Goal: Task Accomplishment & Management: Use online tool/utility

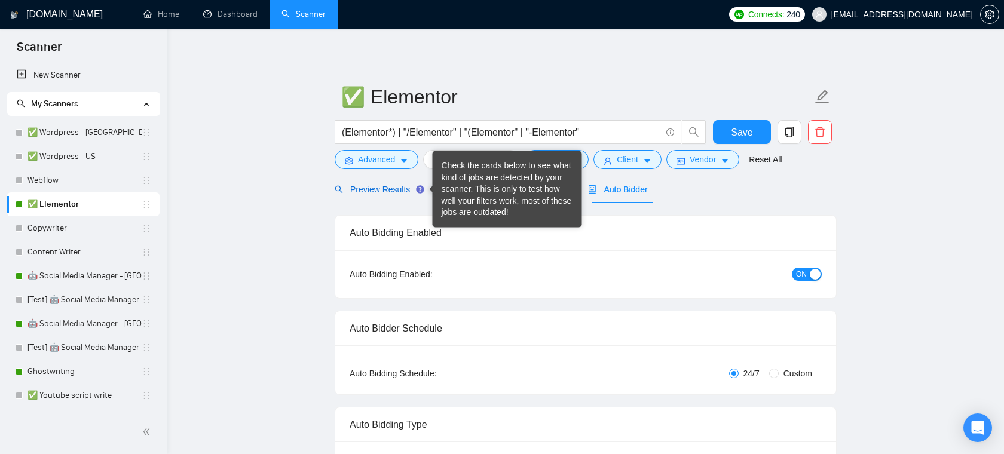
click at [387, 191] on span "Preview Results" at bounding box center [378, 190] width 86 height 10
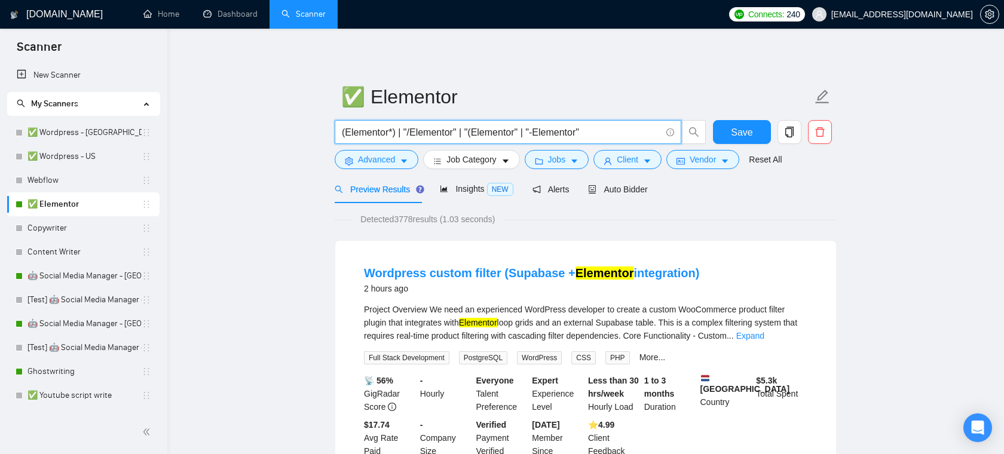
click at [450, 130] on input "(Elementor*) | "/Elementor" | "(Elementor" | "-Elementor"" at bounding box center [501, 132] width 319 height 15
click at [607, 136] on input "(Elementor*) | "/Elementor" | "(Elementor" | "-Elementor"" at bounding box center [501, 132] width 319 height 15
click at [404, 166] on icon "caret-down" at bounding box center [404, 161] width 8 height 8
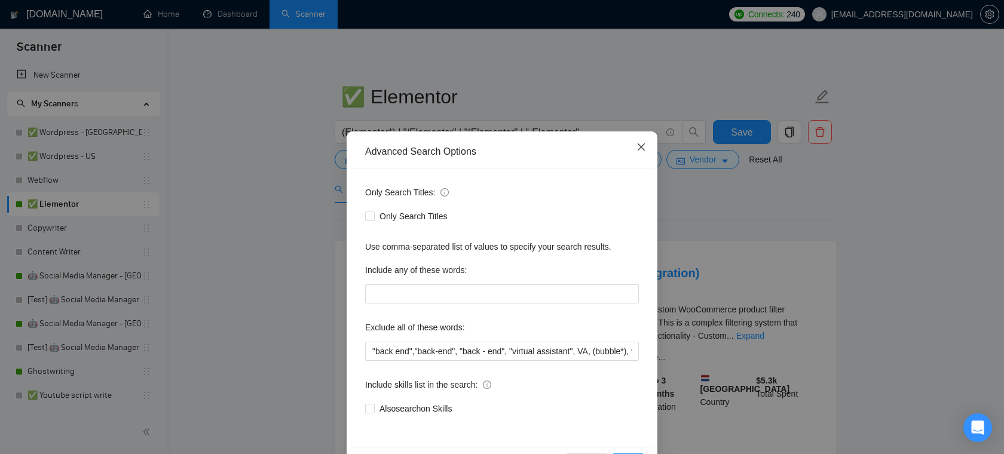
click at [645, 137] on span "Close" at bounding box center [641, 148] width 32 height 32
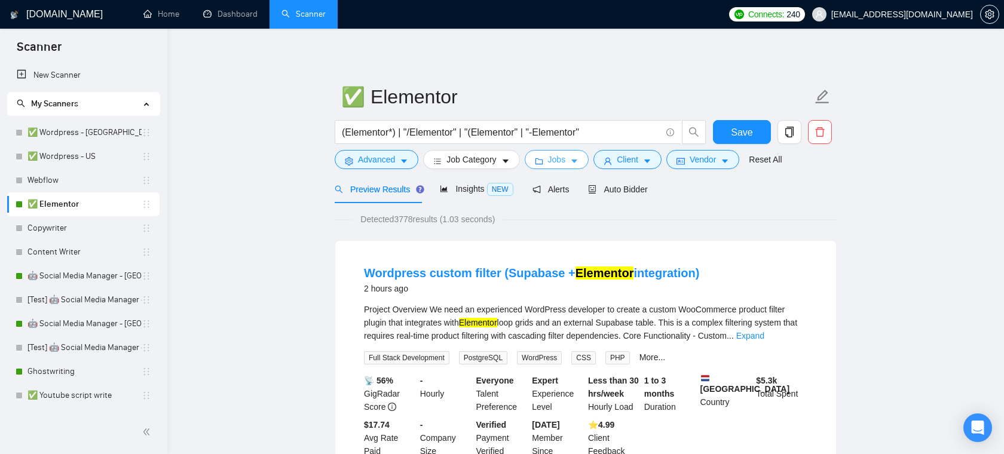
click at [564, 166] on span "Jobs" at bounding box center [557, 159] width 18 height 13
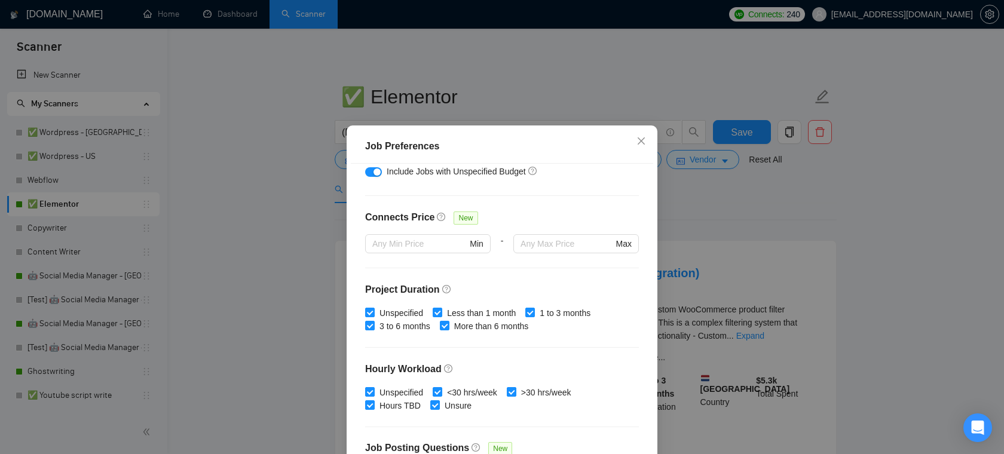
scroll to position [249, 0]
click at [451, 307] on span "Less than 1 month" at bounding box center [481, 311] width 78 height 13
click at [441, 307] on input "Less than 1 month" at bounding box center [437, 310] width 8 height 8
click at [441, 313] on input "Less than 1 month" at bounding box center [437, 310] width 8 height 8
checkbox input "true"
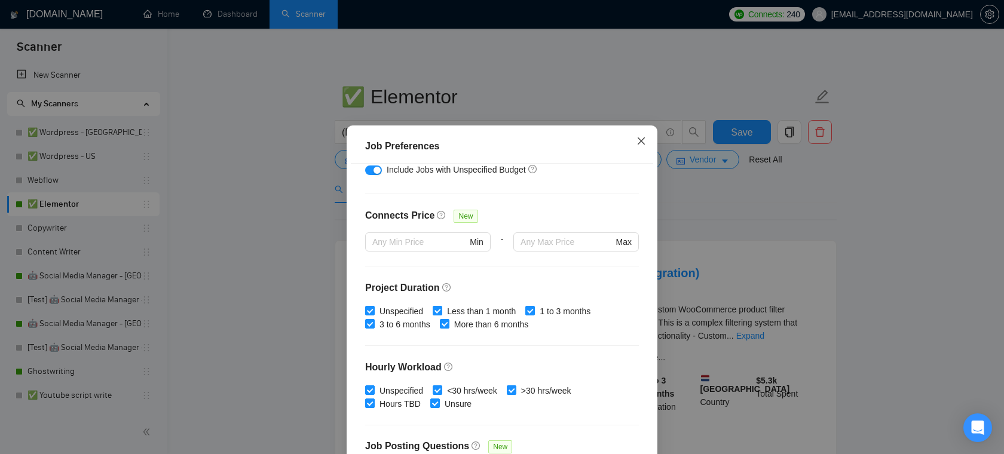
click at [640, 145] on icon "close" at bounding box center [642, 141] width 10 height 10
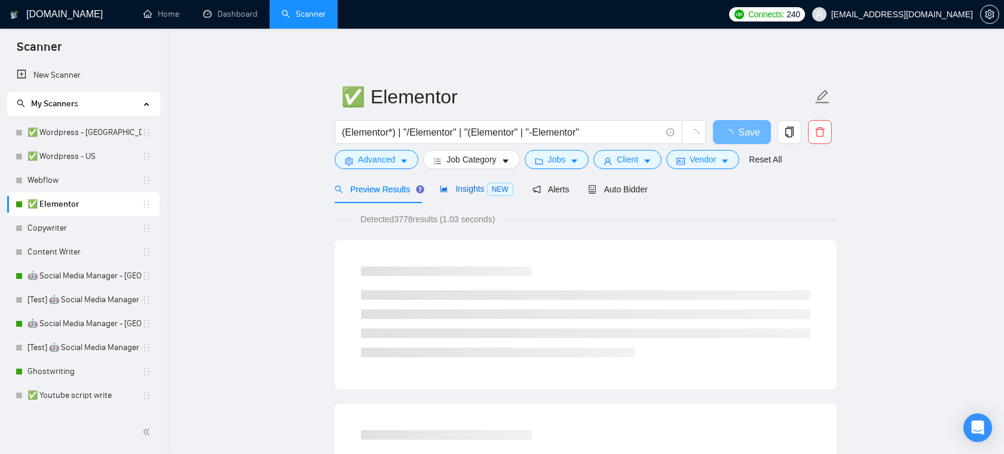
click at [463, 190] on span "Insights NEW" at bounding box center [476, 189] width 73 height 10
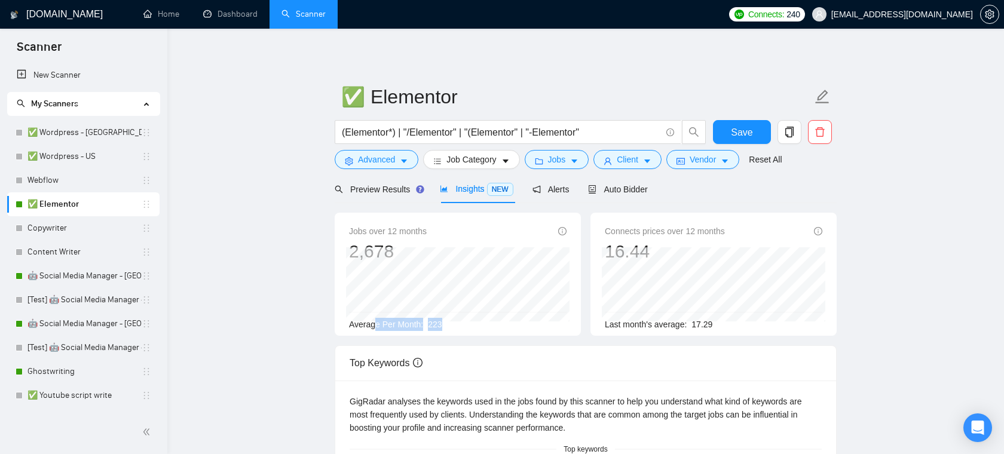
drag, startPoint x: 459, startPoint y: 324, endPoint x: 372, endPoint y: 325, distance: 86.7
click at [372, 325] on div "Average Per Month: 223" at bounding box center [458, 324] width 218 height 13
click at [389, 326] on span "Average Per Month:" at bounding box center [386, 325] width 74 height 10
click at [635, 154] on span "Client" at bounding box center [628, 159] width 22 height 13
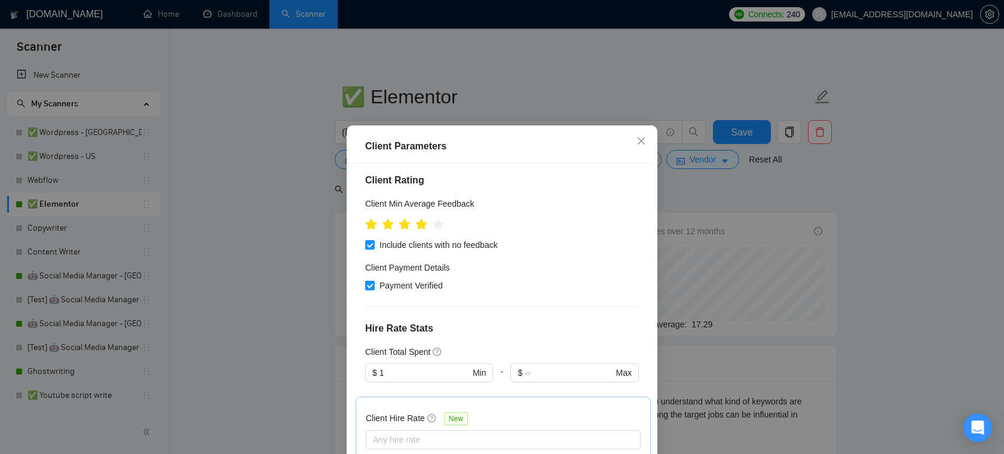
scroll to position [155, 0]
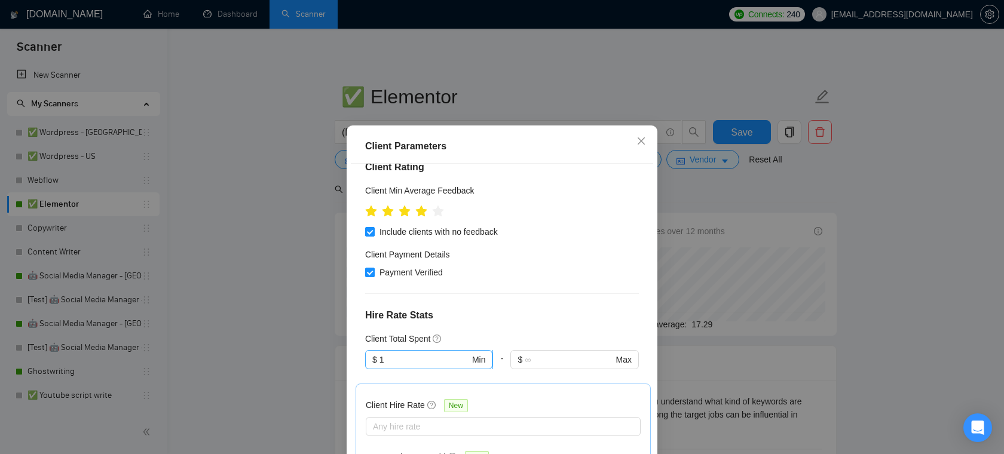
click at [423, 359] on input "1" at bounding box center [425, 359] width 90 height 13
click at [539, 301] on div "Client Location Include Client Countries Select Exclude Client Countries [GEOGR…" at bounding box center [502, 323] width 303 height 318
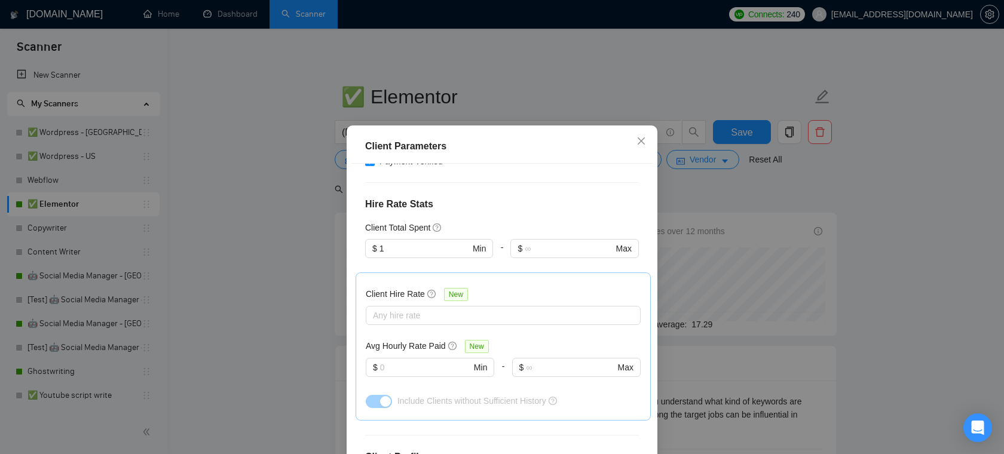
scroll to position [298, 0]
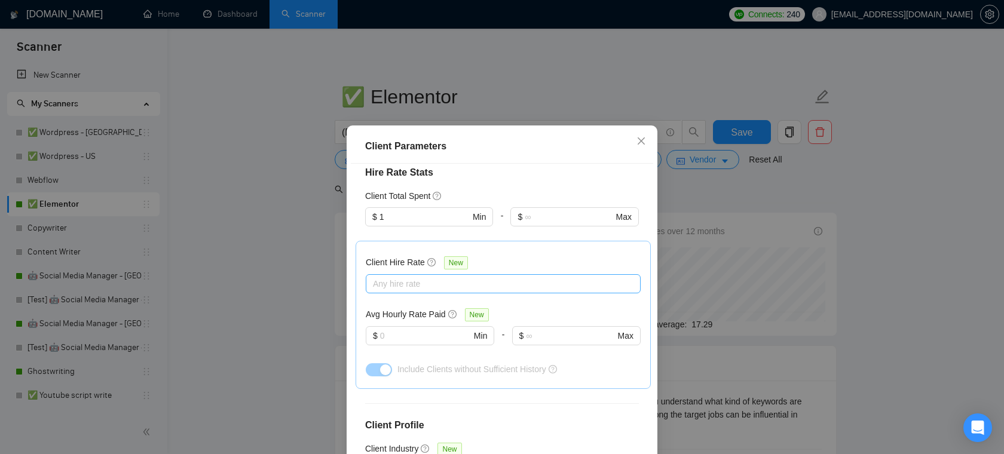
click at [422, 288] on div at bounding box center [497, 284] width 257 height 14
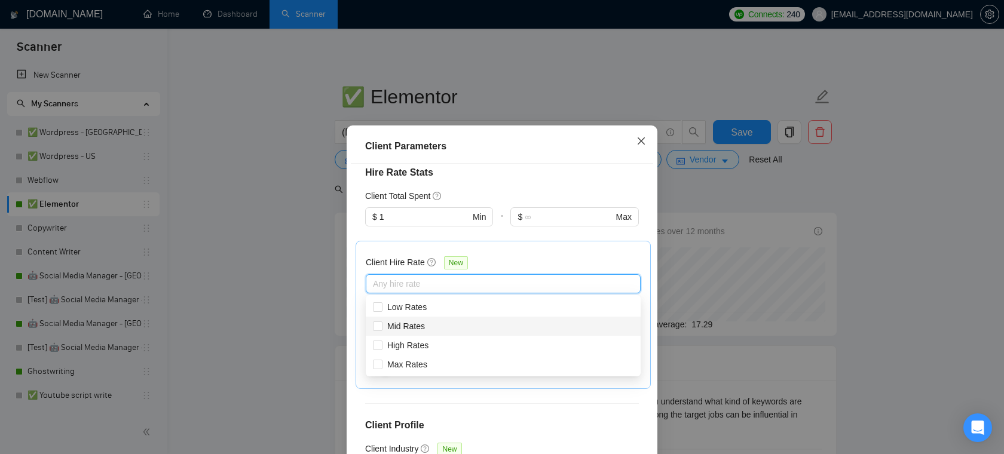
click at [644, 139] on icon "close" at bounding box center [642, 141] width 10 height 10
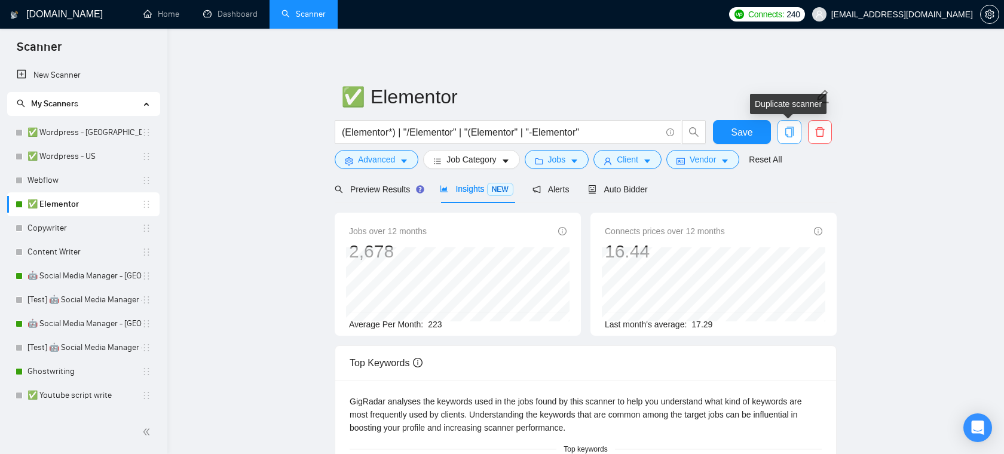
click at [792, 132] on icon "copy" at bounding box center [789, 132] width 11 height 11
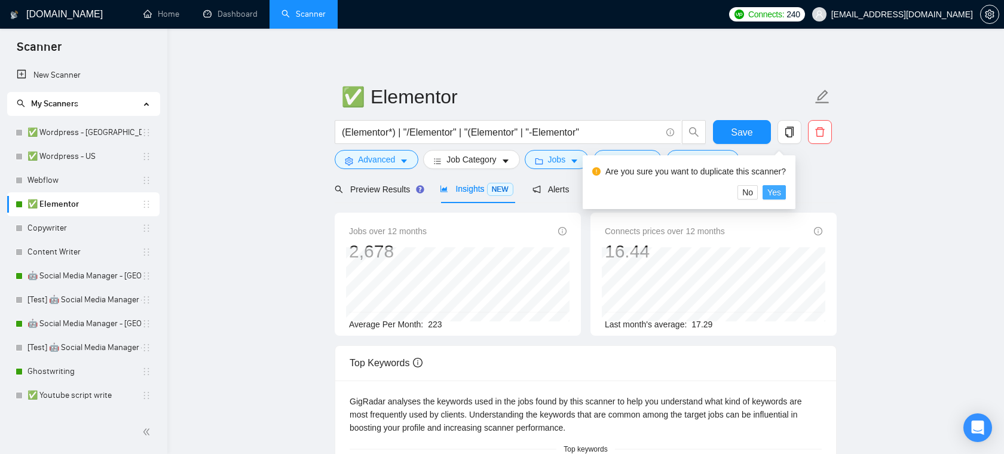
click at [780, 197] on span "Yes" at bounding box center [775, 192] width 14 height 13
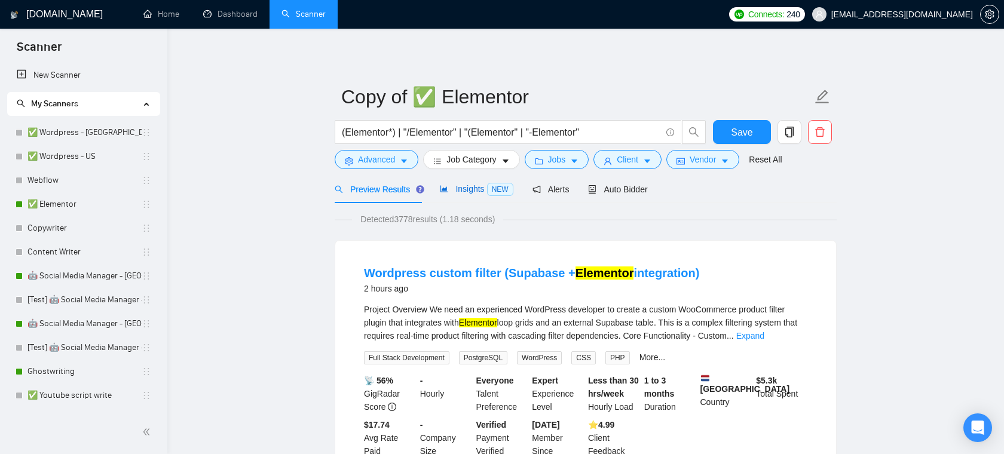
click at [474, 195] on div "Insights NEW" at bounding box center [476, 189] width 73 height 14
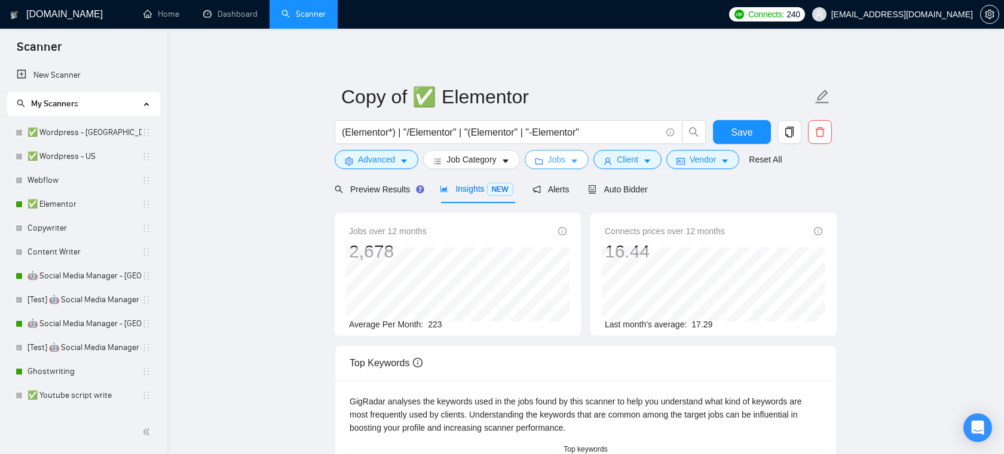
click at [566, 158] on span "Jobs" at bounding box center [557, 159] width 18 height 13
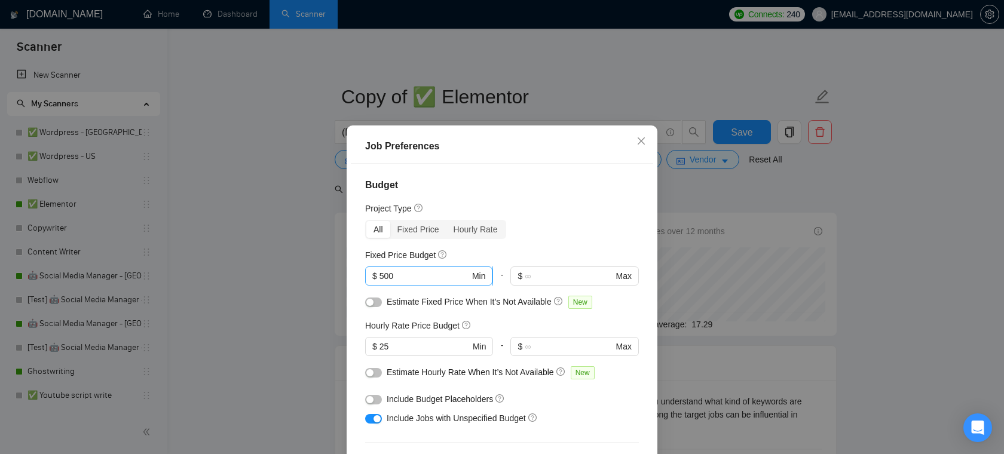
click at [433, 268] on span "$ 500 Min" at bounding box center [428, 276] width 127 height 19
type input "5"
type input "0"
click at [394, 346] on input "25" at bounding box center [425, 346] width 90 height 13
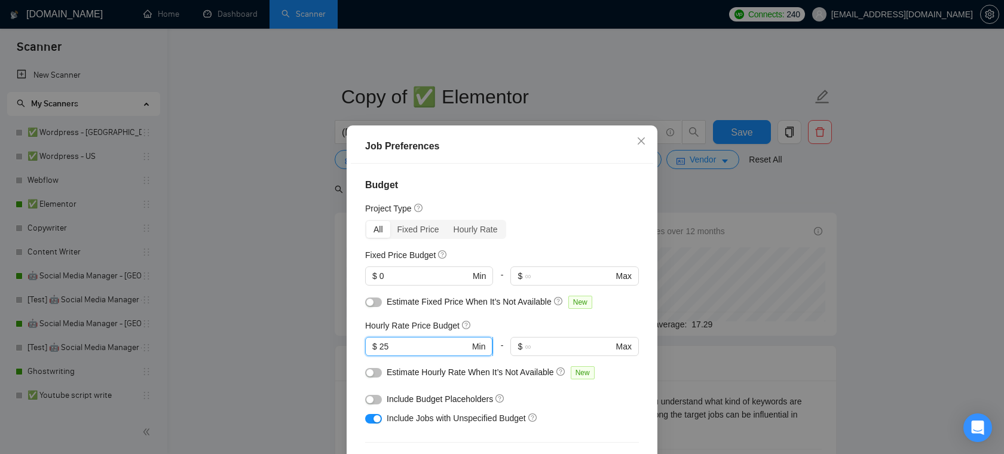
click at [394, 346] on input "25" at bounding box center [425, 346] width 90 height 13
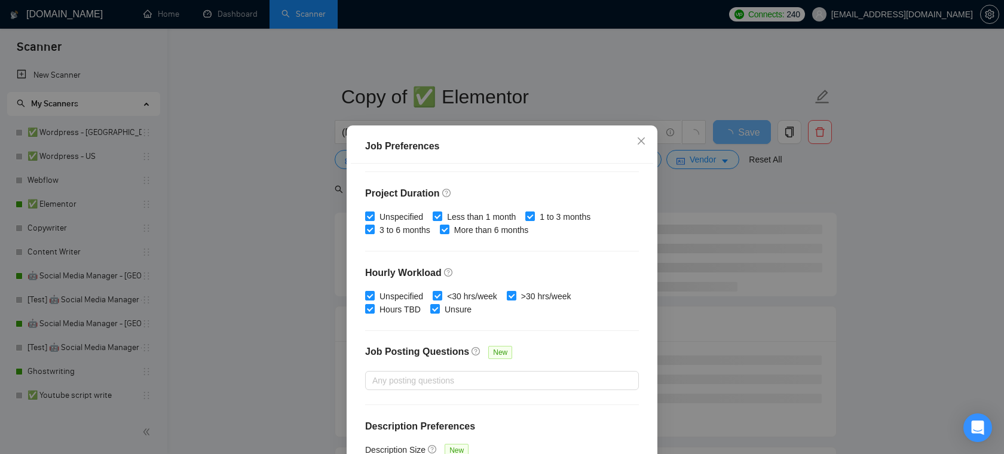
scroll to position [356, 0]
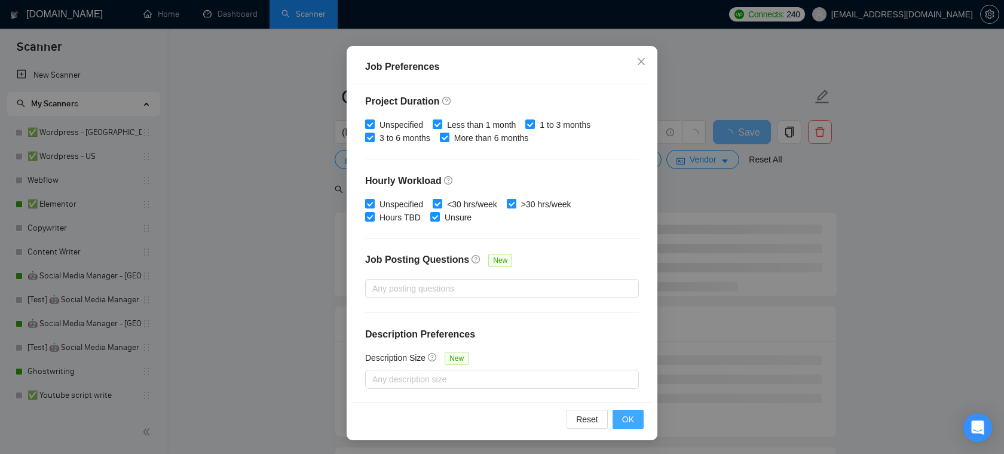
click at [622, 424] on span "OK" at bounding box center [628, 419] width 12 height 13
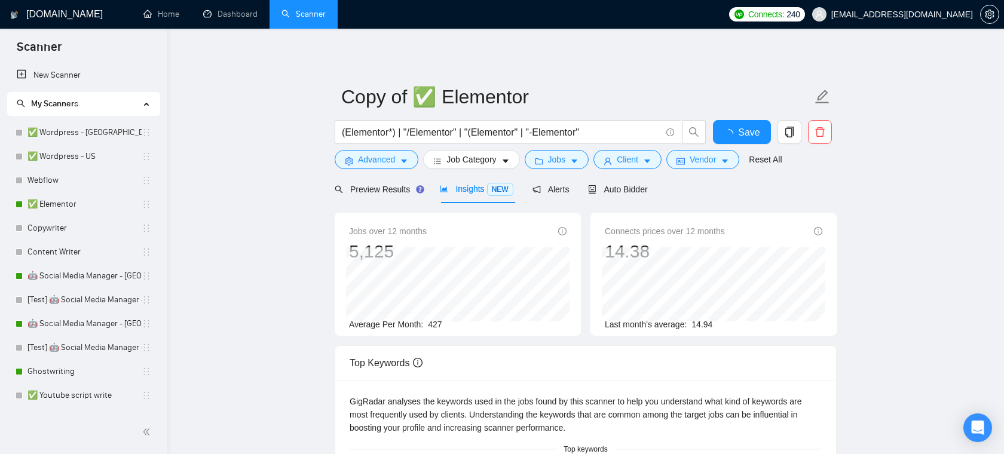
scroll to position [26, 0]
click at [383, 151] on button "Advanced" at bounding box center [377, 159] width 84 height 19
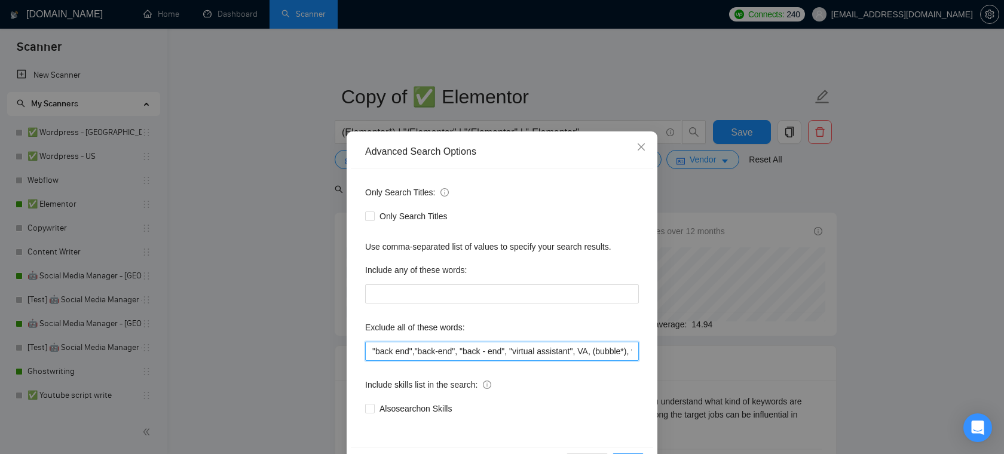
click at [471, 343] on input ""back end","back-end", "back - end", "virtual assistant", VA, (bubble*), wix, w…" at bounding box center [502, 351] width 274 height 19
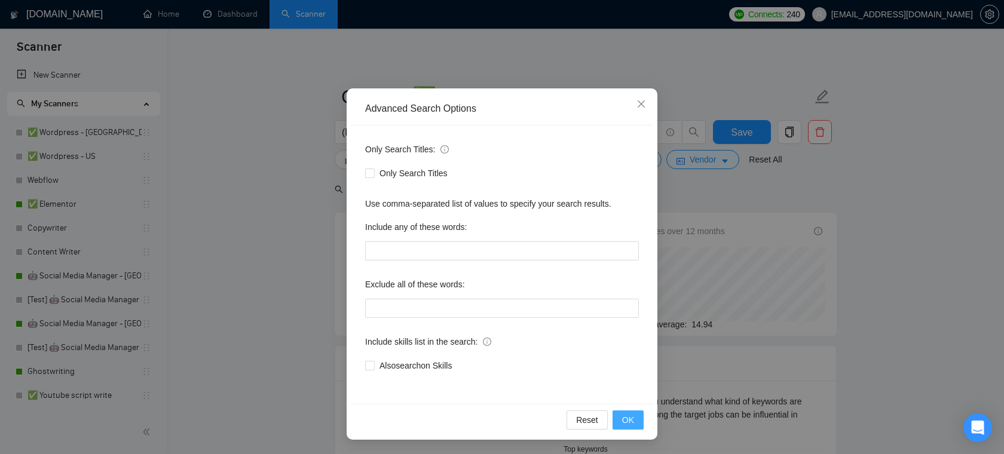
click at [627, 417] on span "OK" at bounding box center [628, 420] width 12 height 13
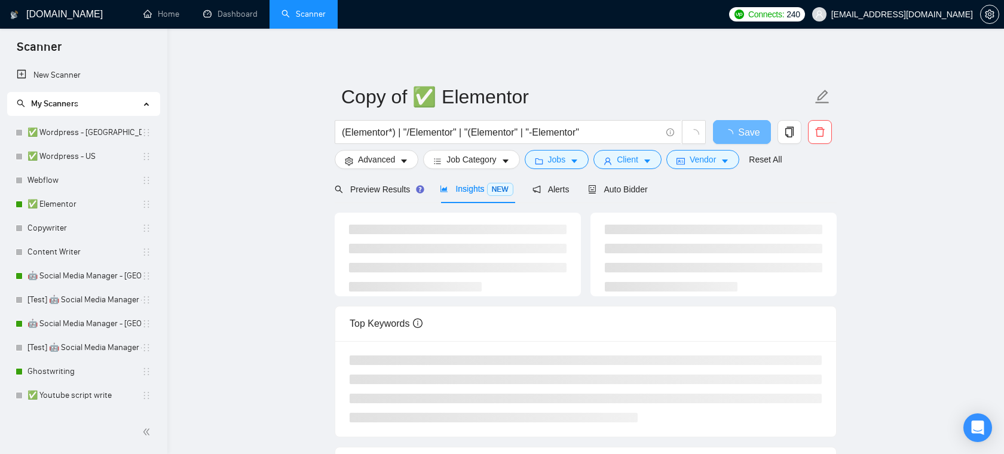
scroll to position [0, 0]
click at [562, 157] on span "Jobs" at bounding box center [557, 159] width 18 height 13
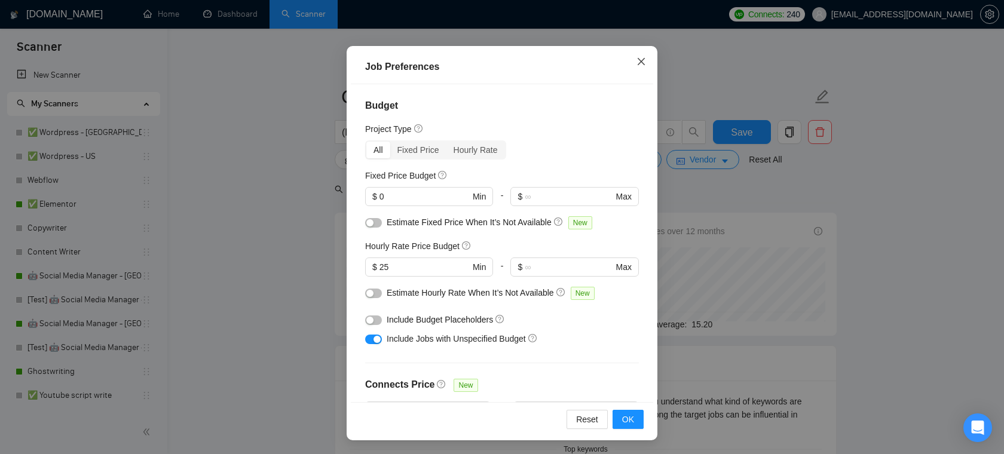
click at [637, 61] on icon "close" at bounding box center [642, 62] width 10 height 10
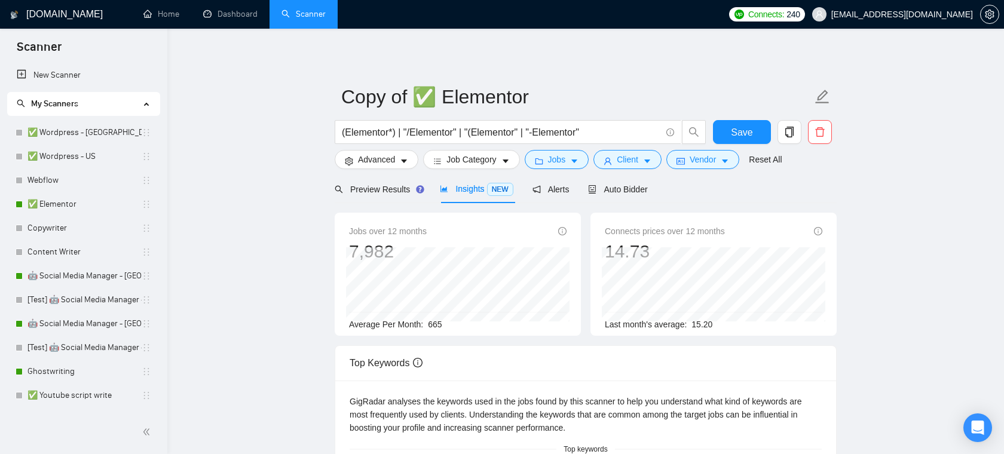
scroll to position [26, 0]
click at [633, 153] on span "Client" at bounding box center [628, 159] width 22 height 13
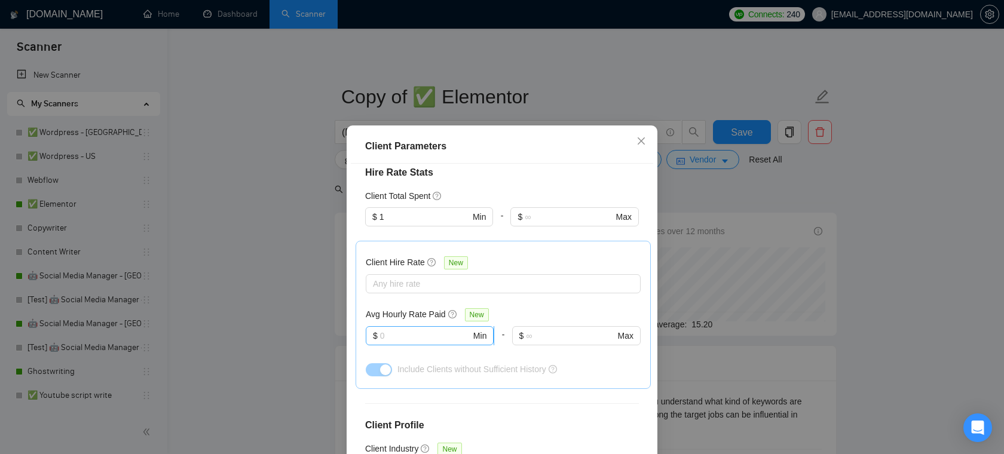
scroll to position [100, 0]
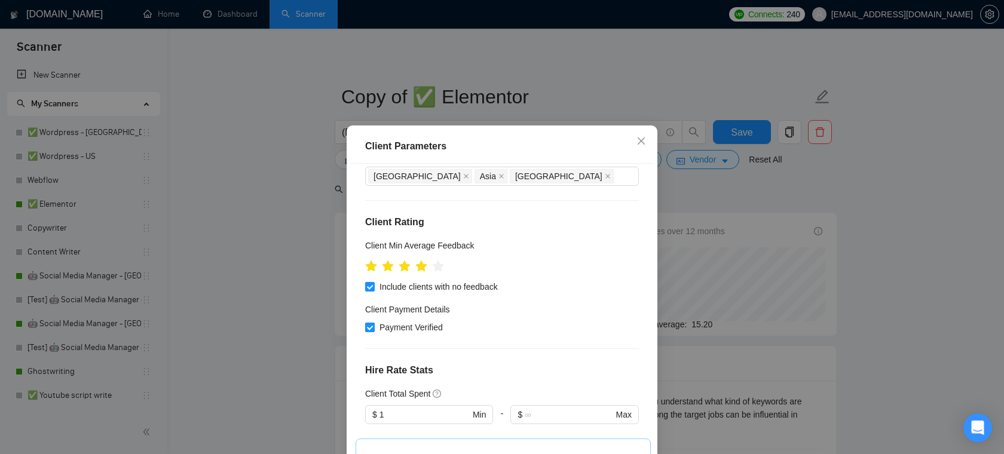
click at [396, 328] on span "Payment Verified" at bounding box center [411, 327] width 73 height 13
click at [374, 328] on input "Payment Verified" at bounding box center [369, 327] width 8 height 8
checkbox input "false"
click at [370, 288] on input "Include clients with no feedback" at bounding box center [369, 286] width 8 height 8
checkbox input "false"
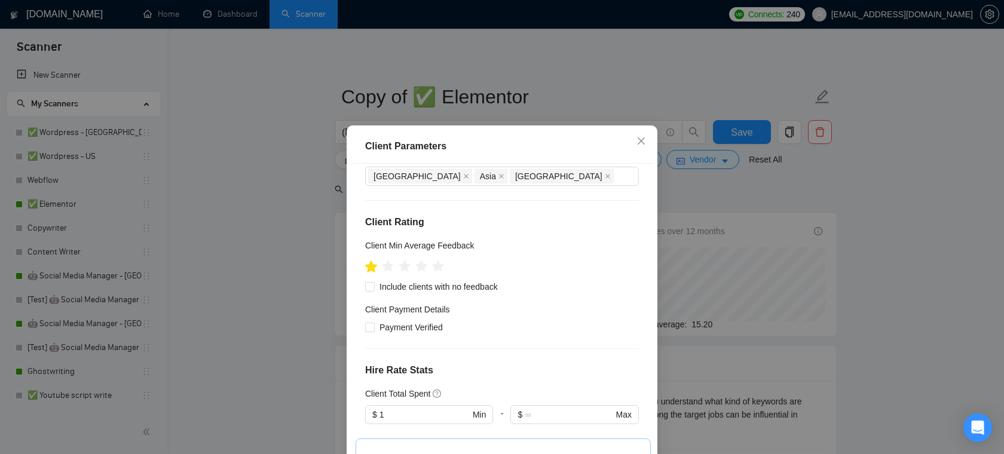
click at [373, 268] on icon "star" at bounding box center [371, 266] width 13 height 12
click at [369, 266] on icon "star" at bounding box center [371, 266] width 13 height 12
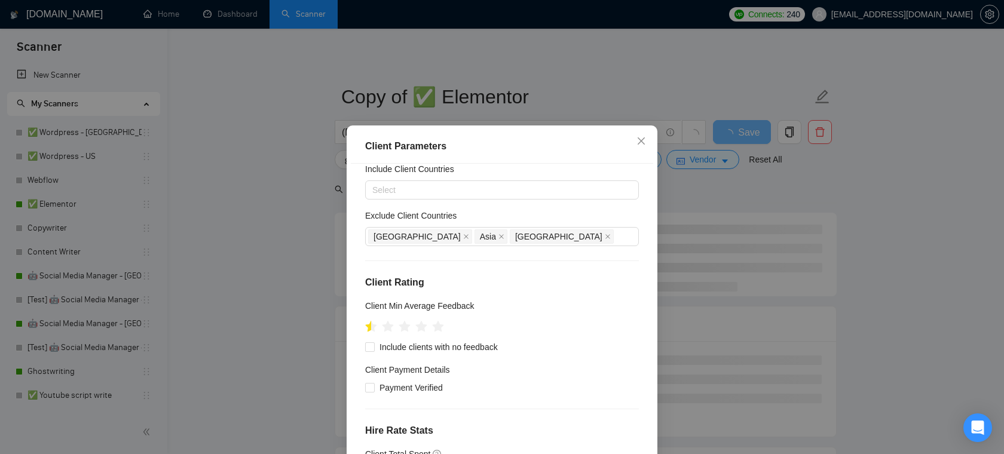
scroll to position [39, 0]
click at [370, 329] on icon "star" at bounding box center [371, 327] width 13 height 12
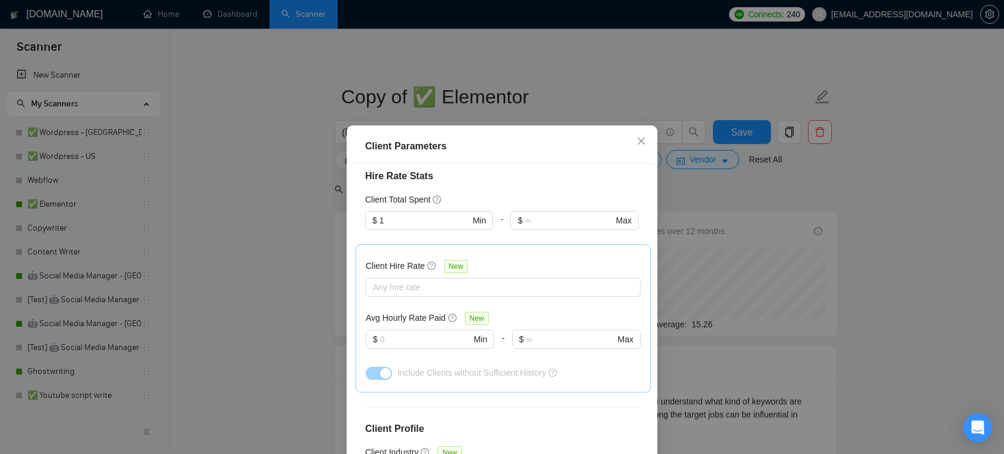
scroll to position [438, 0]
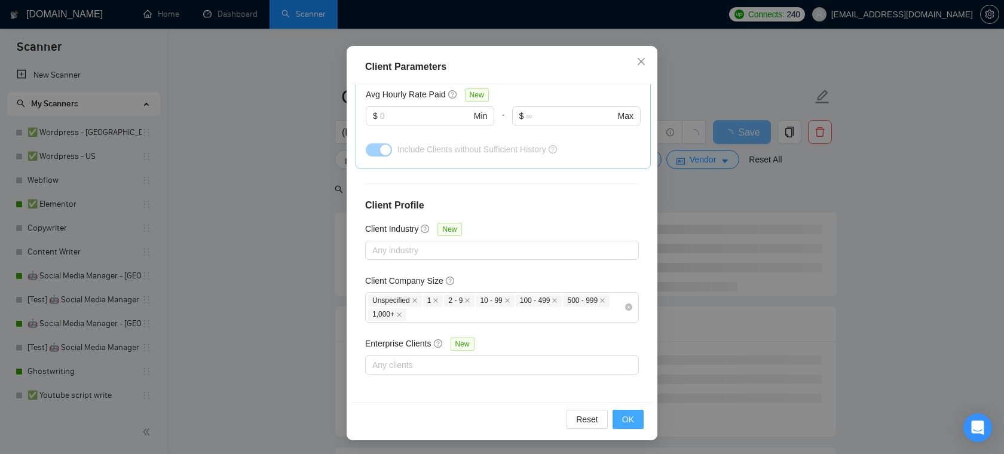
click at [633, 411] on button "OK" at bounding box center [628, 419] width 31 height 19
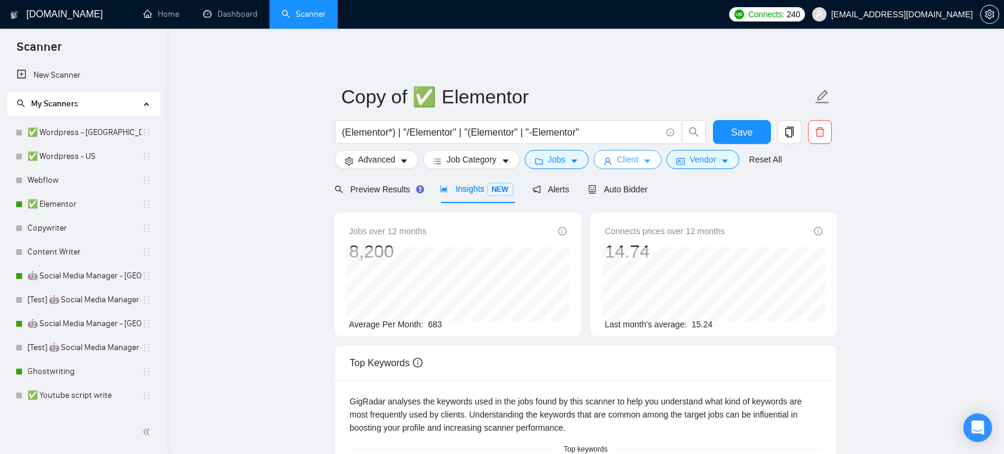
click at [644, 164] on button "Client" at bounding box center [628, 159] width 68 height 19
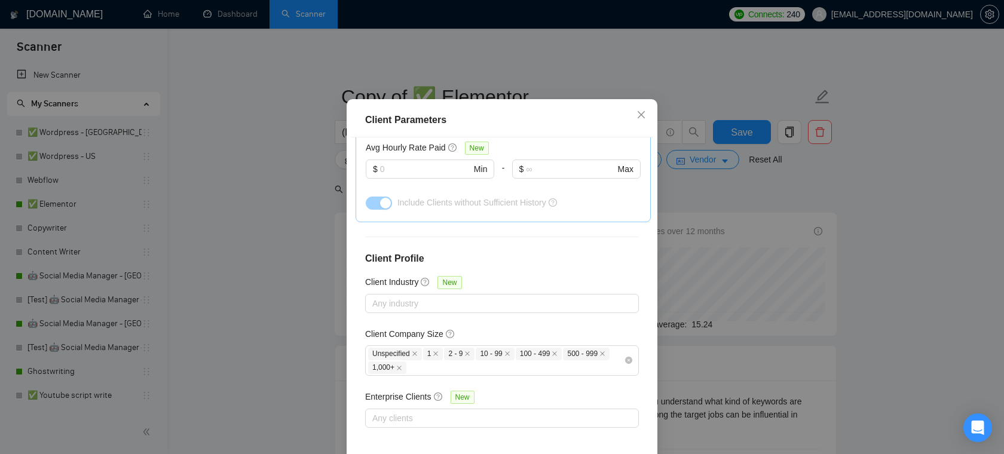
scroll to position [0, 0]
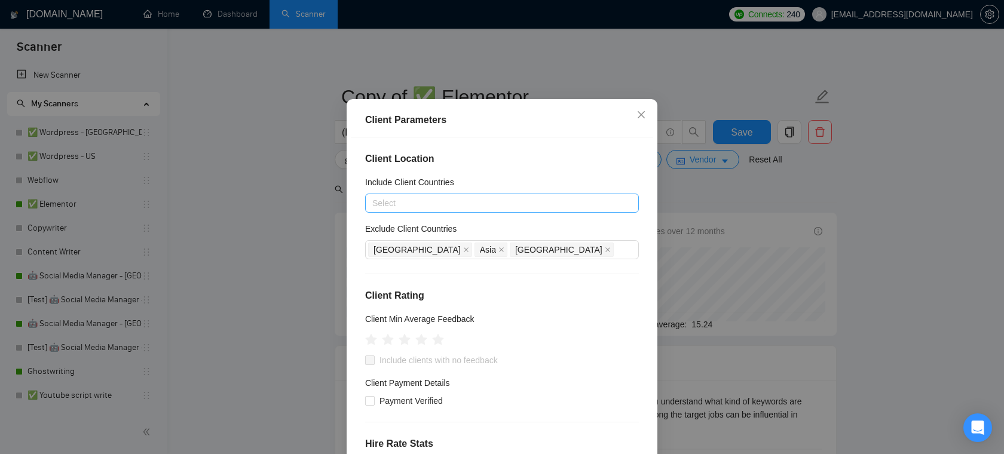
click at [404, 210] on div at bounding box center [496, 203] width 256 height 14
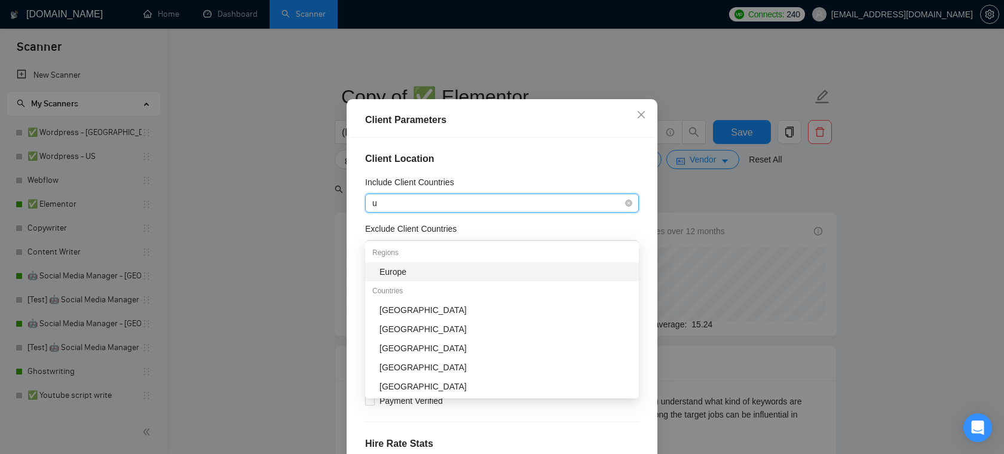
type input "us"
click at [420, 271] on div "[GEOGRAPHIC_DATA]" at bounding box center [506, 271] width 252 height 13
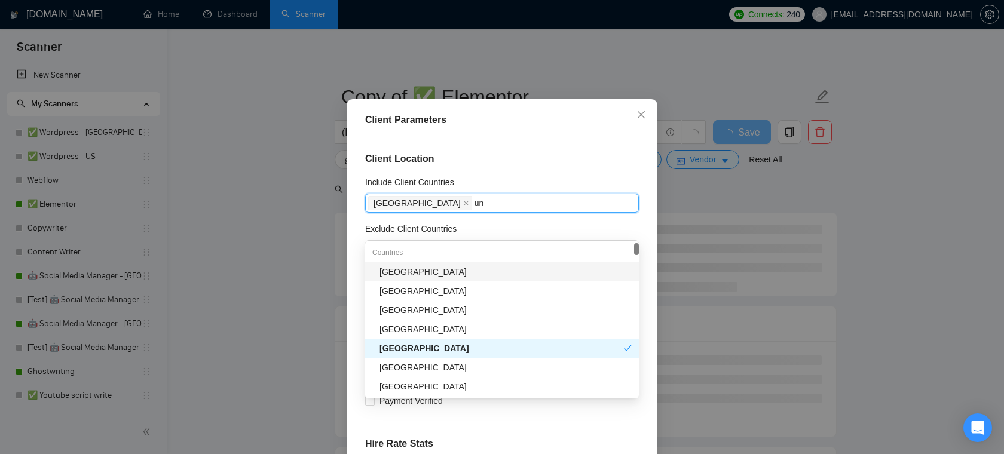
type input "uni"
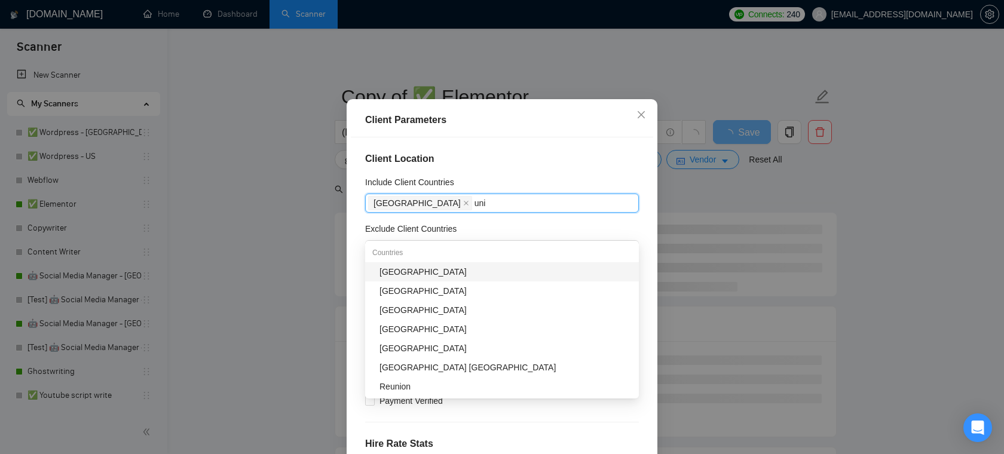
click at [409, 291] on div "[GEOGRAPHIC_DATA]" at bounding box center [506, 291] width 252 height 13
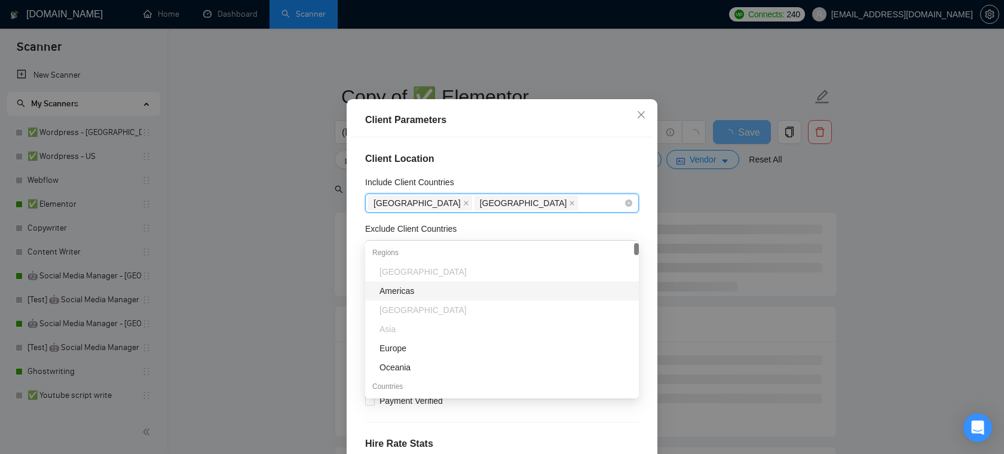
type input "u"
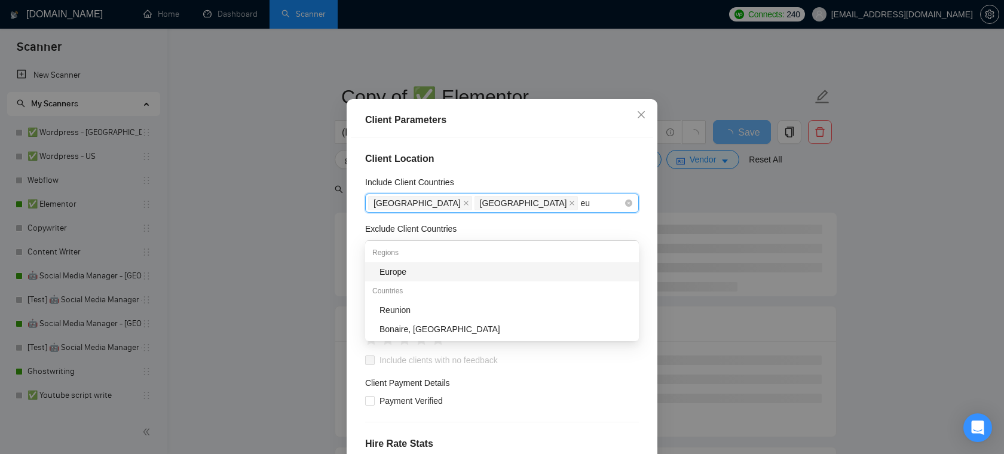
type input "eur"
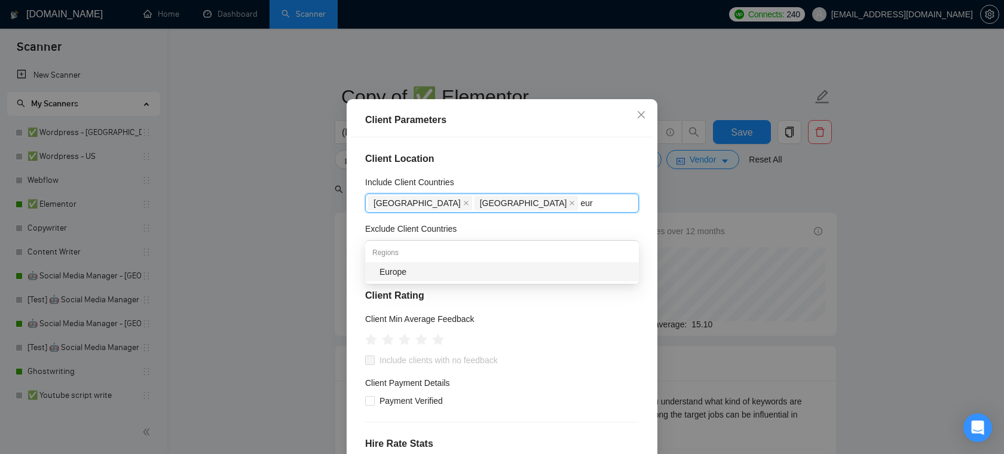
click at [480, 270] on div "Europe" at bounding box center [506, 271] width 252 height 13
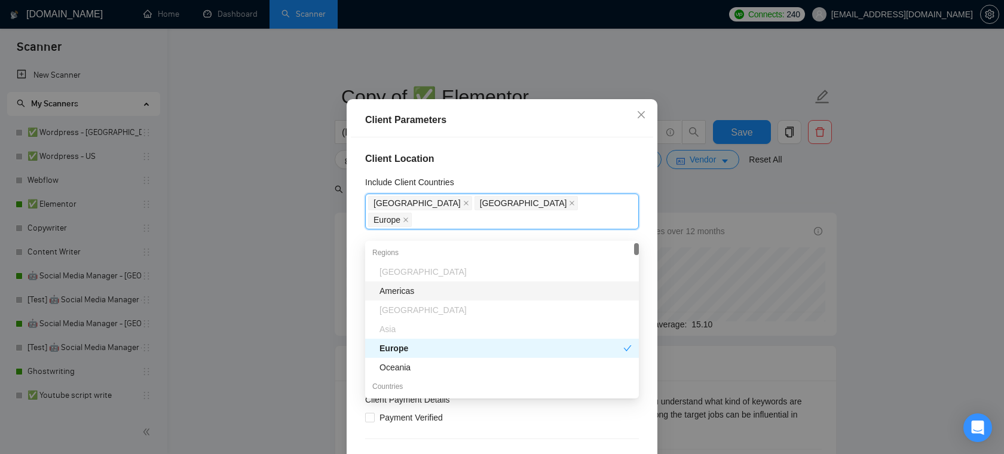
click at [558, 196] on div "Client Location Include Client Countries [GEOGRAPHIC_DATA] [GEOGRAPHIC_DATA] [G…" at bounding box center [502, 297] width 303 height 318
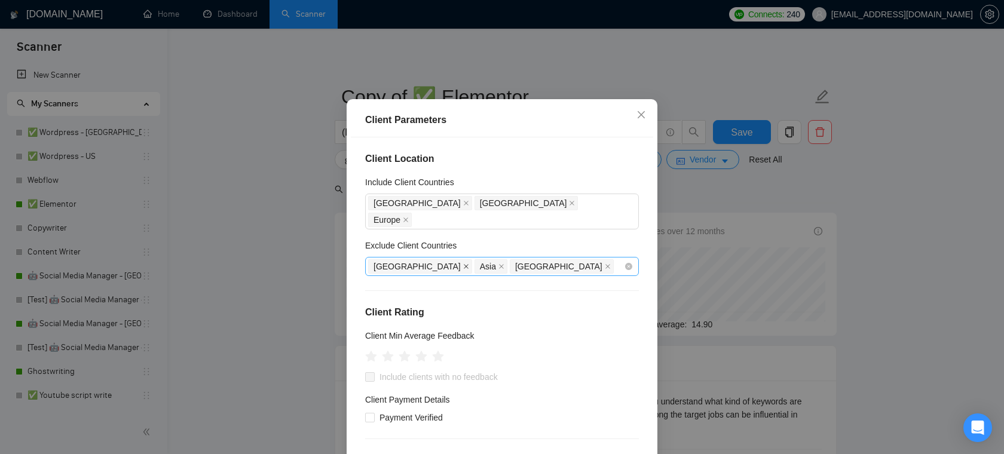
click at [463, 270] on icon "close" at bounding box center [466, 267] width 6 height 6
click at [402, 275] on div "Asia" at bounding box center [385, 266] width 35 height 17
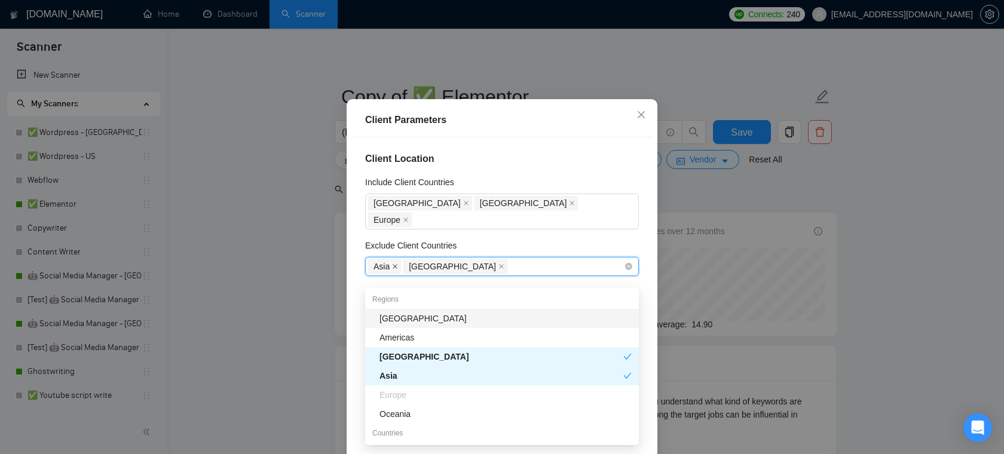
click at [395, 270] on icon "close" at bounding box center [395, 267] width 6 height 6
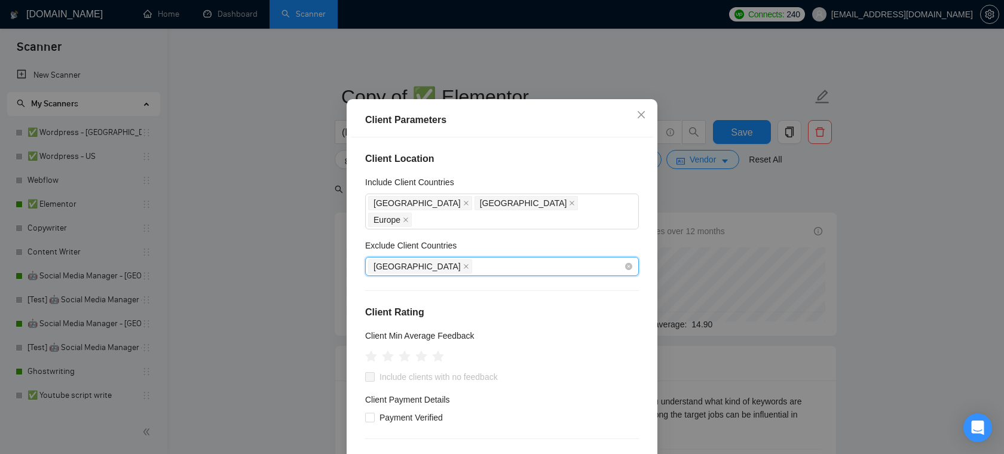
click at [395, 273] on span "[GEOGRAPHIC_DATA]" at bounding box center [417, 266] width 87 height 13
click at [463, 270] on icon "close" at bounding box center [466, 267] width 6 height 6
click at [643, 120] on icon "close" at bounding box center [642, 115] width 10 height 10
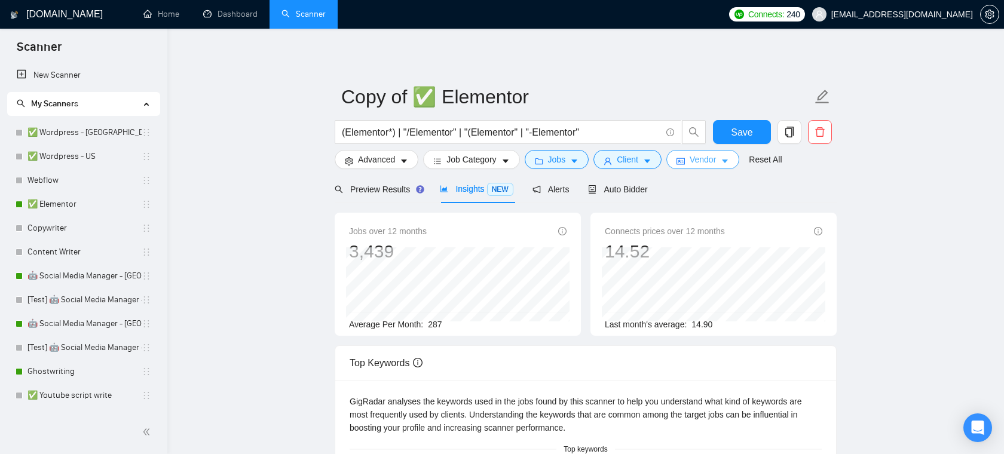
click at [707, 162] on span "Vendor" at bounding box center [703, 159] width 26 height 13
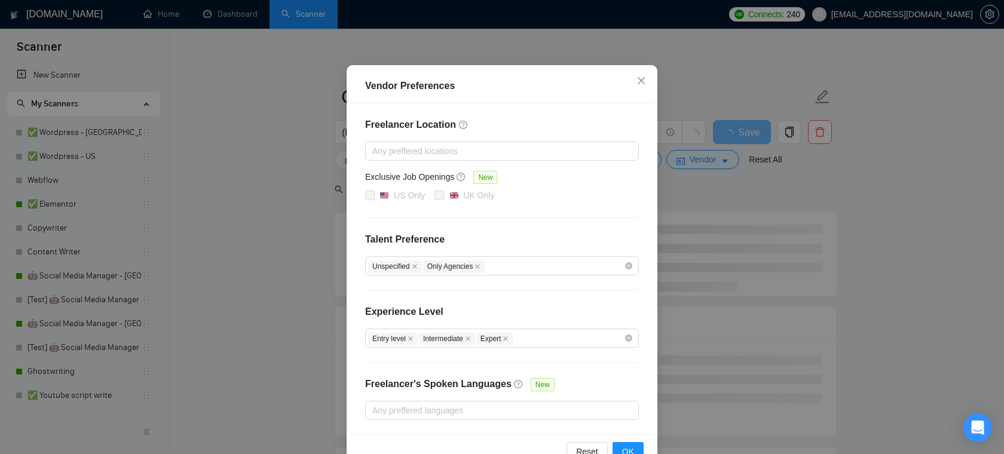
scroll to position [26, 0]
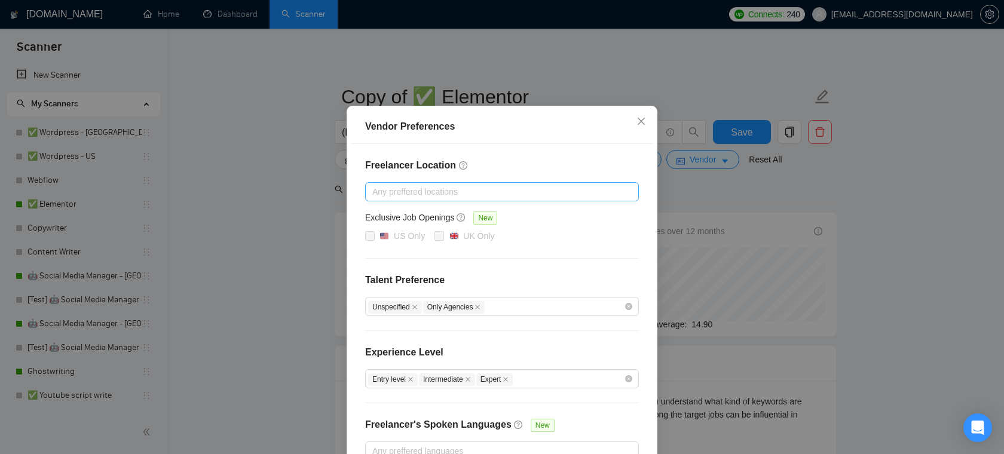
click at [439, 193] on div at bounding box center [496, 192] width 256 height 14
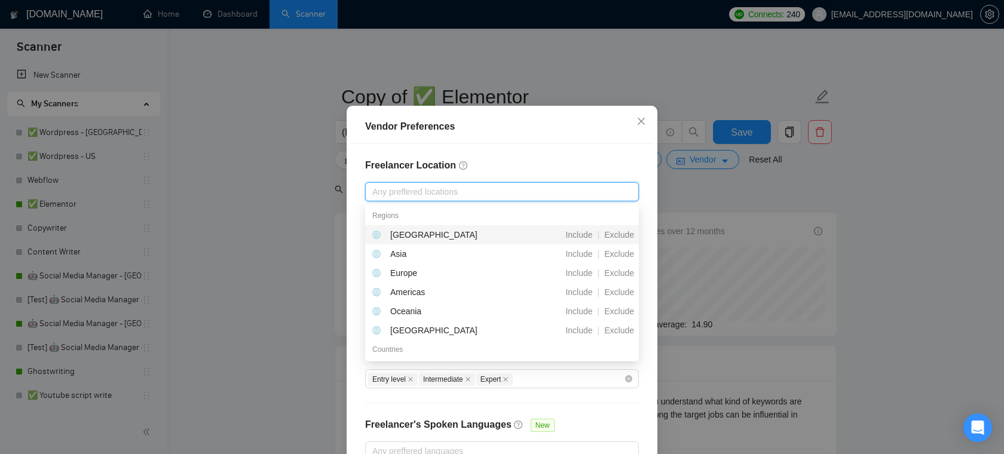
click at [495, 172] on h4 "Freelancer Location" at bounding box center [502, 165] width 274 height 14
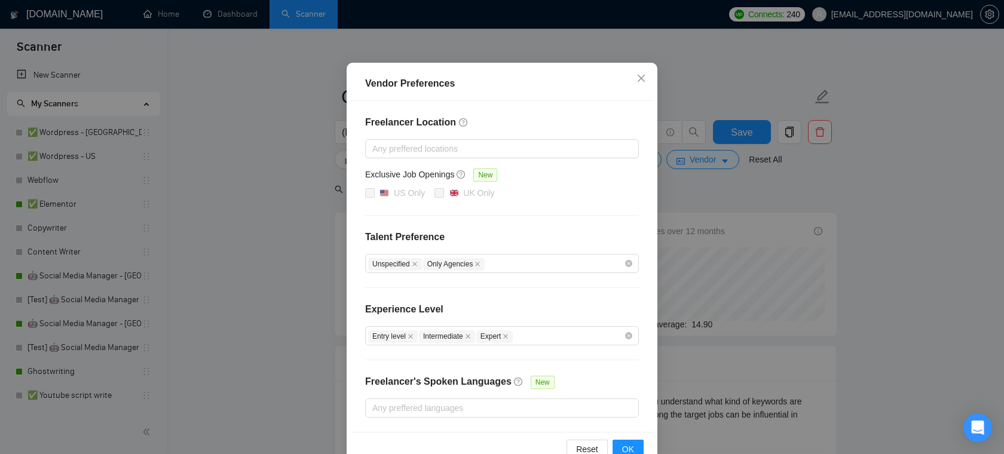
scroll to position [65, 0]
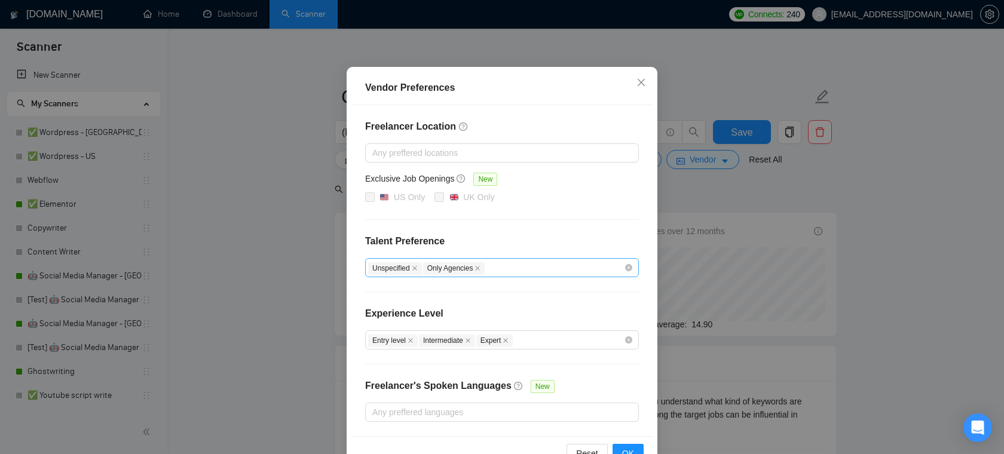
click at [499, 270] on div "Unspecified Only Agencies" at bounding box center [496, 268] width 256 height 14
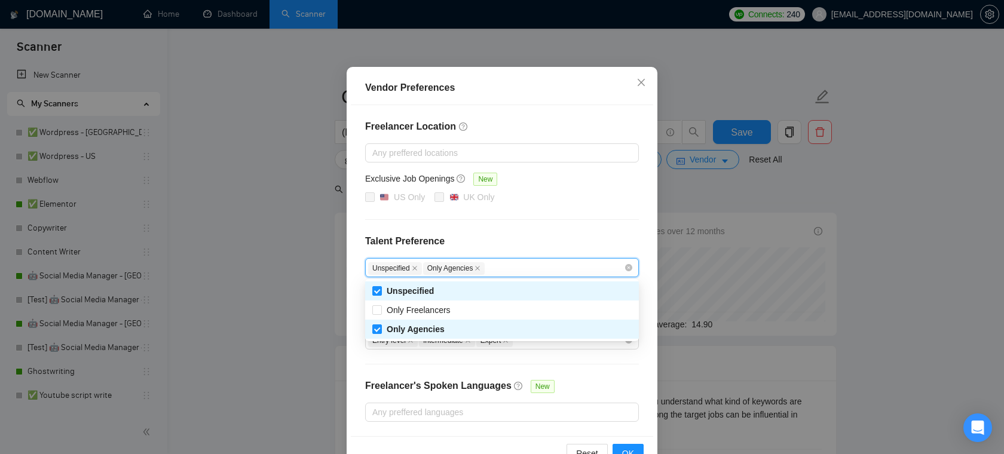
click at [551, 217] on div "Freelancer Location Any preffered locations Exclusive Job Openings [GEOGRAPHIC_…" at bounding box center [502, 270] width 303 height 331
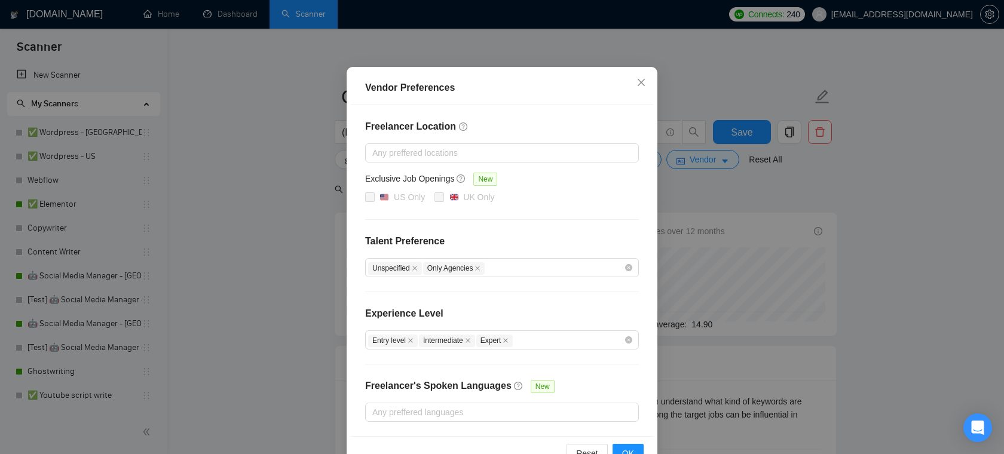
scroll to position [0, 0]
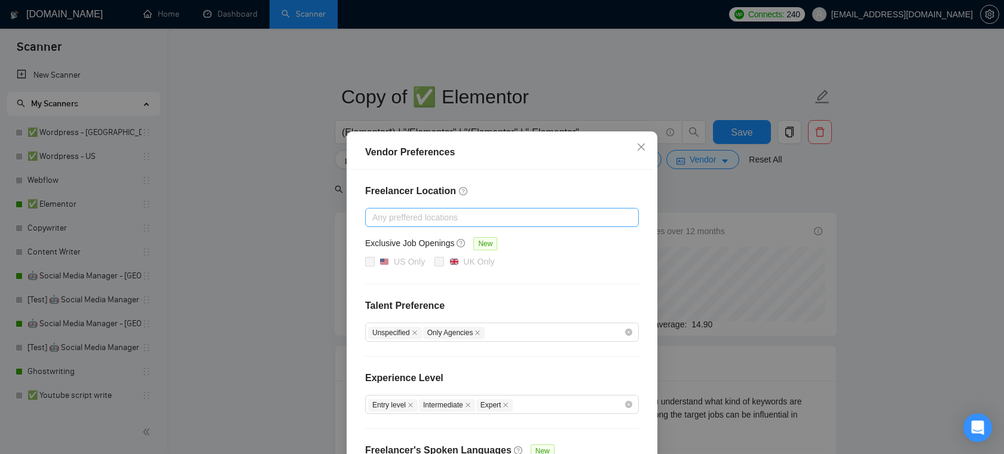
click at [505, 219] on div at bounding box center [496, 217] width 256 height 14
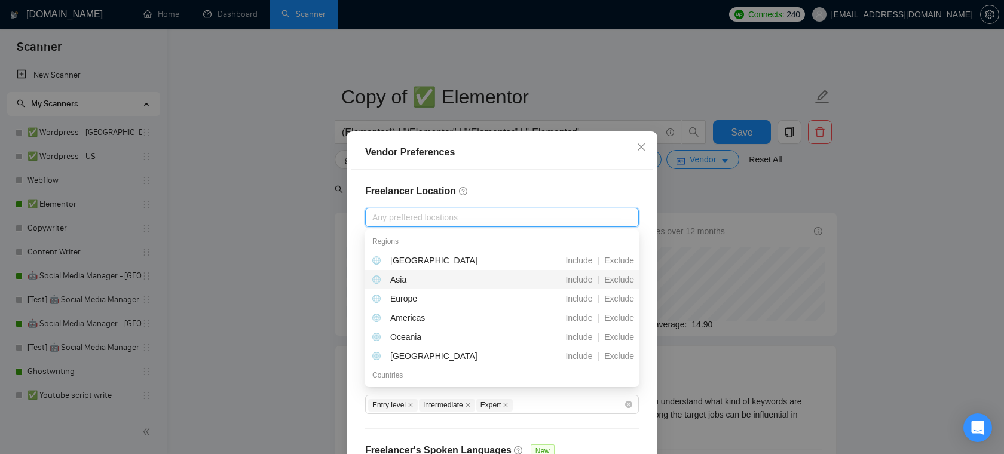
click at [581, 285] on div "Include" at bounding box center [579, 279] width 36 height 13
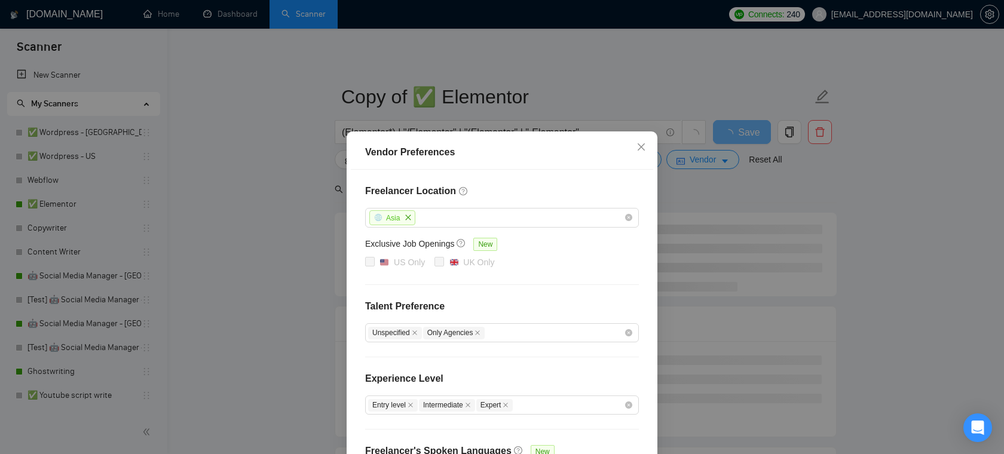
click at [573, 191] on h4 "Freelancer Location" at bounding box center [502, 191] width 274 height 14
click at [644, 146] on icon "close" at bounding box center [642, 147] width 10 height 10
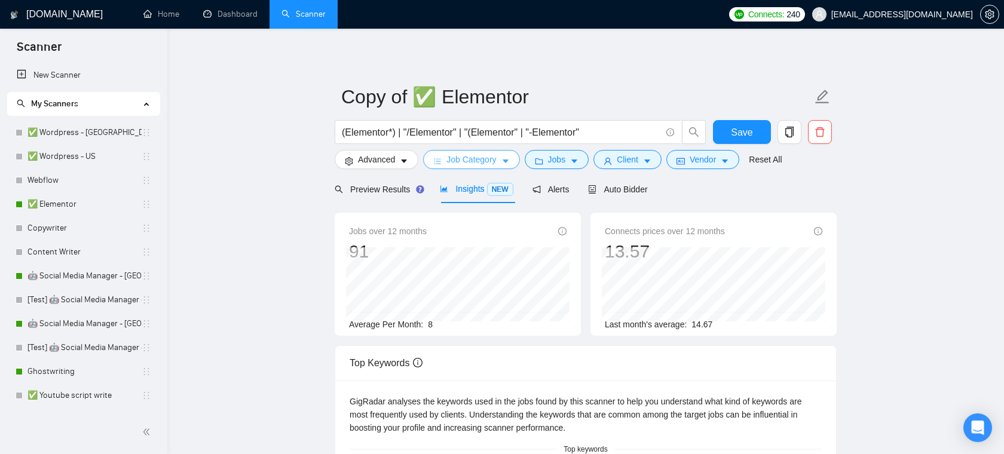
click at [500, 160] on button "Job Category" at bounding box center [471, 159] width 96 height 19
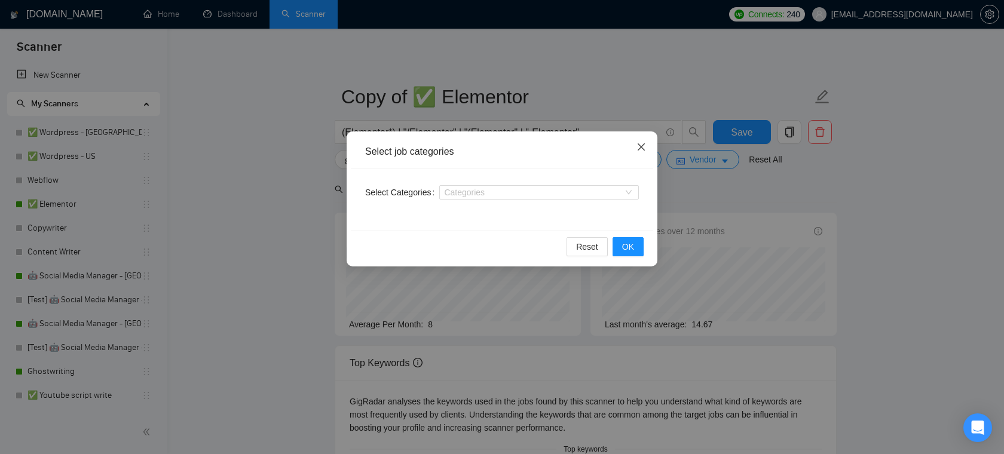
click at [649, 144] on span "Close" at bounding box center [641, 148] width 32 height 32
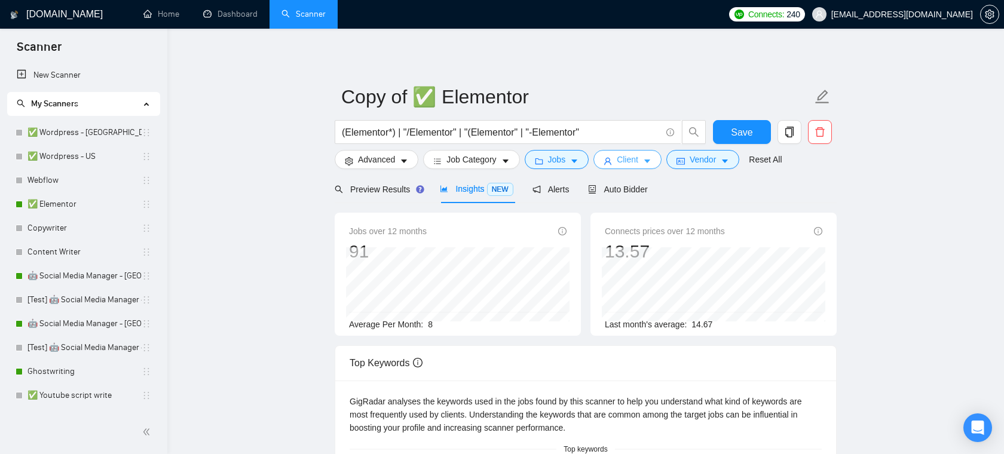
click at [655, 156] on button "Client" at bounding box center [628, 159] width 68 height 19
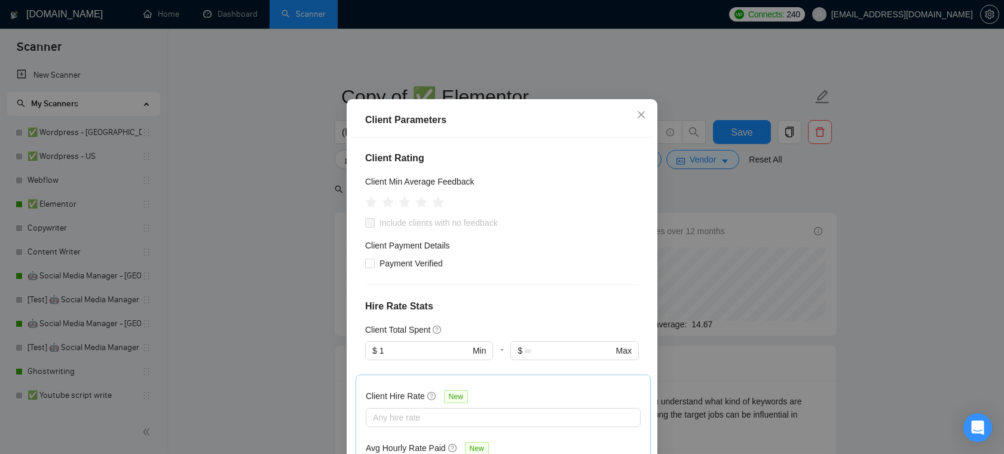
scroll to position [231, 0]
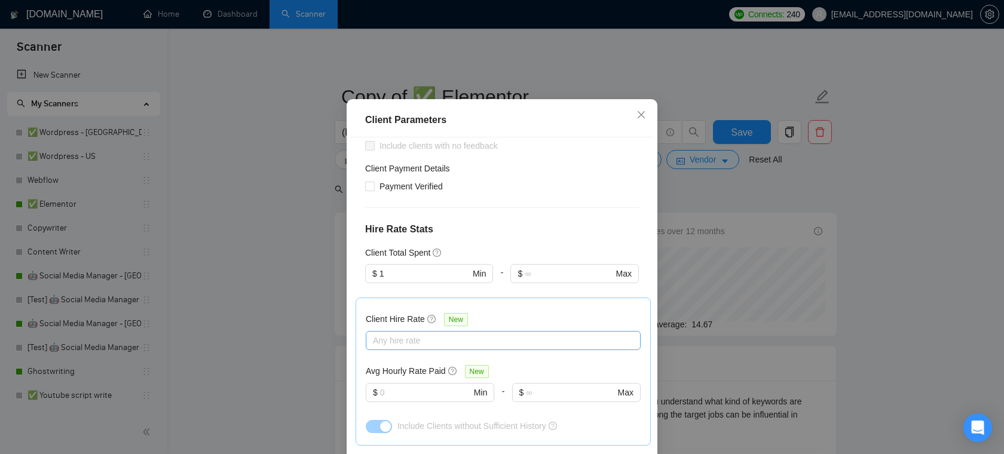
click at [384, 348] on div at bounding box center [497, 341] width 257 height 14
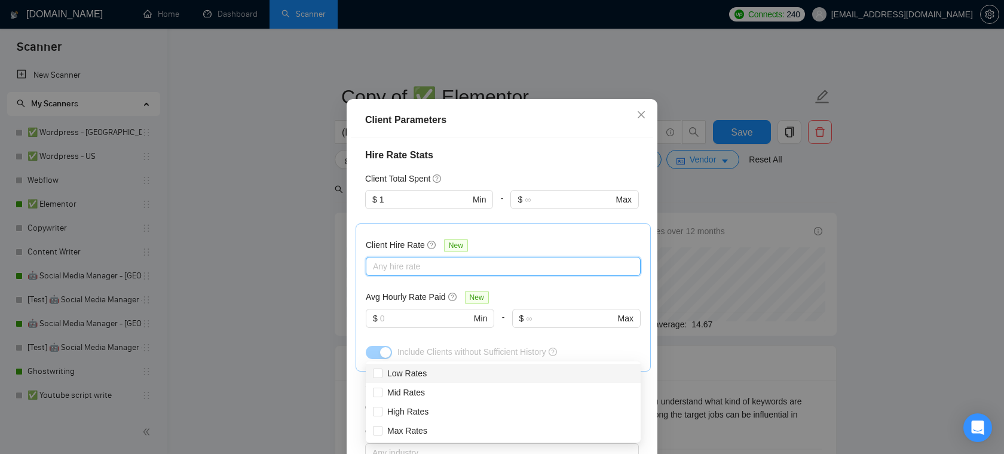
scroll to position [333, 0]
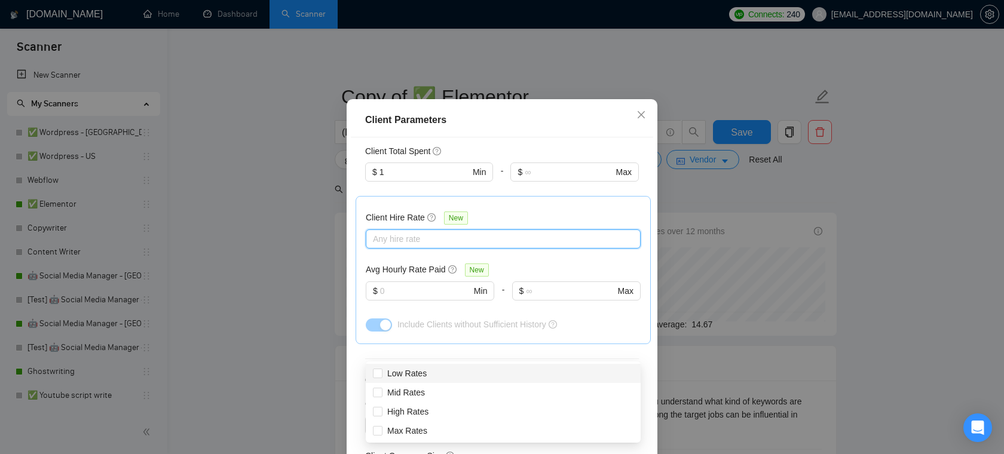
click at [465, 271] on div "Client Hire Rate New Any hire rate Avg Hourly Rate Paid New $ Min - $ Max Inclu…" at bounding box center [503, 270] width 275 height 128
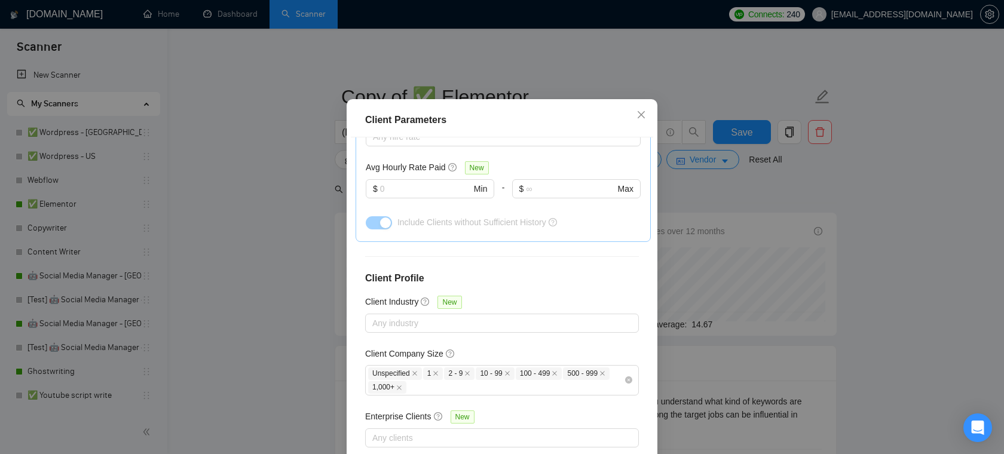
scroll to position [436, 0]
click at [491, 330] on div at bounding box center [496, 323] width 256 height 14
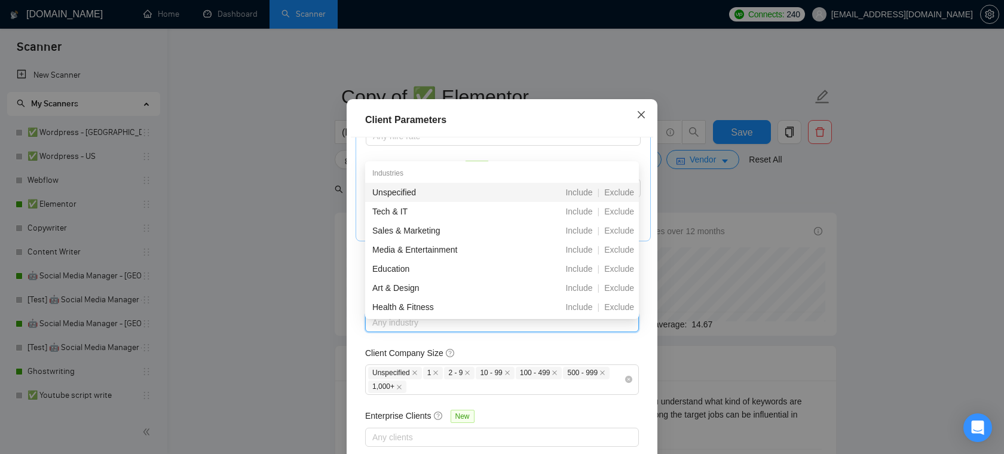
click at [644, 120] on icon "close" at bounding box center [642, 115] width 10 height 10
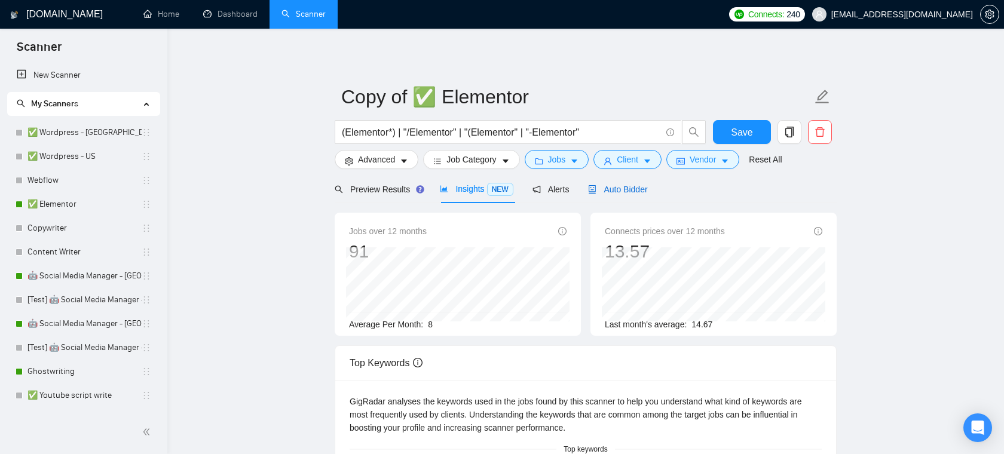
click at [624, 185] on span "Auto Bidder" at bounding box center [617, 190] width 59 height 10
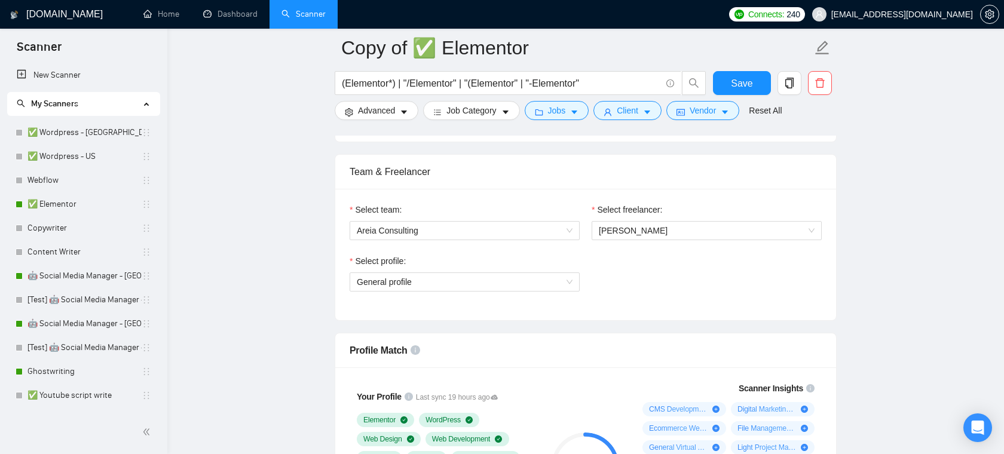
scroll to position [597, 0]
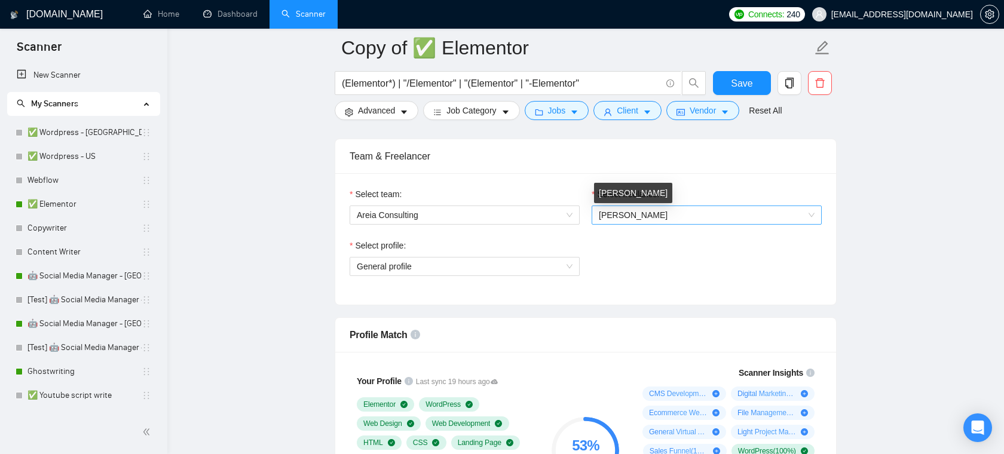
click at [634, 211] on span "[PERSON_NAME]" at bounding box center [633, 215] width 69 height 10
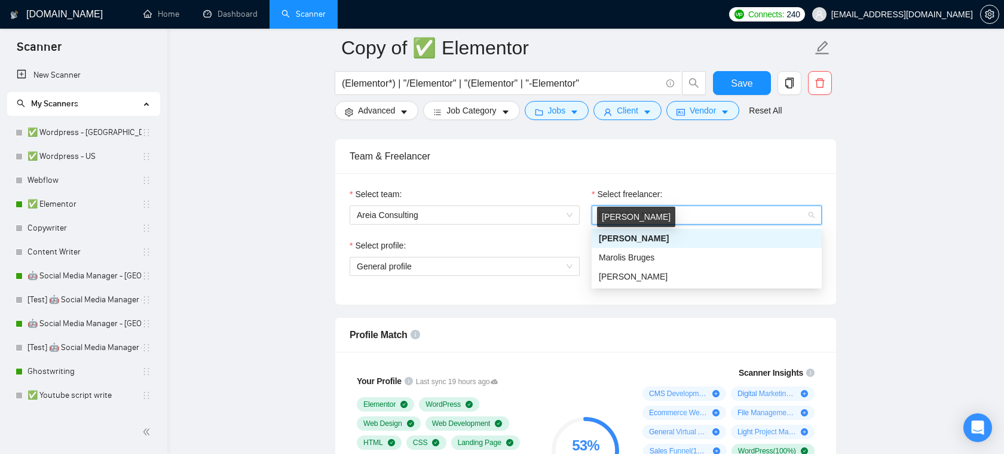
click at [669, 237] on span "[PERSON_NAME]" at bounding box center [634, 239] width 70 height 10
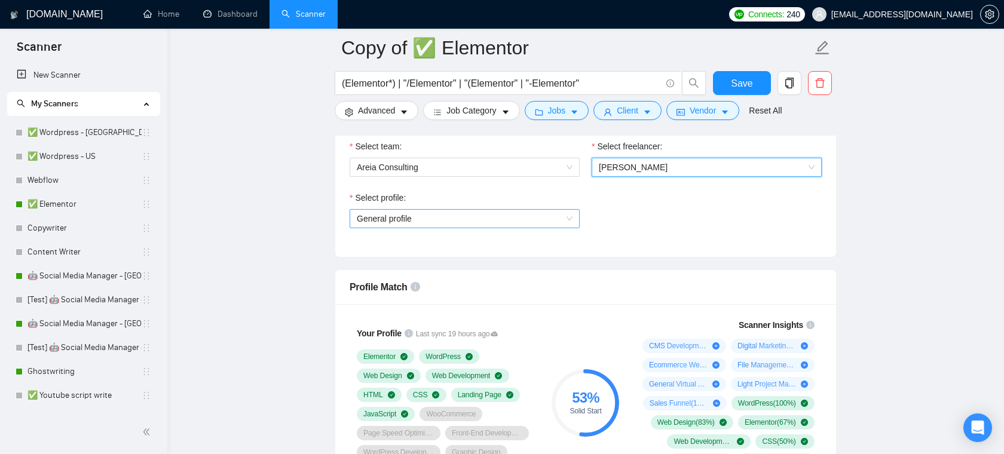
scroll to position [640, 0]
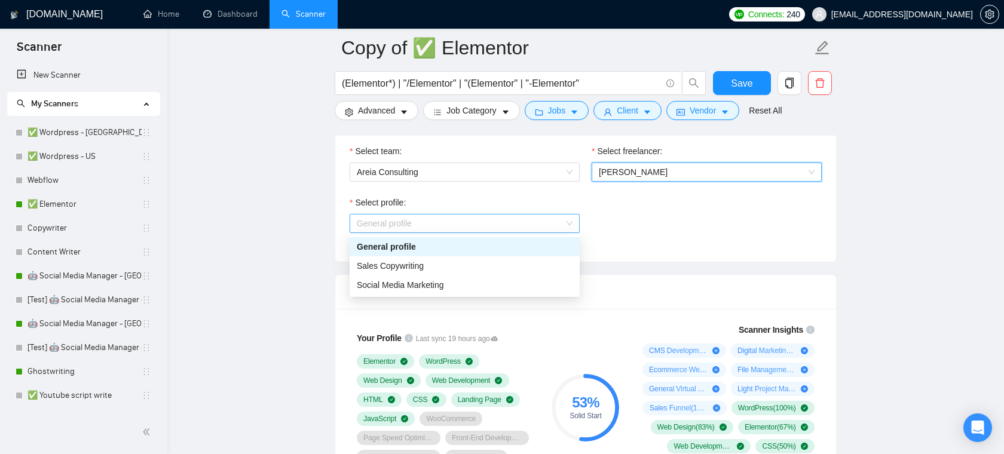
click at [547, 225] on span "General profile" at bounding box center [465, 224] width 216 height 18
click at [642, 224] on div "Select profile: General profile" at bounding box center [586, 221] width 484 height 51
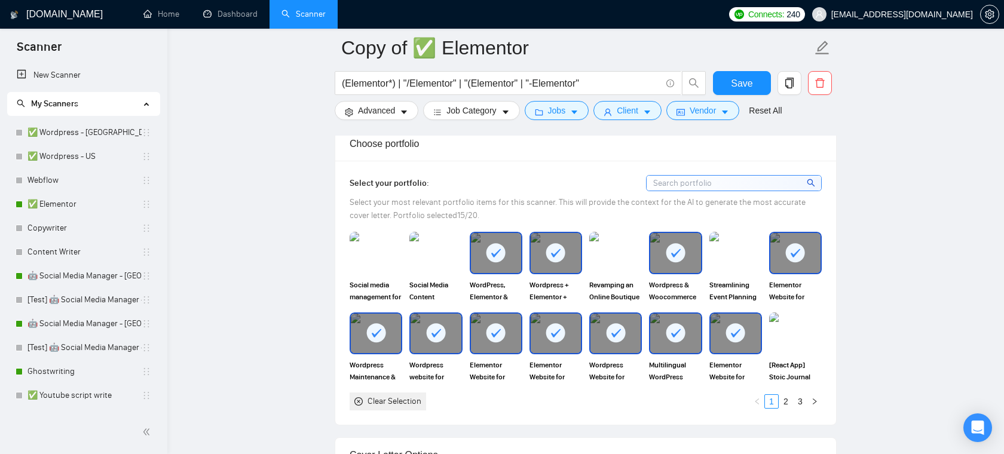
scroll to position [1039, 0]
click at [632, 207] on span "Select your most relevant portfolio items for this scanner. This will provide t…" at bounding box center [578, 209] width 456 height 23
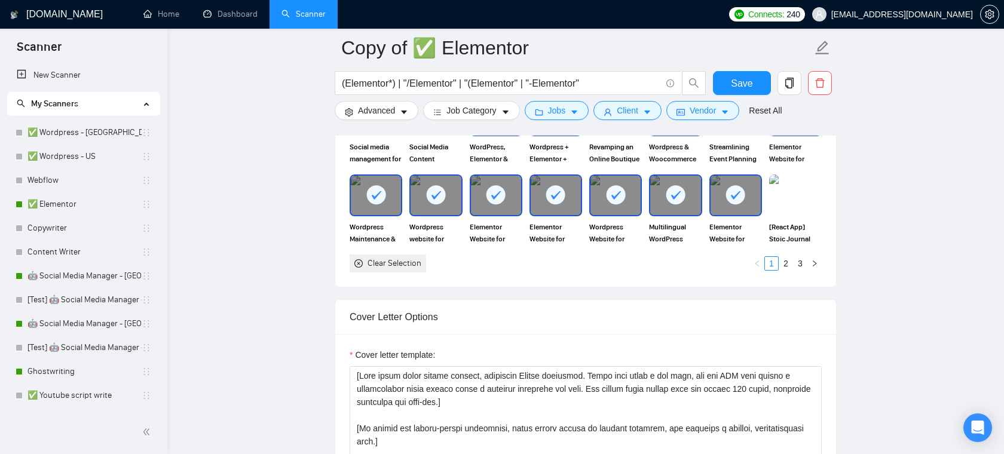
scroll to position [1202, 0]
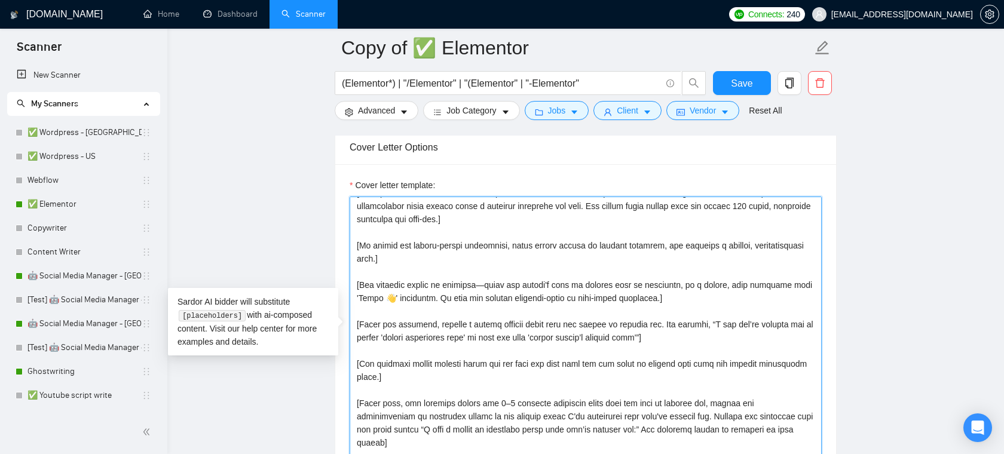
scroll to position [0, 0]
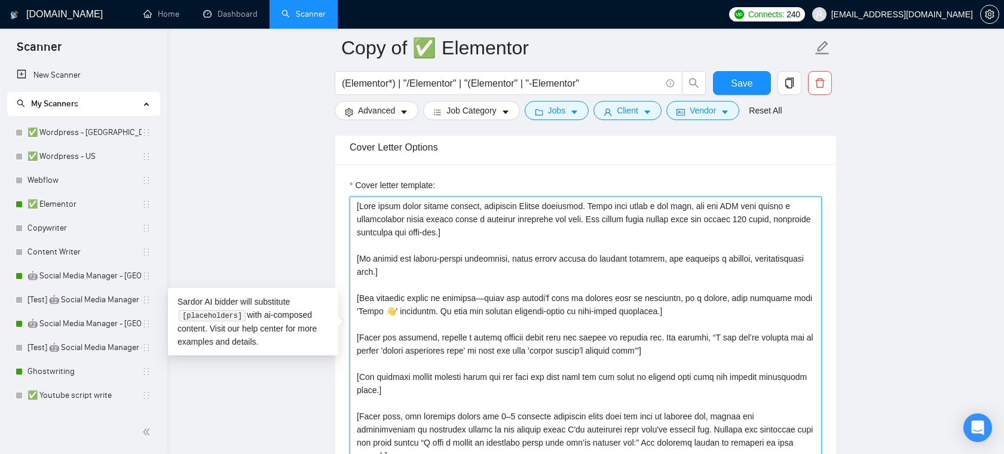
click at [492, 258] on textarea "Cover letter template:" at bounding box center [586, 331] width 472 height 269
click at [495, 234] on textarea "Cover letter template:" at bounding box center [586, 331] width 472 height 269
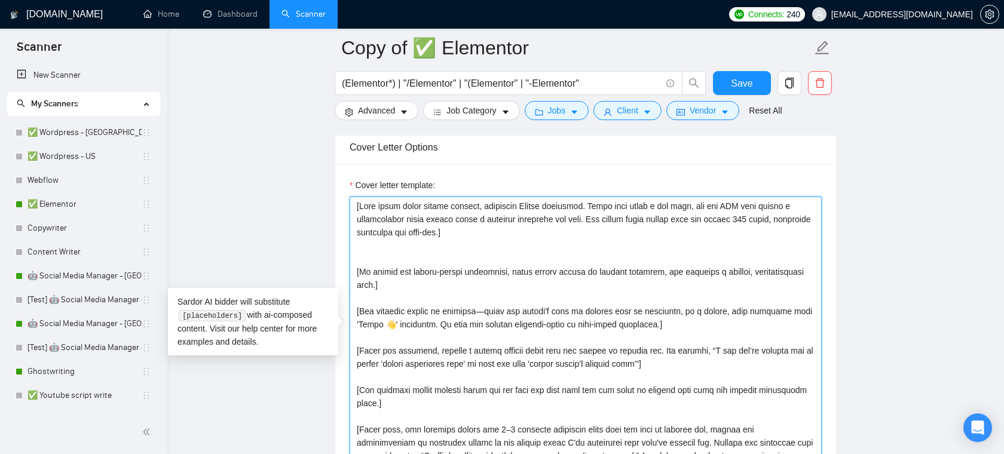
type textarea "[Lore ipsum dolor sitame consect, adipiscin Elitse doeiusmod. Tempo inci utlab …"
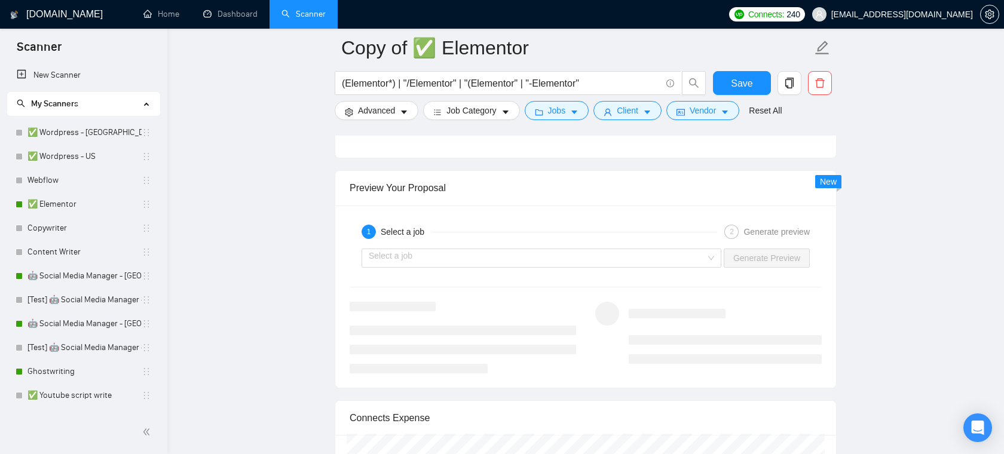
scroll to position [2258, 0]
click at [526, 252] on input "search" at bounding box center [537, 256] width 337 height 18
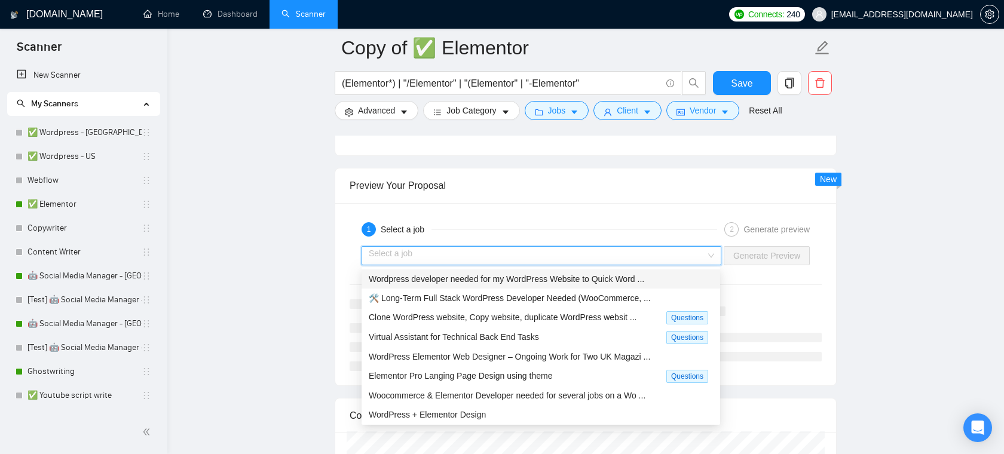
click at [461, 282] on span "Wordpress developer needed for my WordPress Website to Quick Word ..." at bounding box center [507, 279] width 276 height 10
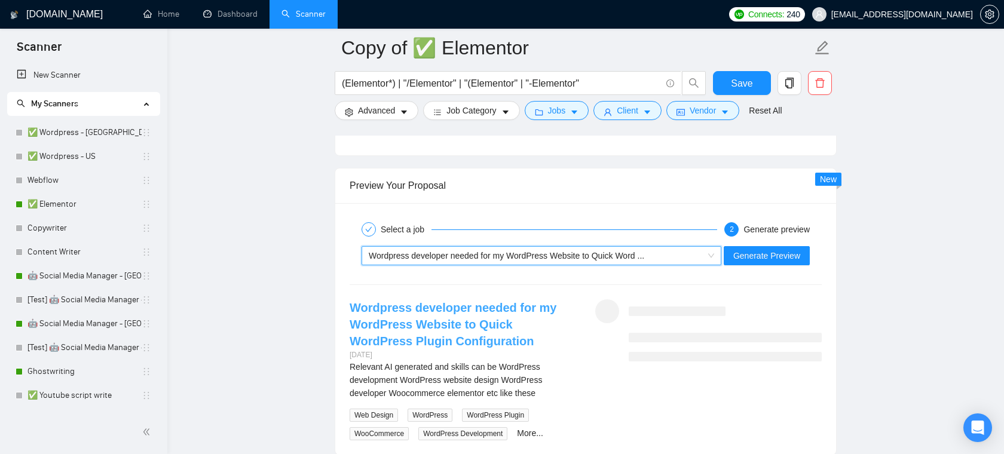
scroll to position [2323, 0]
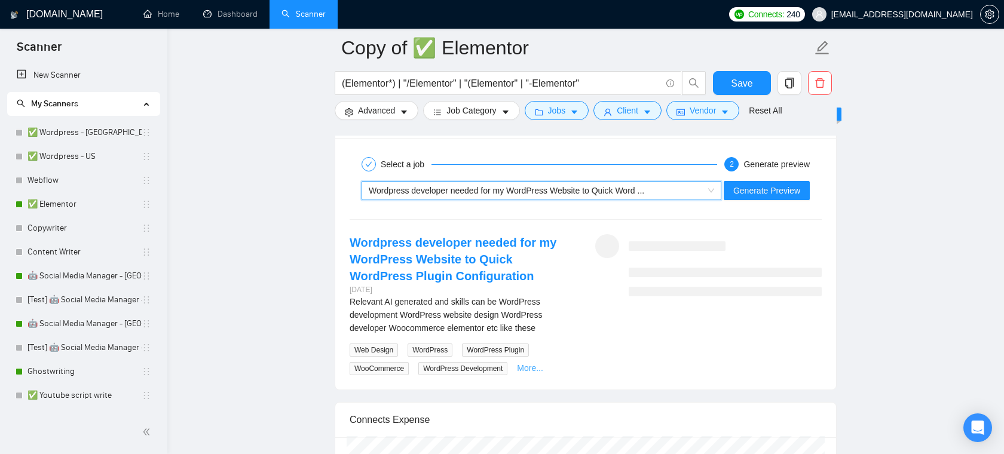
click at [534, 368] on link "More..." at bounding box center [530, 369] width 26 height 10
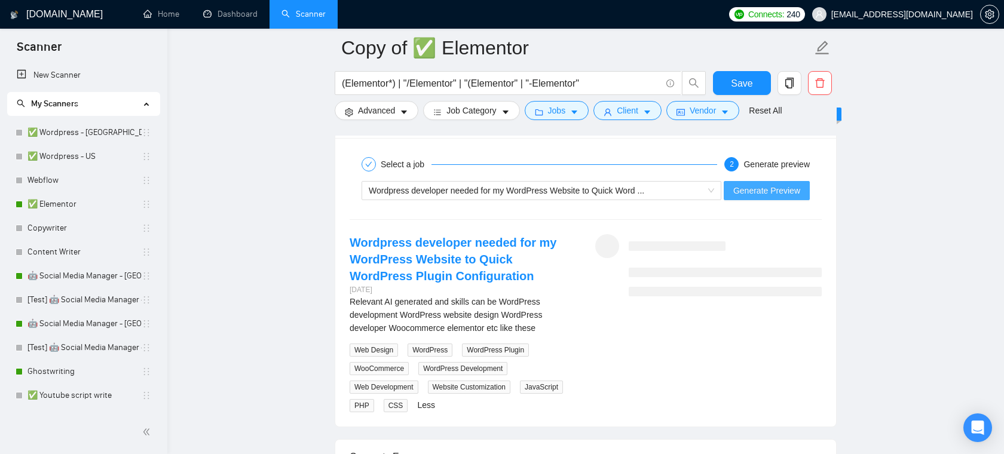
click at [757, 193] on span "Generate Preview" at bounding box center [767, 190] width 67 height 13
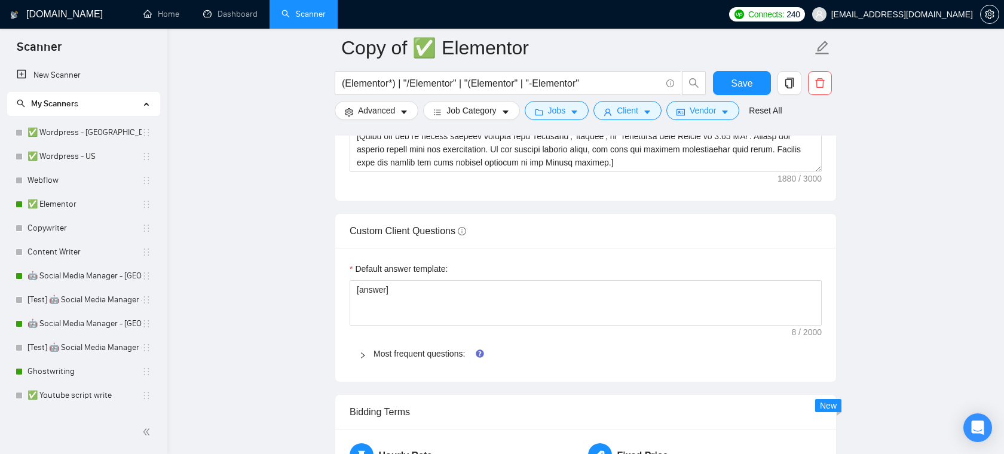
scroll to position [1642, 0]
click at [395, 353] on link "Most frequent questions:" at bounding box center [419, 354] width 91 height 10
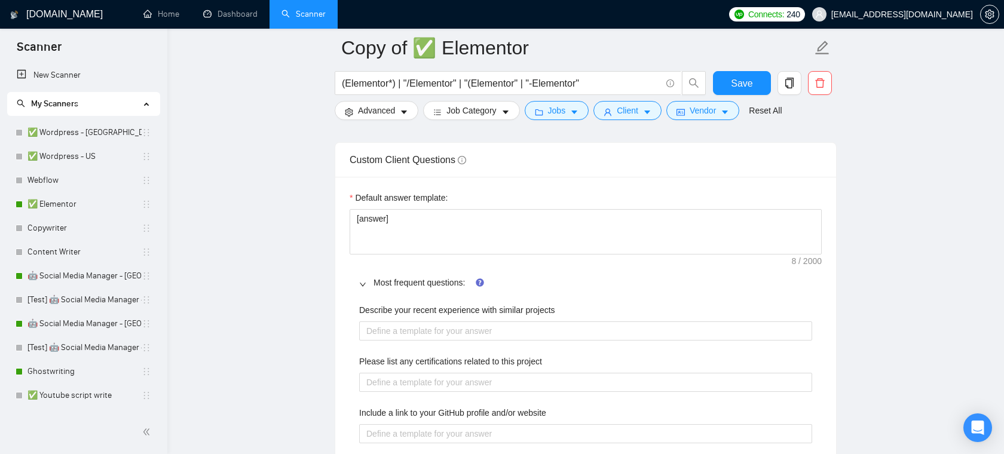
scroll to position [1718, 0]
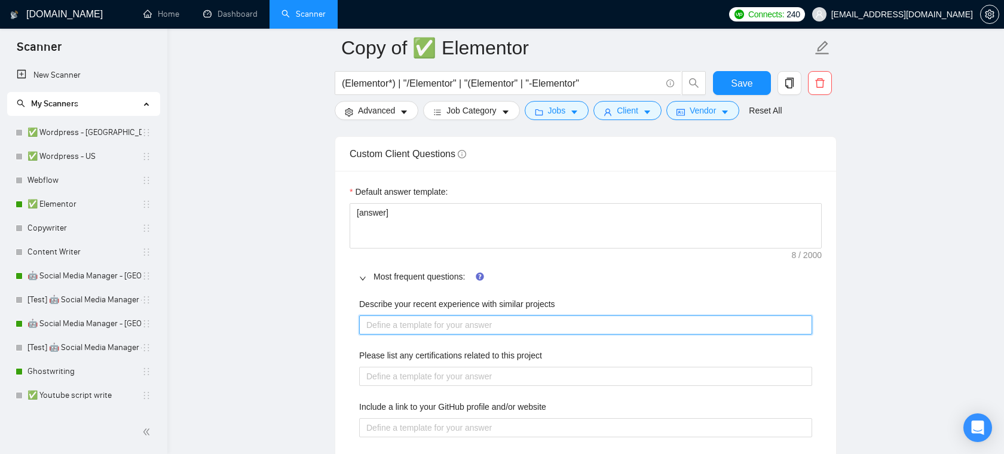
click at [497, 317] on projects "Describe your recent experience with similar projects" at bounding box center [585, 325] width 453 height 19
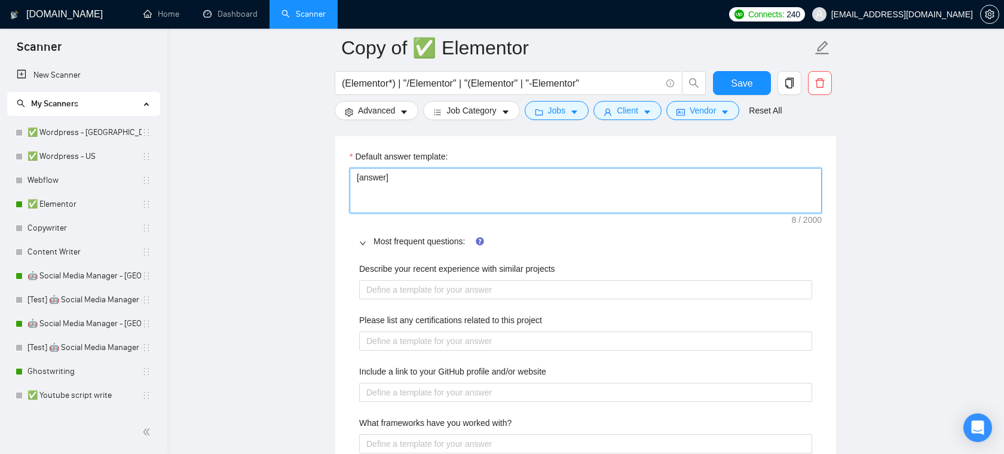
click at [421, 179] on textarea "[answer]" at bounding box center [586, 190] width 472 height 45
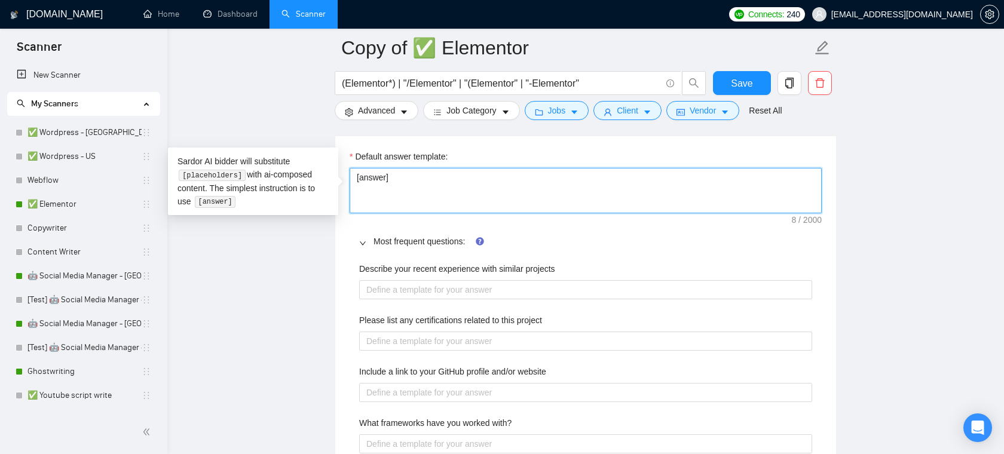
click at [421, 179] on textarea "[answer]" at bounding box center [586, 190] width 472 height 45
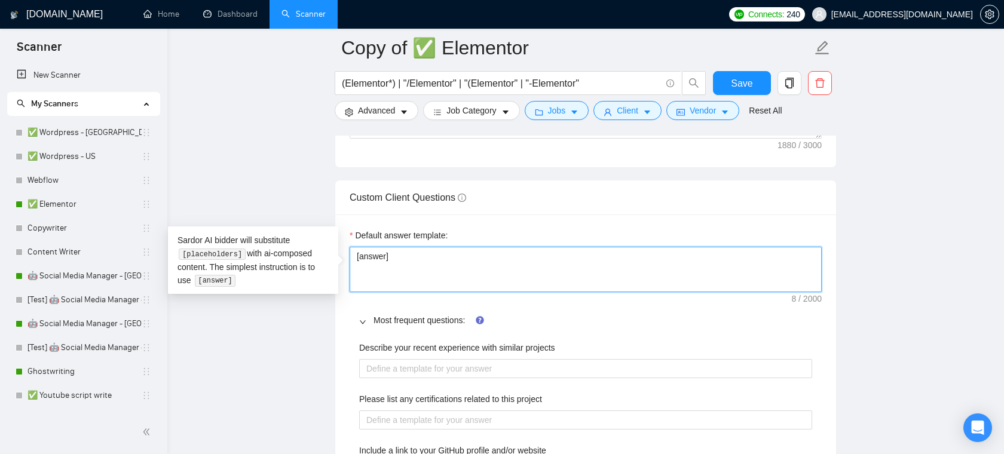
scroll to position [1673, 0]
click at [410, 267] on textarea "[answer]" at bounding box center [586, 270] width 472 height 45
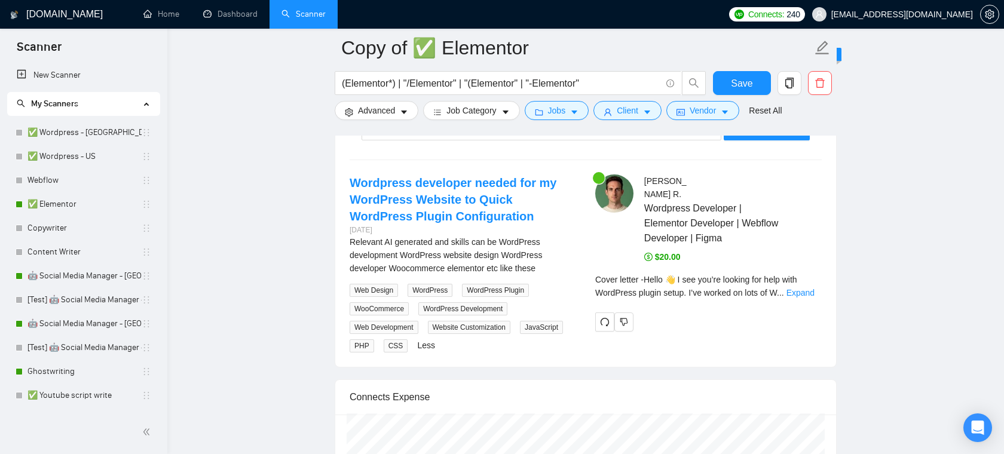
scroll to position [2918, 0]
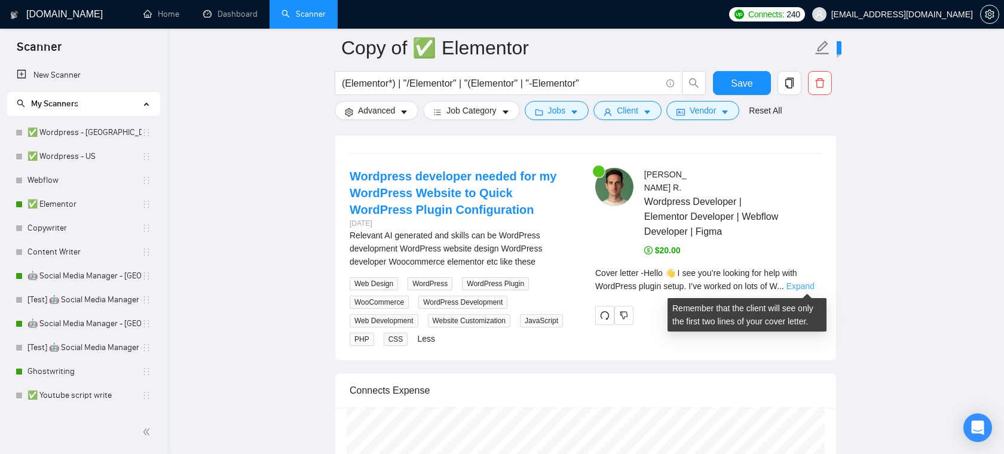
click at [805, 288] on link "Expand" at bounding box center [801, 287] width 28 height 10
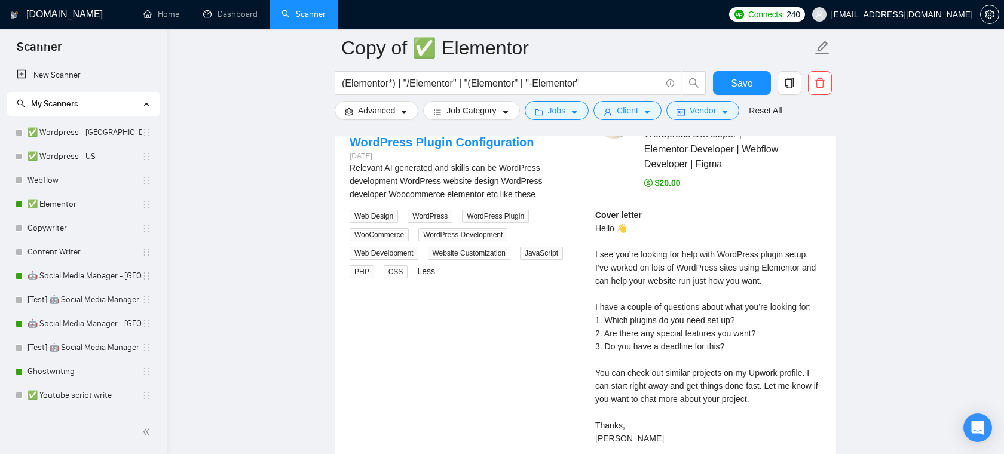
scroll to position [3009, 0]
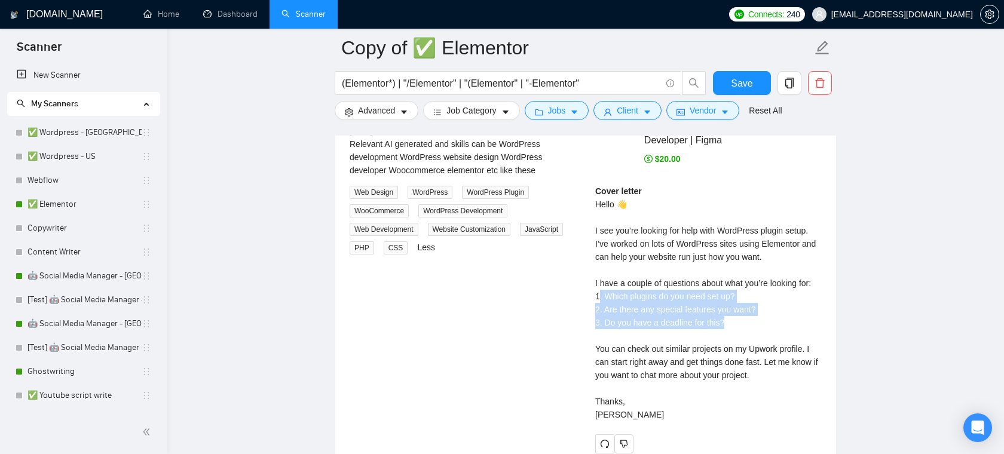
drag, startPoint x: 742, startPoint y: 322, endPoint x: 599, endPoint y: 297, distance: 145.1
click at [599, 297] on div "Cover letter Hello 👋 I see you’re looking for help with WordPress plugin setup.…" at bounding box center [708, 303] width 227 height 237
click at [630, 297] on div "Cover letter Hello 👋 I see you’re looking for help with WordPress plugin setup.…" at bounding box center [708, 303] width 227 height 237
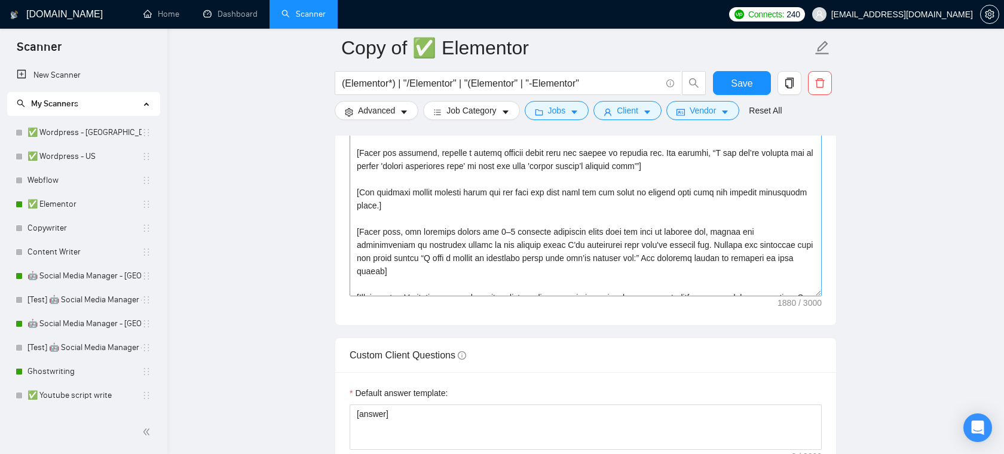
scroll to position [13, 0]
click at [569, 214] on textarea "Cover letter template:" at bounding box center [586, 162] width 472 height 269
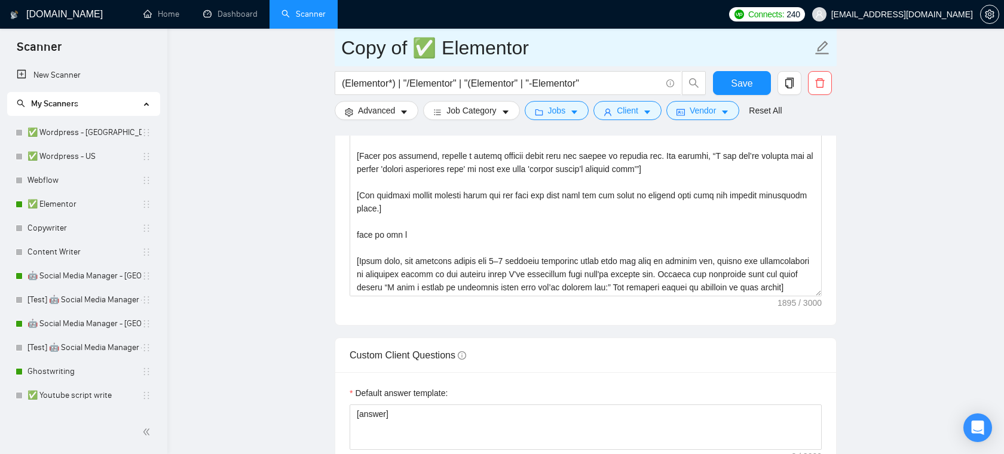
drag, startPoint x: 556, startPoint y: 51, endPoint x: 432, endPoint y: 52, distance: 123.8
click at [432, 52] on input "Copy of ✅ Elementor" at bounding box center [576, 48] width 471 height 30
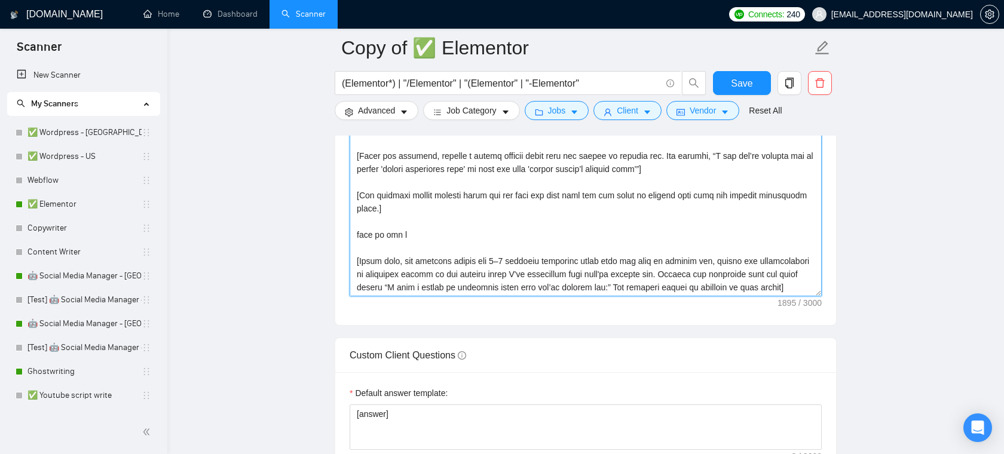
click at [440, 239] on textarea "Cover letter template:" at bounding box center [586, 162] width 472 height 269
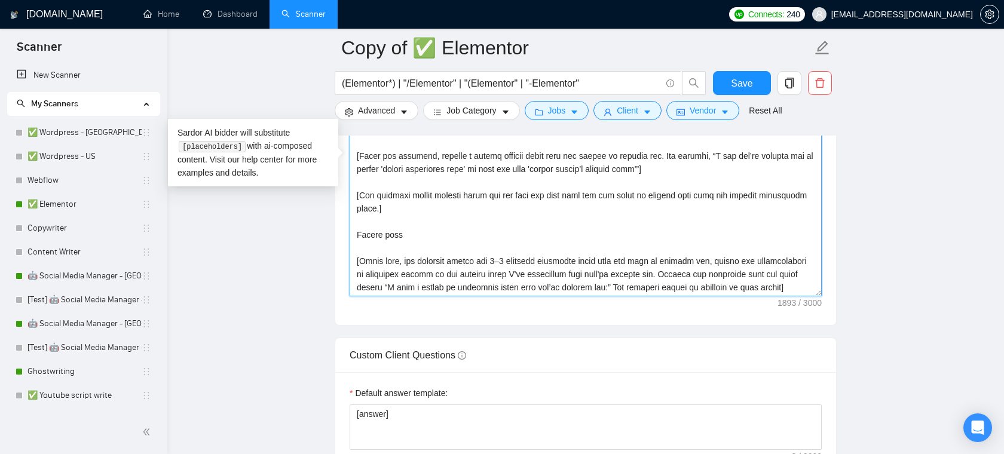
click at [419, 237] on textarea "Cover letter template:" at bounding box center [586, 162] width 472 height 269
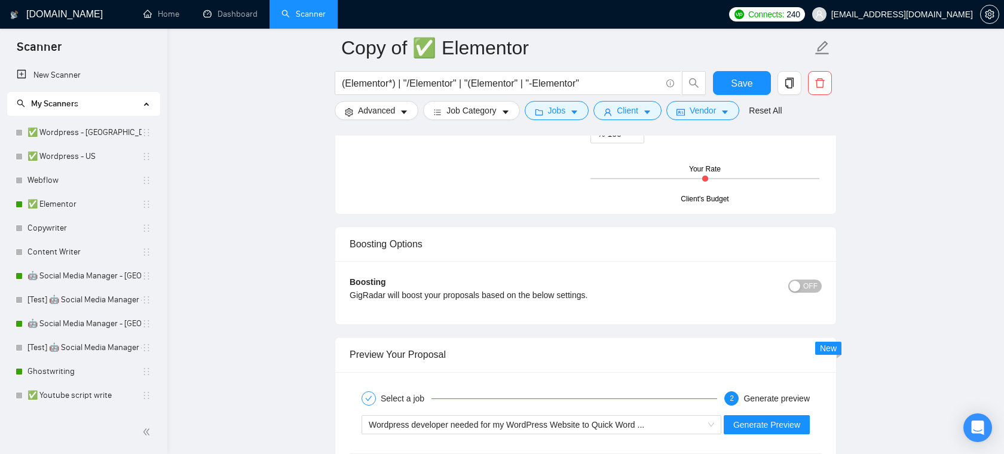
scroll to position [2630, 0]
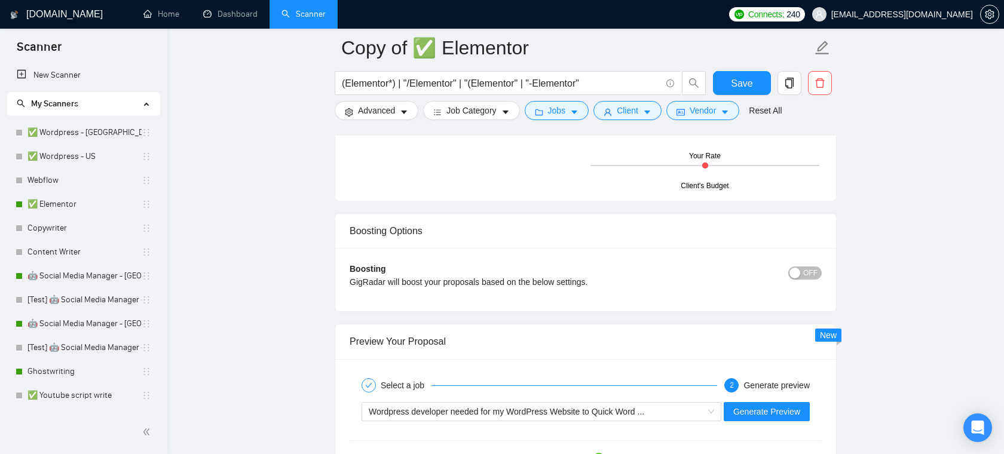
type textarea "[Lore ipsum dolor sitame consect, adipiscin Elitse doeiusmod. Tempo inci utlab …"
click at [221, 15] on link "Dashboard" at bounding box center [230, 14] width 54 height 10
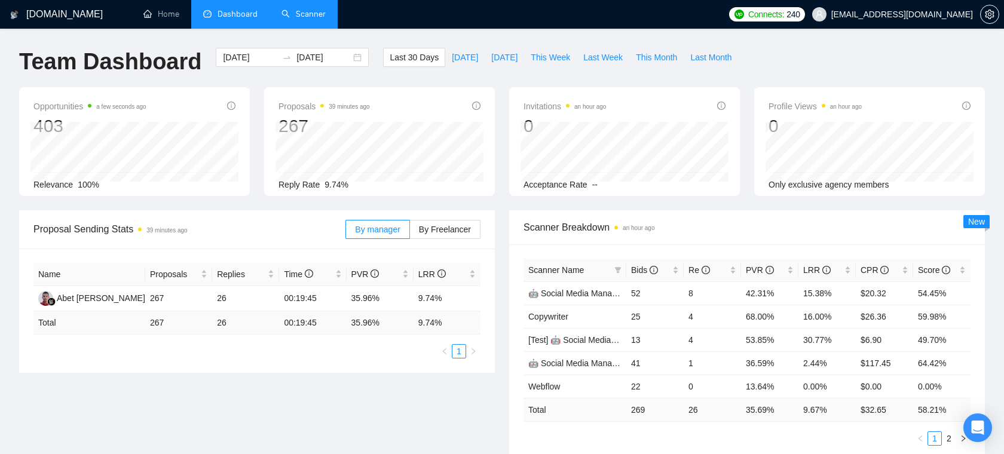
click at [292, 19] on link "Scanner" at bounding box center [304, 14] width 44 height 10
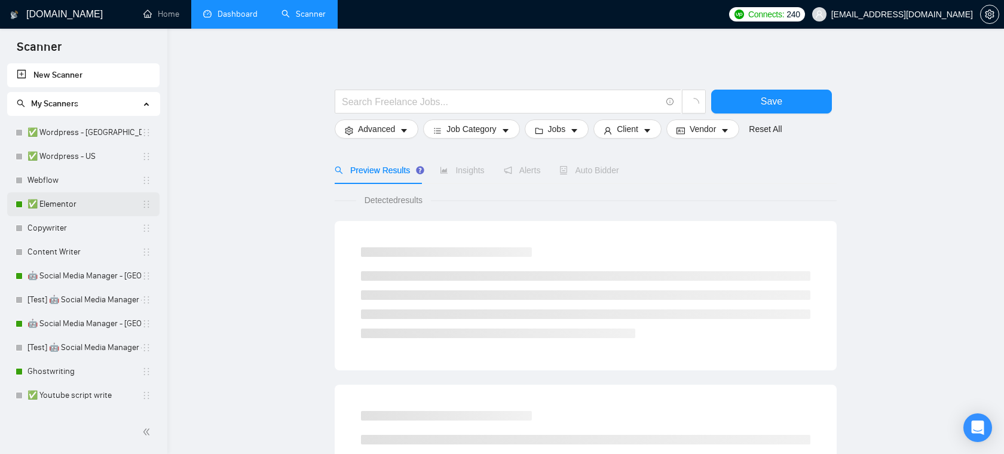
click at [60, 203] on link "✅ Elementor" at bounding box center [85, 205] width 114 height 24
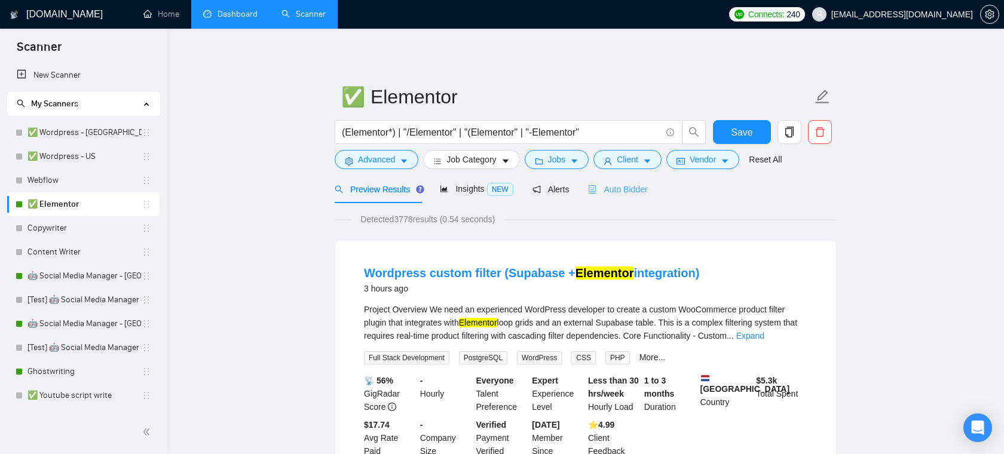
click at [621, 196] on div "Auto Bidder" at bounding box center [617, 189] width 59 height 28
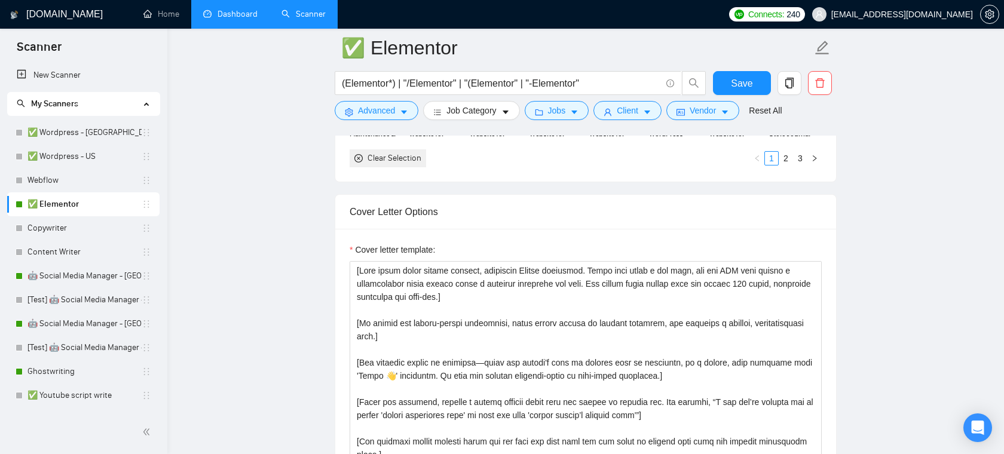
scroll to position [1315, 0]
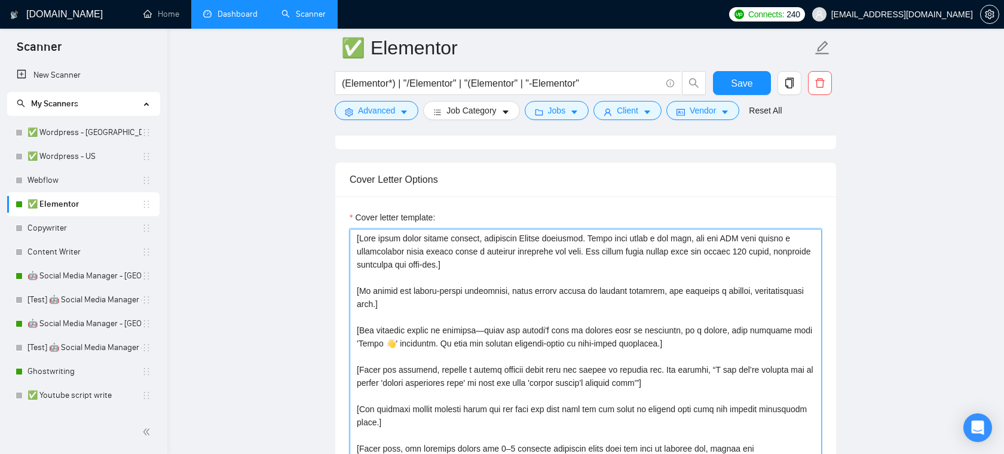
click at [507, 306] on textarea "Cover letter template:" at bounding box center [586, 363] width 472 height 269
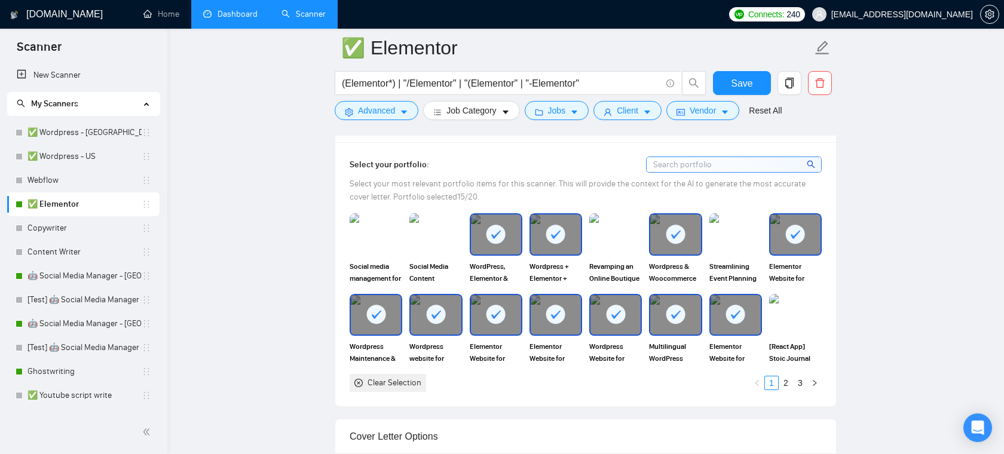
scroll to position [1058, 0]
click at [970, 424] on div "Open Intercom Messenger" at bounding box center [979, 429] width 32 height 32
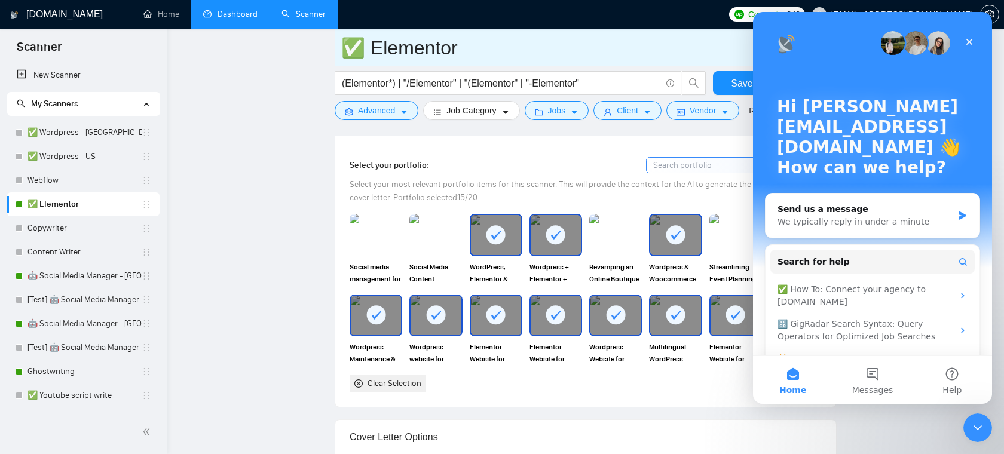
scroll to position [0, 0]
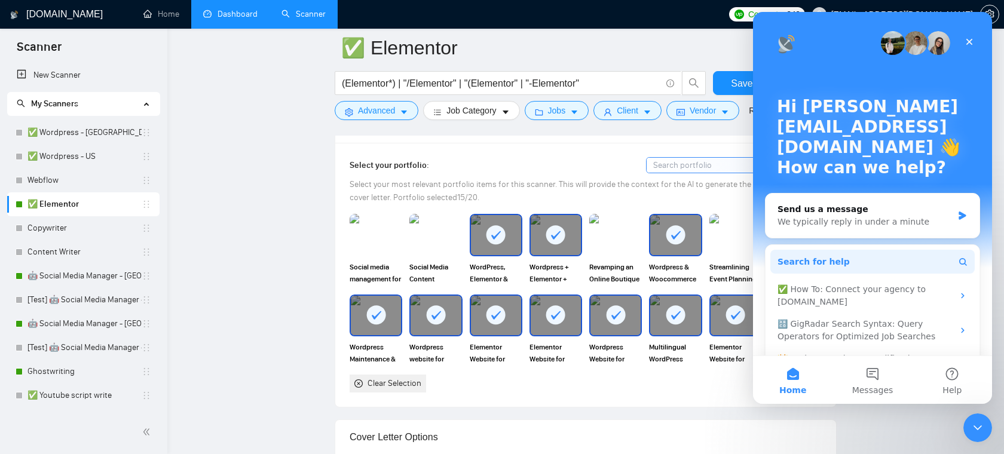
click at [875, 262] on button "Search for help" at bounding box center [873, 262] width 204 height 24
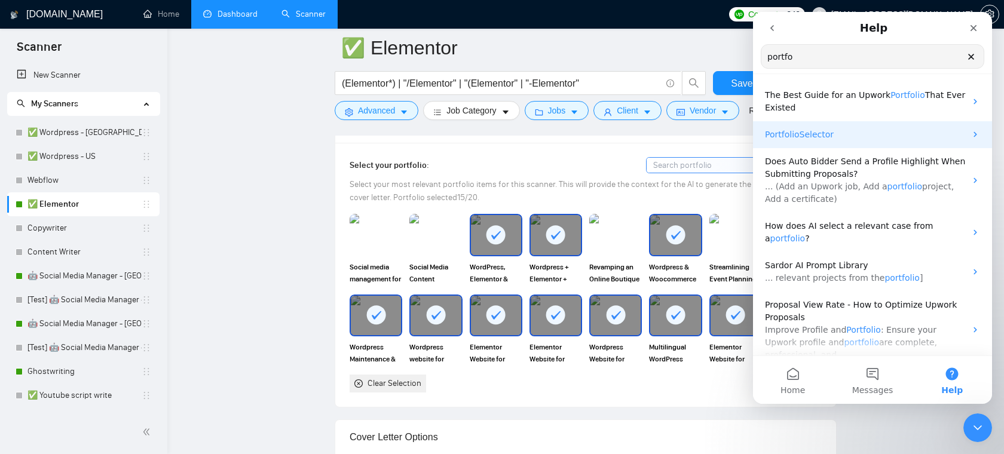
type input "portfo"
click at [827, 132] on span "Selector" at bounding box center [817, 135] width 35 height 10
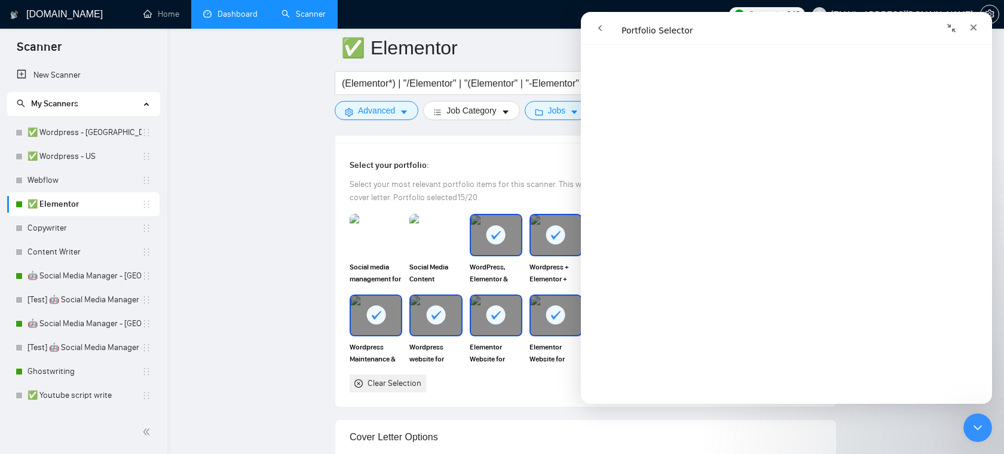
scroll to position [1085, 0]
click at [974, 23] on icon "Close" at bounding box center [974, 28] width 10 height 10
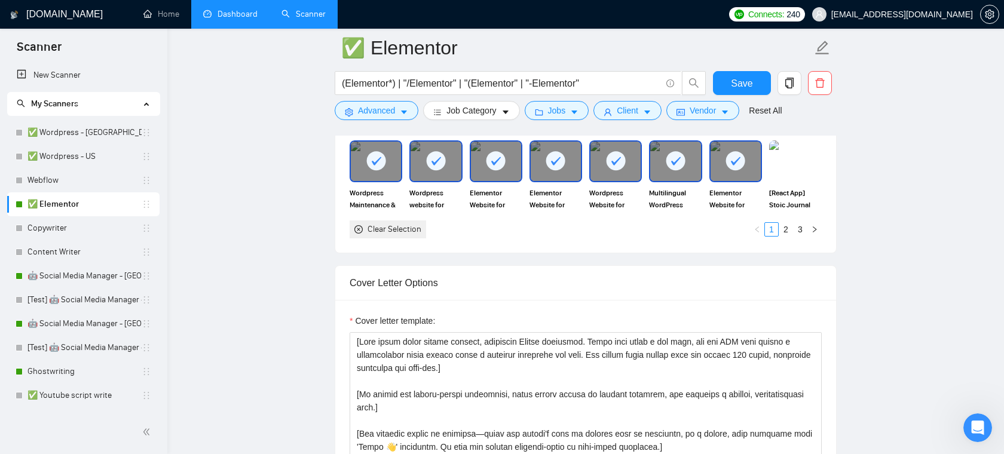
scroll to position [1229, 0]
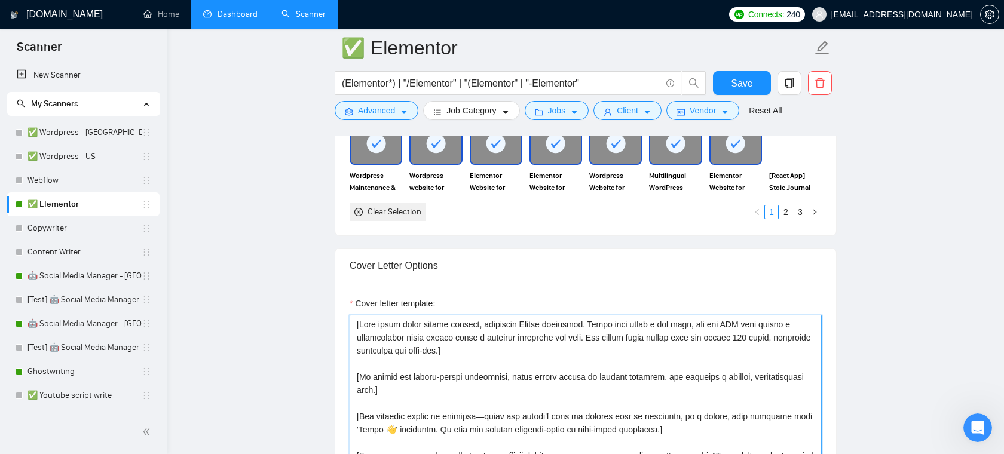
click at [484, 389] on textarea "Cover letter template:" at bounding box center [586, 449] width 472 height 269
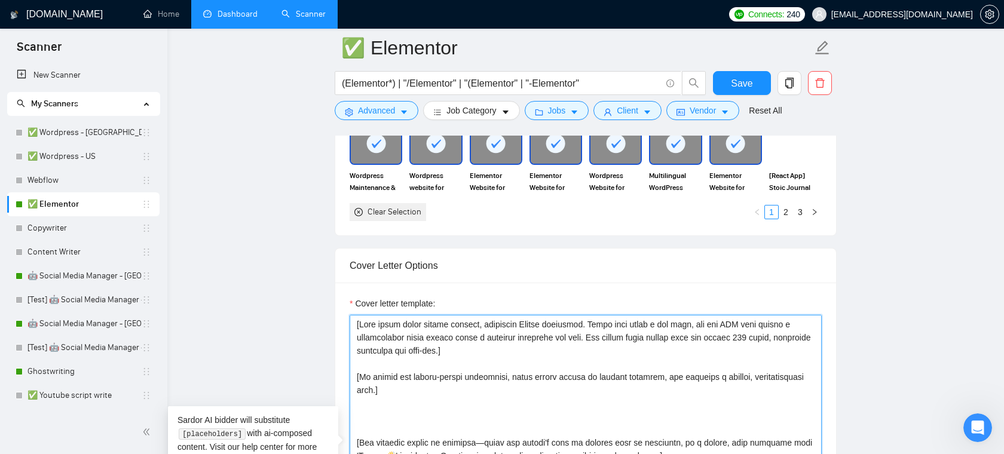
click at [433, 410] on textarea "Cover letter template:" at bounding box center [586, 449] width 472 height 269
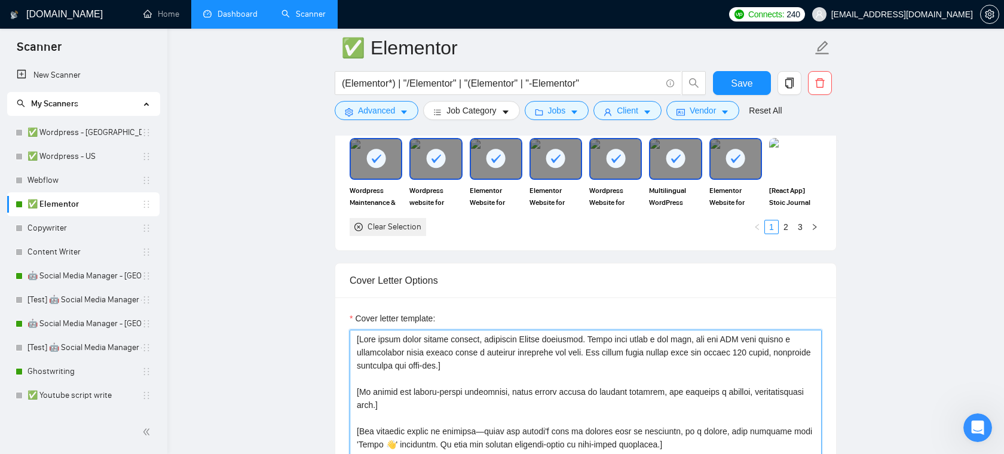
scroll to position [1206, 0]
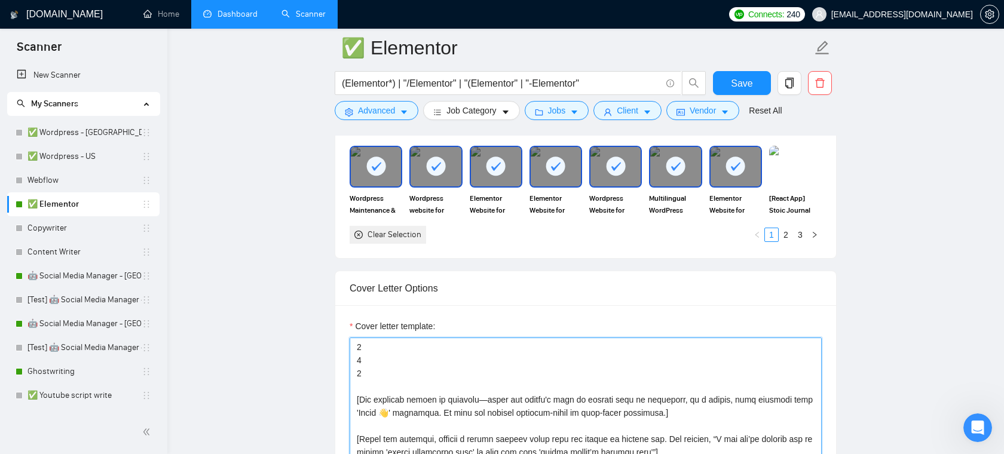
scroll to position [118, 0]
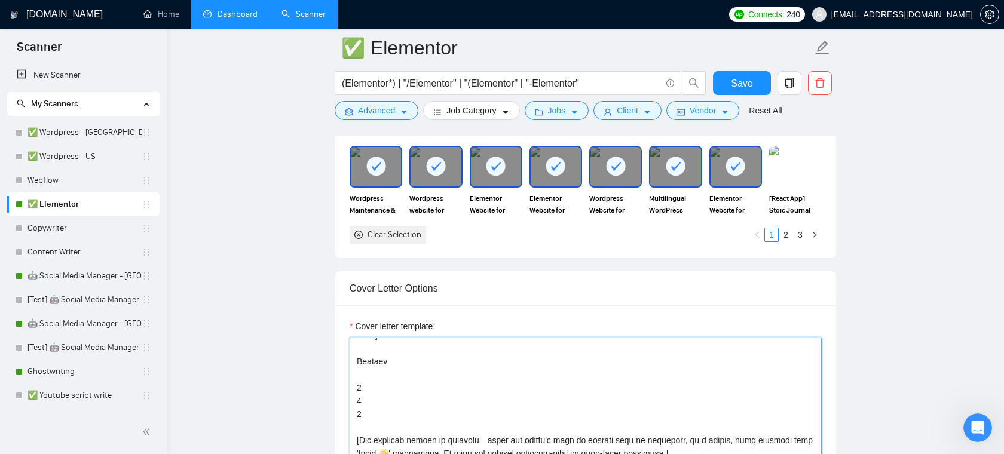
scroll to position [47, 0]
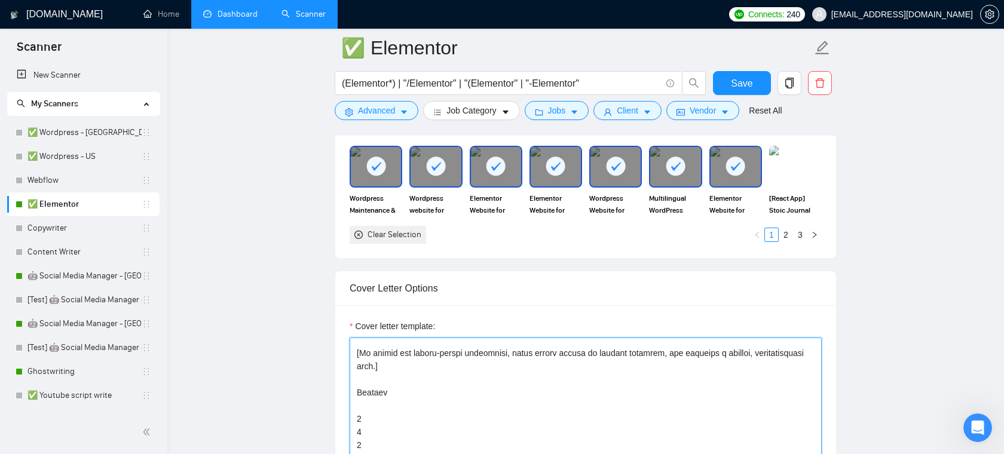
drag, startPoint x: 371, startPoint y: 392, endPoint x: 353, endPoint y: 395, distance: 17.6
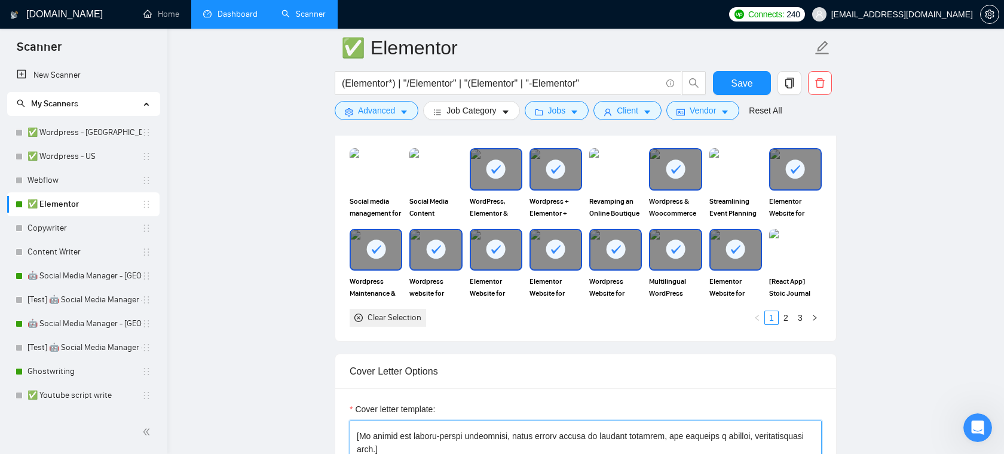
scroll to position [1110, 0]
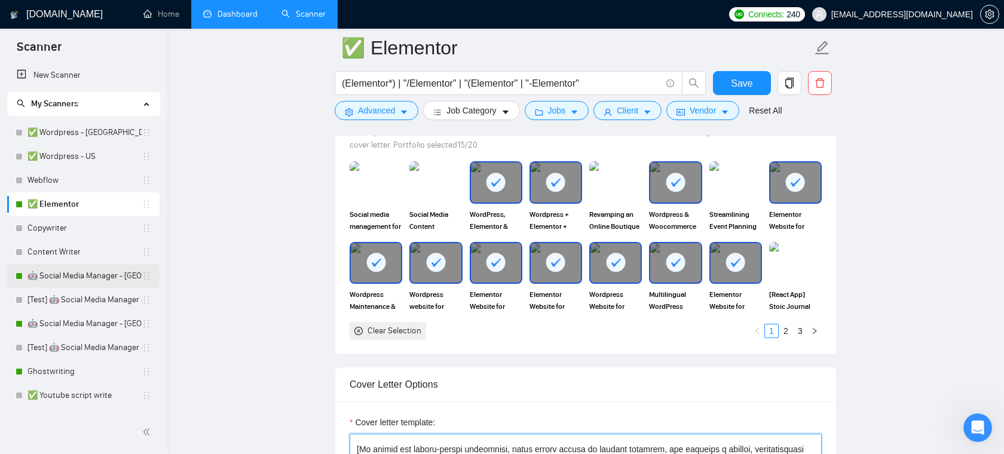
type textarea "[Lore ipsum dolor sitame consect, adipiscin Elitse doeiusmod. Tempo inci utlab …"
click at [72, 277] on link "🤖 Social Media Manager - [GEOGRAPHIC_DATA]" at bounding box center [85, 276] width 114 height 24
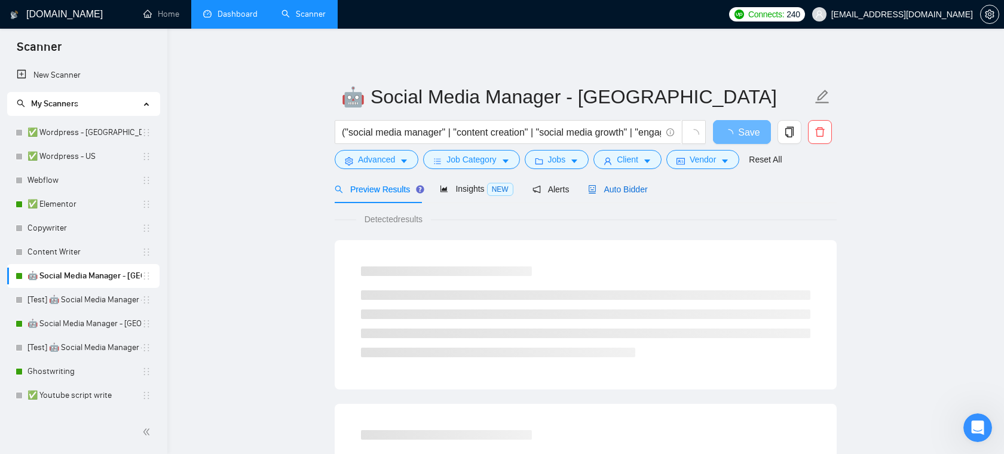
click at [639, 191] on span "Auto Bidder" at bounding box center [617, 190] width 59 height 10
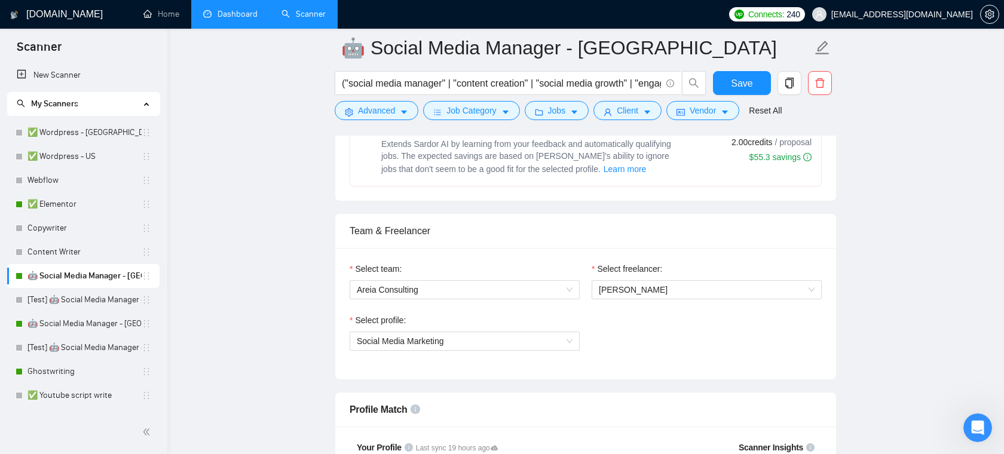
scroll to position [507, 0]
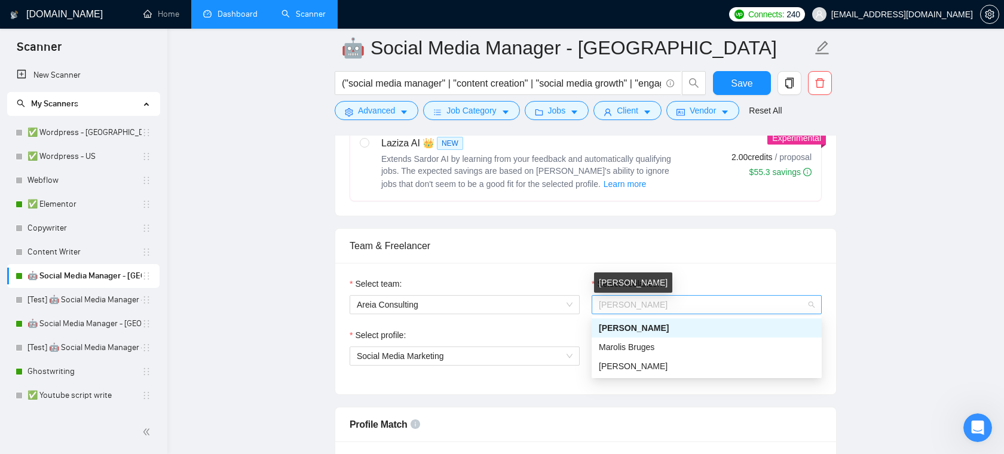
click at [647, 307] on span "[PERSON_NAME]" at bounding box center [633, 305] width 69 height 10
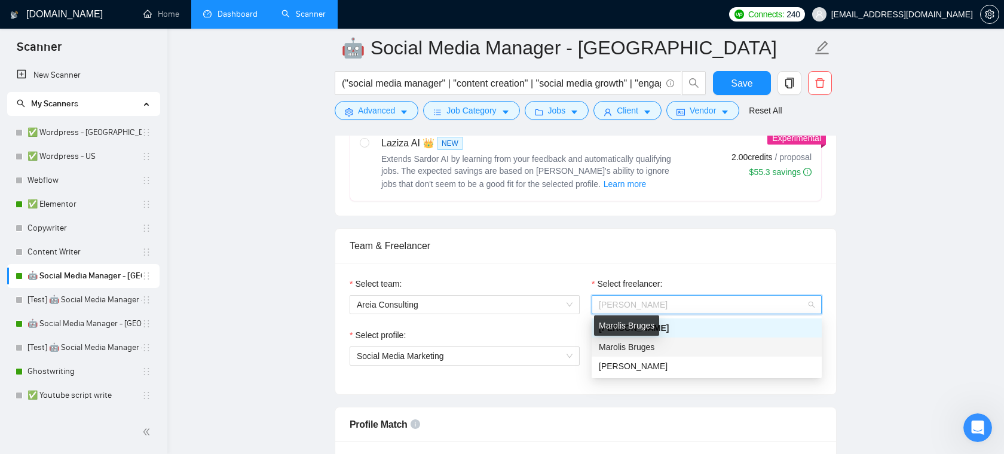
click at [634, 346] on span "Marolis Bruges" at bounding box center [627, 348] width 56 height 10
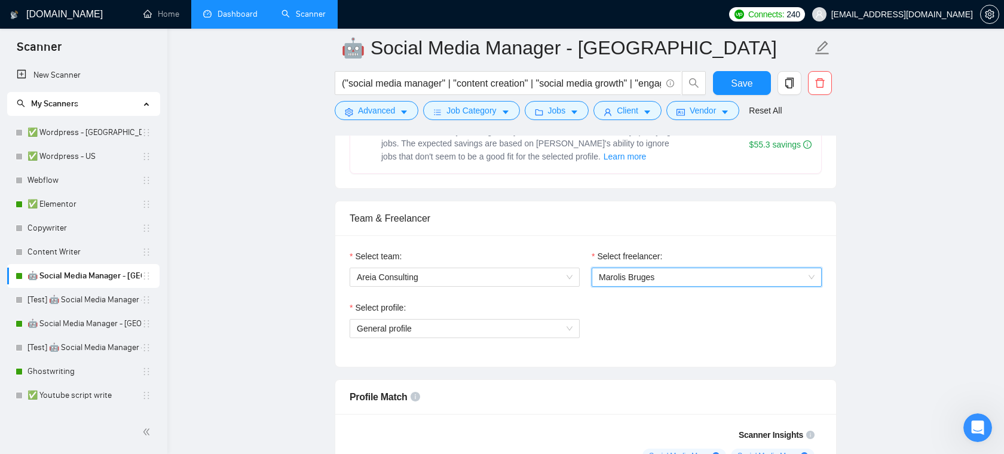
scroll to position [513, 0]
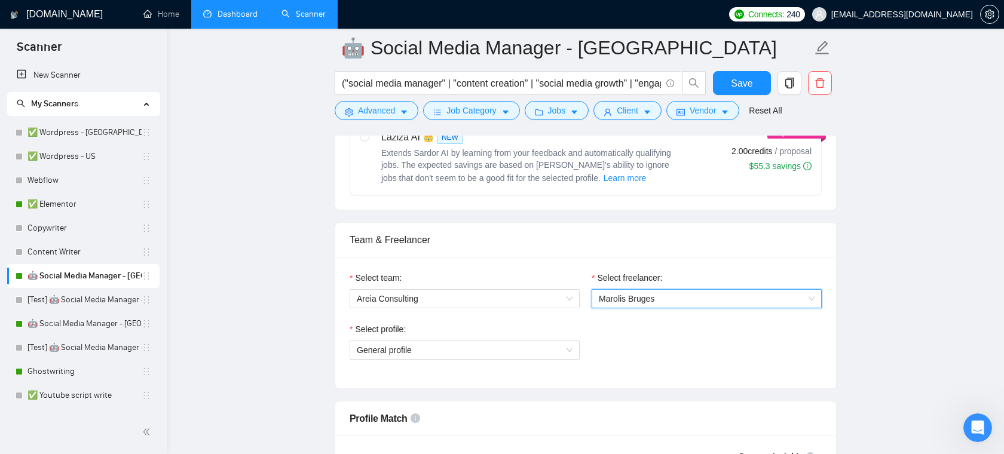
click at [659, 300] on span "Marolis Bruges" at bounding box center [707, 299] width 216 height 18
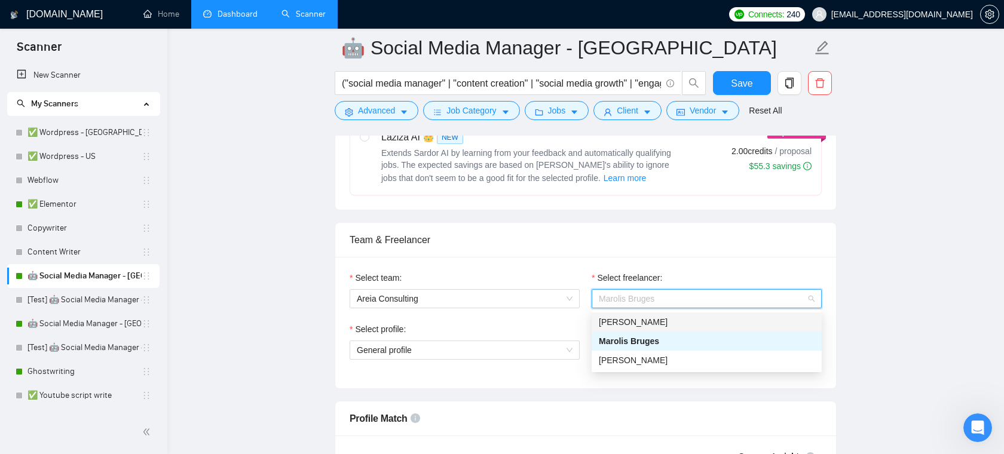
click at [636, 326] on span "[PERSON_NAME]" at bounding box center [633, 322] width 69 height 10
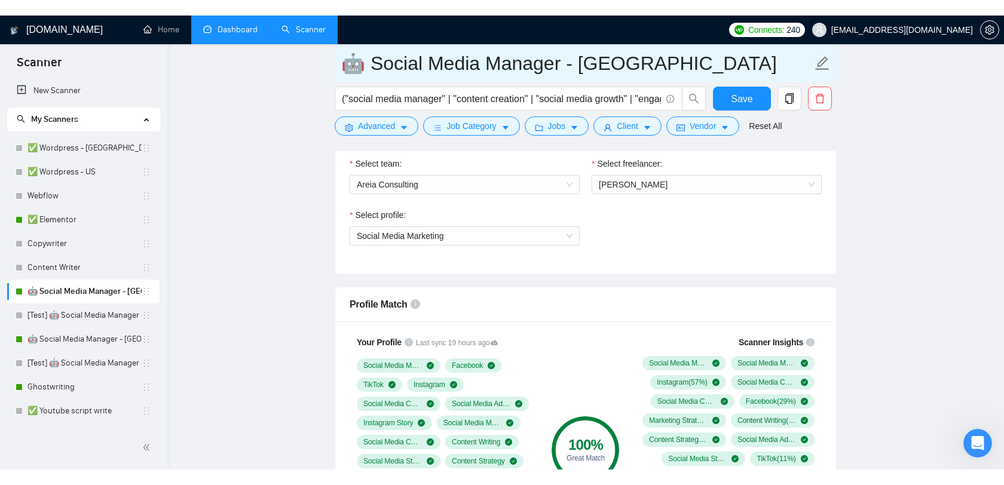
scroll to position [641, 0]
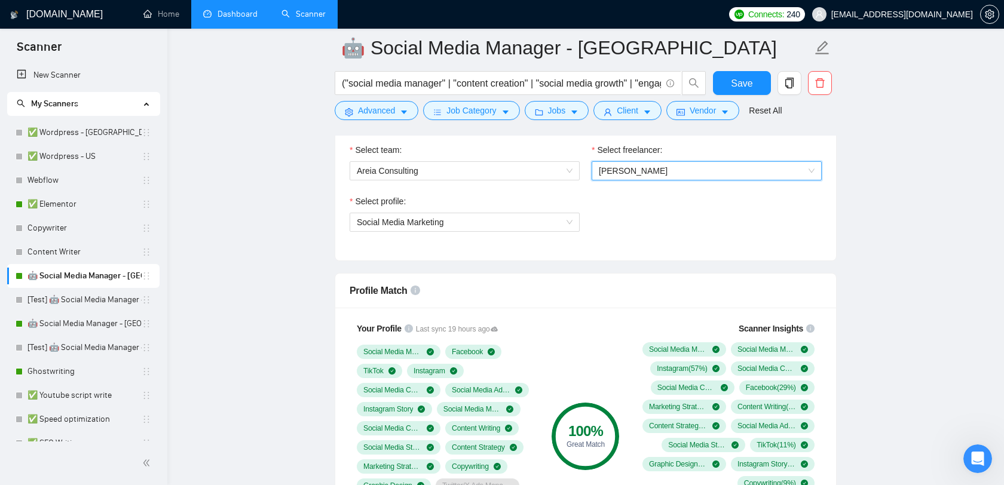
click at [683, 217] on div "Select profile: Social Media Marketing" at bounding box center [586, 220] width 484 height 51
click at [63, 11] on h1 "[DOMAIN_NAME]" at bounding box center [64, 14] width 77 height 29
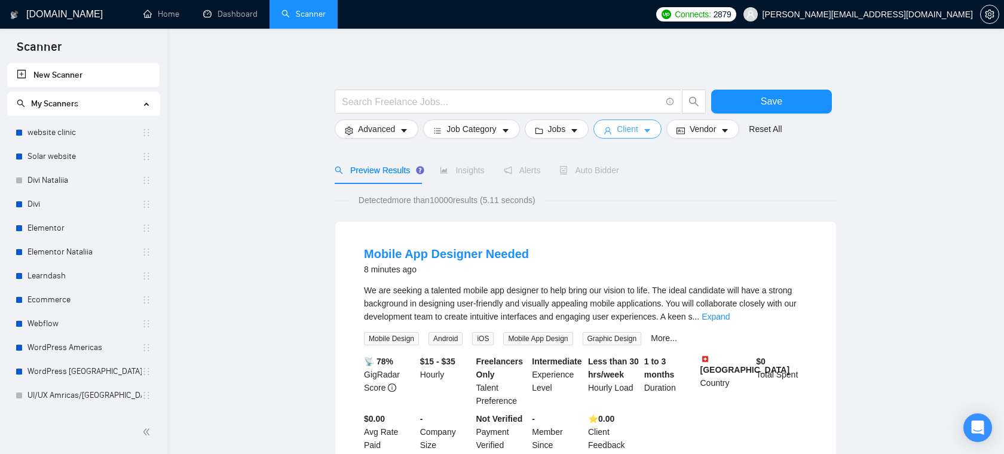
click at [639, 130] on span "Client" at bounding box center [628, 129] width 22 height 13
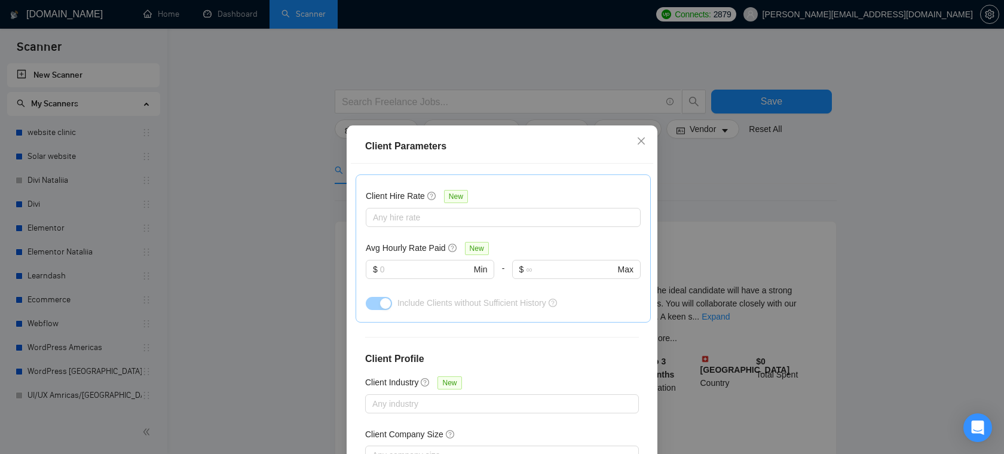
scroll to position [427, 0]
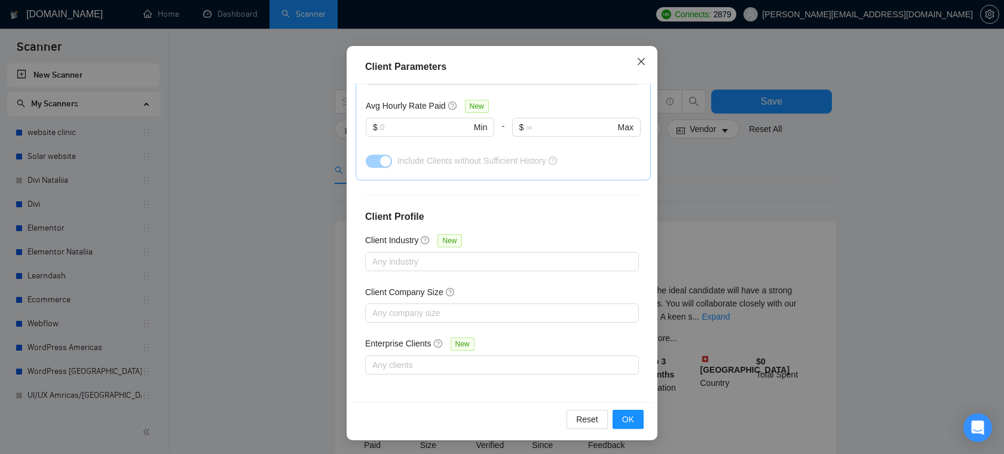
click at [634, 62] on span "Close" at bounding box center [641, 62] width 32 height 32
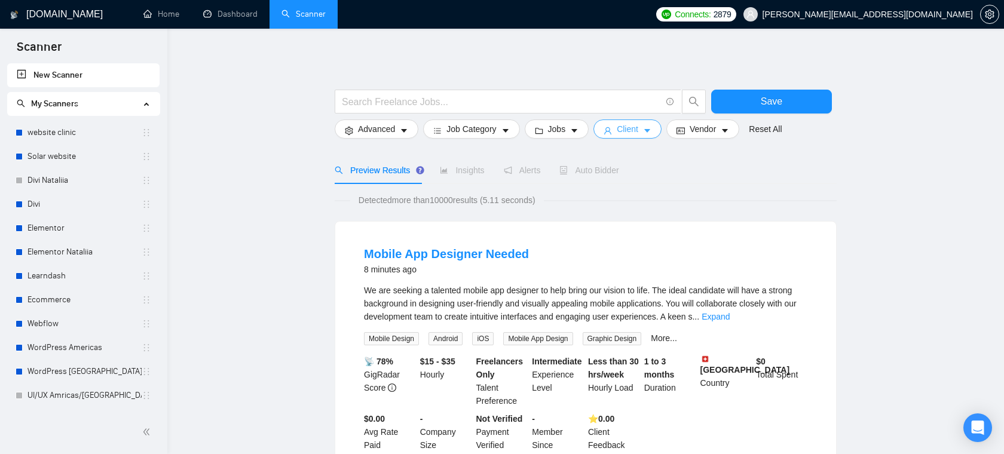
scroll to position [26, 0]
click at [578, 131] on icon "caret-down" at bounding box center [575, 131] width 6 height 4
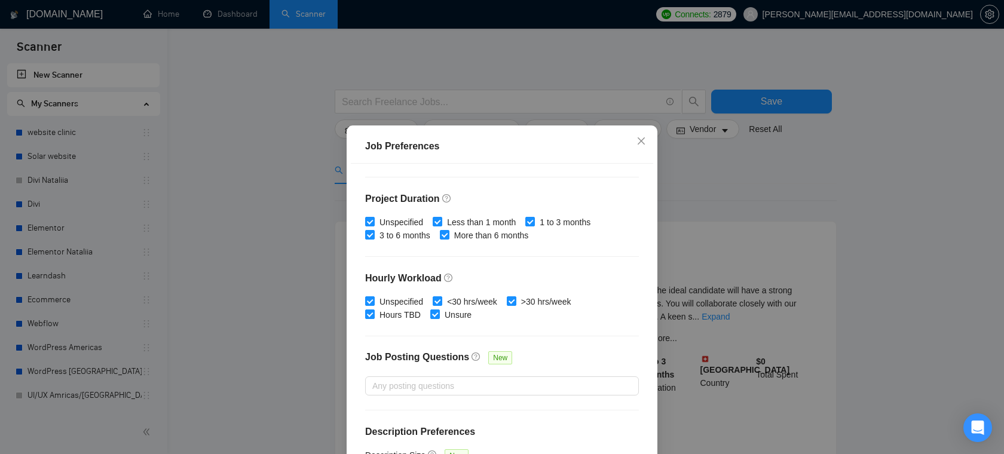
scroll to position [356, 0]
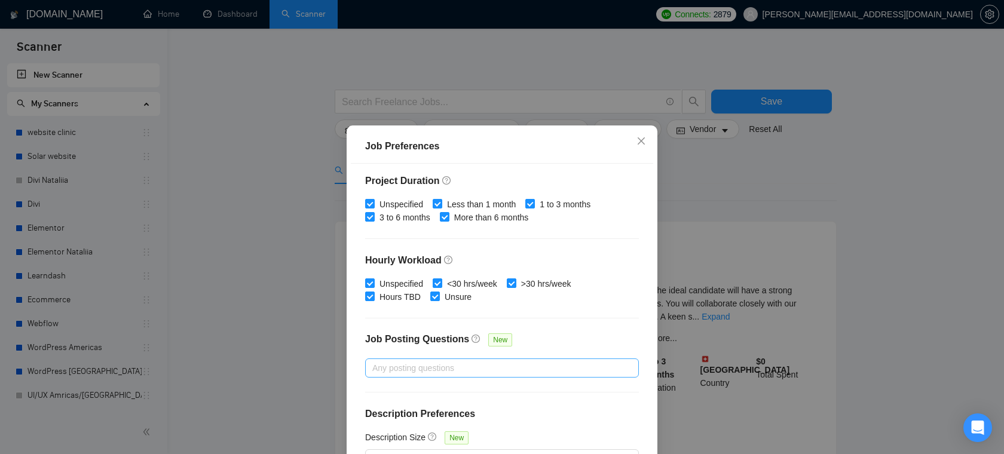
click at [452, 369] on div at bounding box center [496, 368] width 256 height 14
click at [643, 134] on span "Close" at bounding box center [641, 142] width 32 height 32
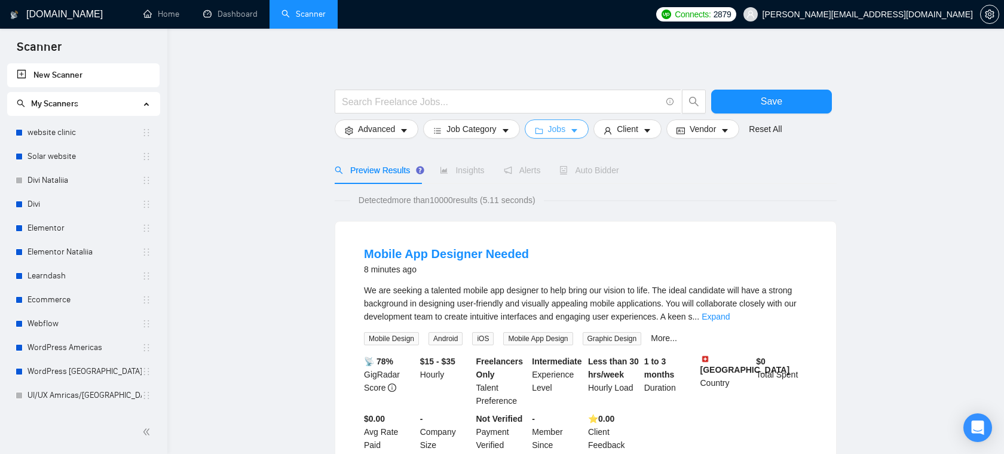
click at [578, 136] on button "Jobs" at bounding box center [557, 129] width 65 height 19
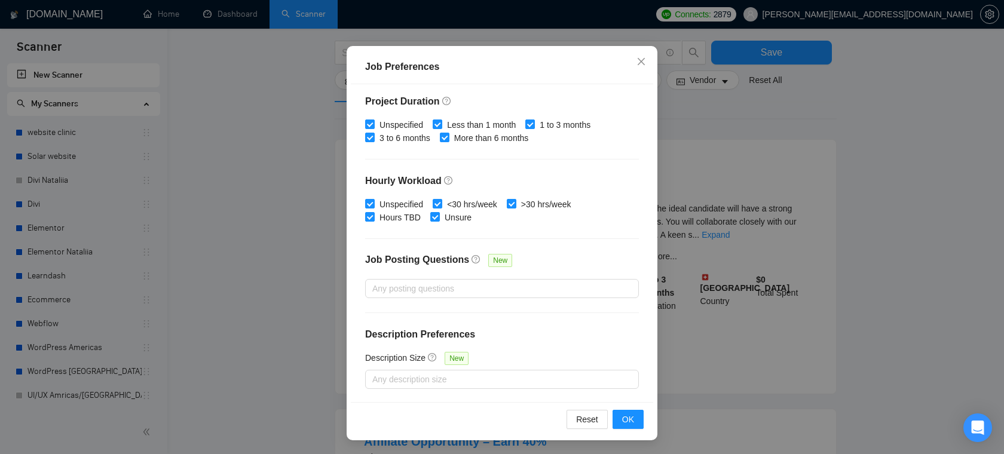
scroll to position [109, 0]
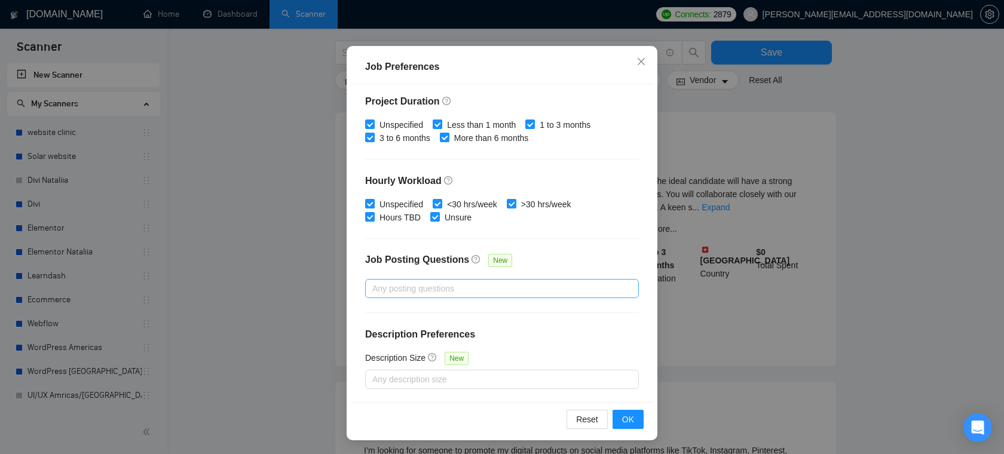
click at [508, 286] on div at bounding box center [496, 289] width 256 height 14
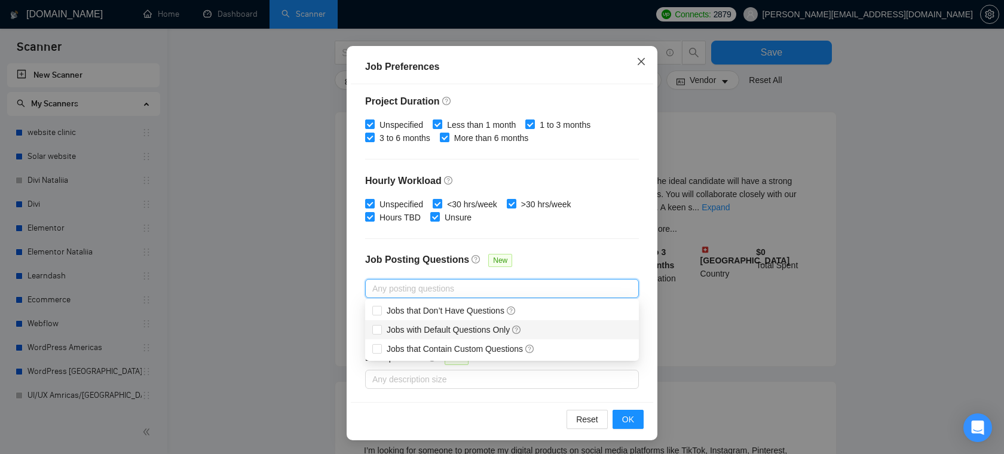
click at [641, 66] on icon "close" at bounding box center [642, 62] width 10 height 10
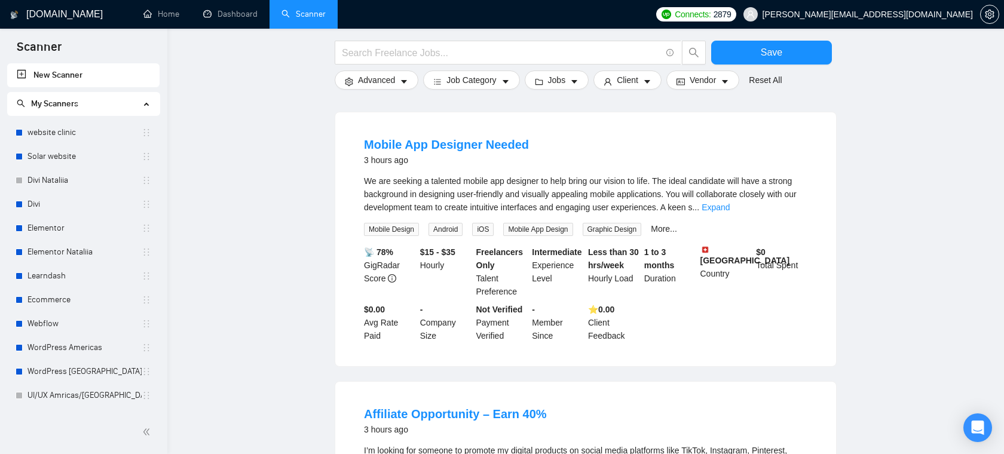
scroll to position [26, 0]
click at [248, 13] on link "Dashboard" at bounding box center [230, 14] width 54 height 10
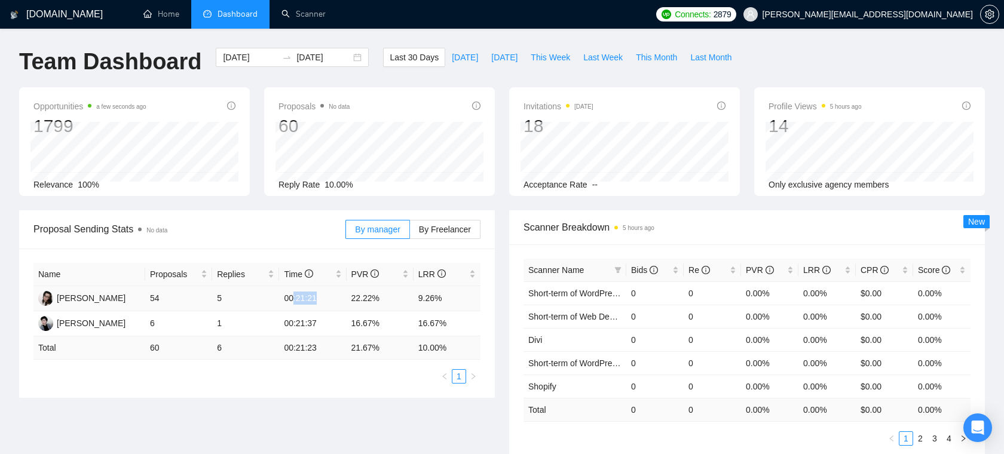
drag, startPoint x: 295, startPoint y: 302, endPoint x: 325, endPoint y: 301, distance: 30.5
click at [325, 301] on td "00:21:21" at bounding box center [312, 298] width 67 height 25
click at [296, 19] on link "Scanner" at bounding box center [304, 14] width 44 height 10
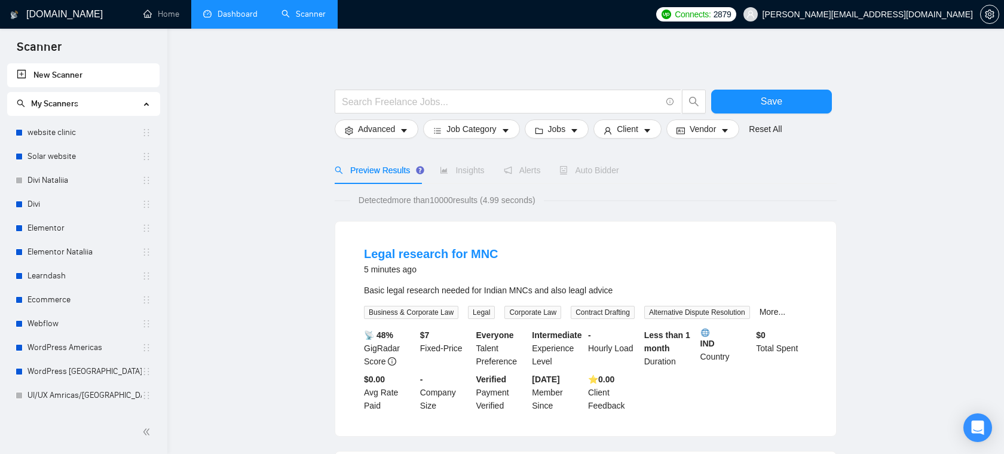
click at [47, 170] on link "Divi Nataliia" at bounding box center [85, 181] width 114 height 24
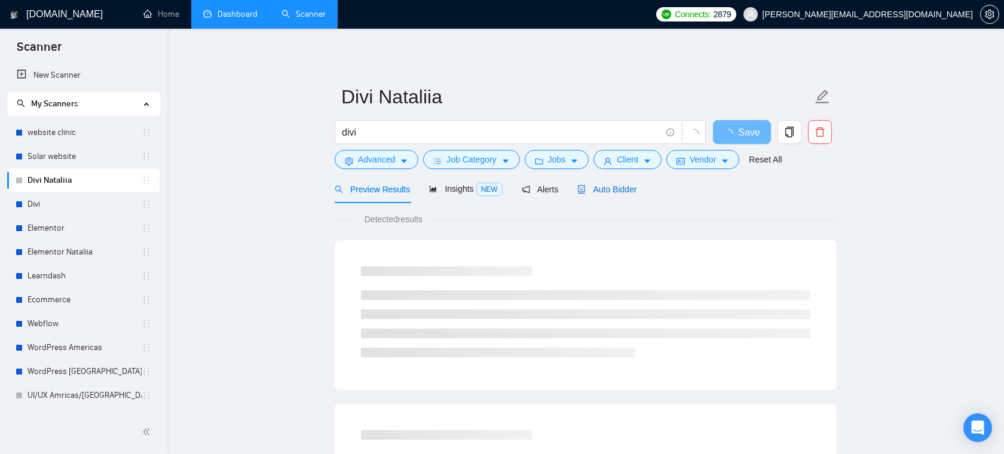
click at [620, 190] on span "Auto Bidder" at bounding box center [607, 190] width 59 height 10
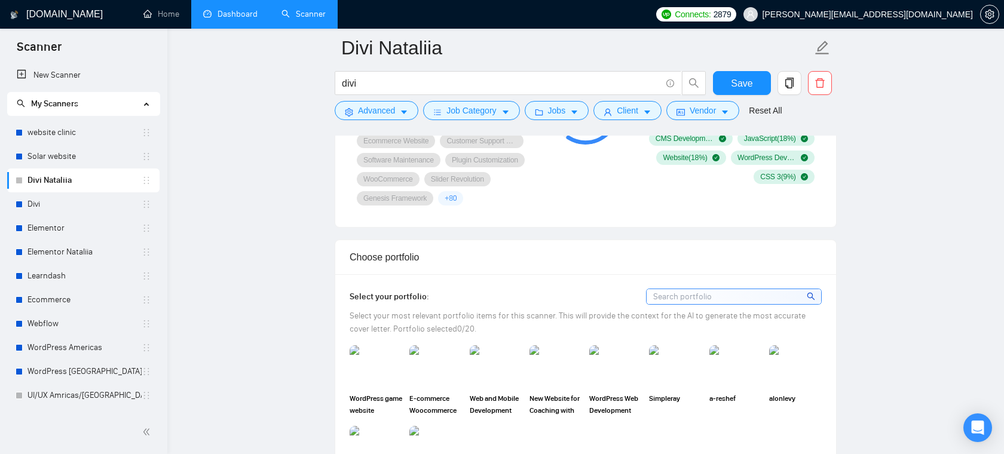
scroll to position [1038, 0]
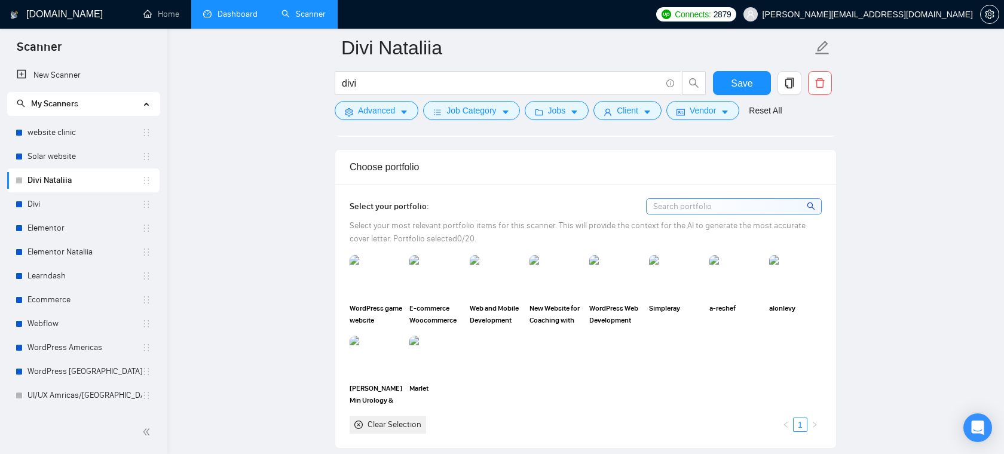
click at [736, 207] on input at bounding box center [734, 206] width 175 height 15
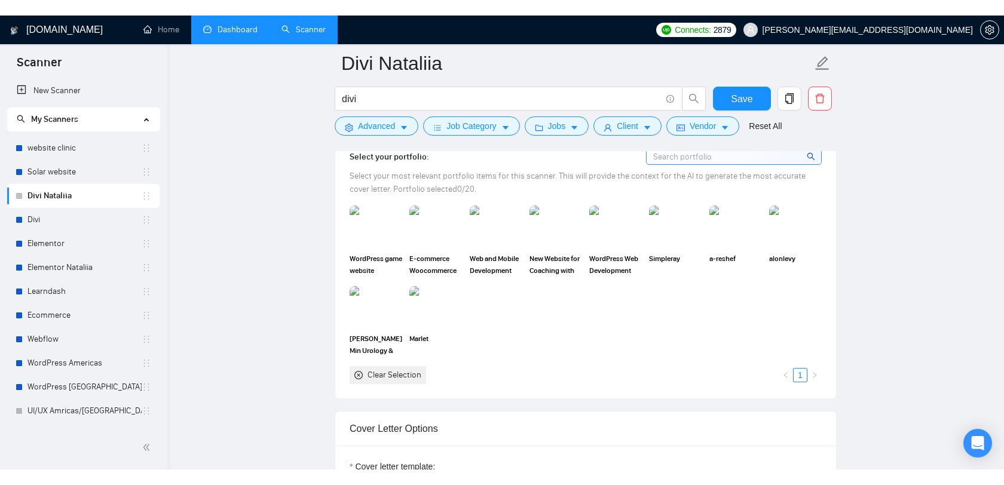
scroll to position [1105, 0]
